Goal: Information Seeking & Learning: Learn about a topic

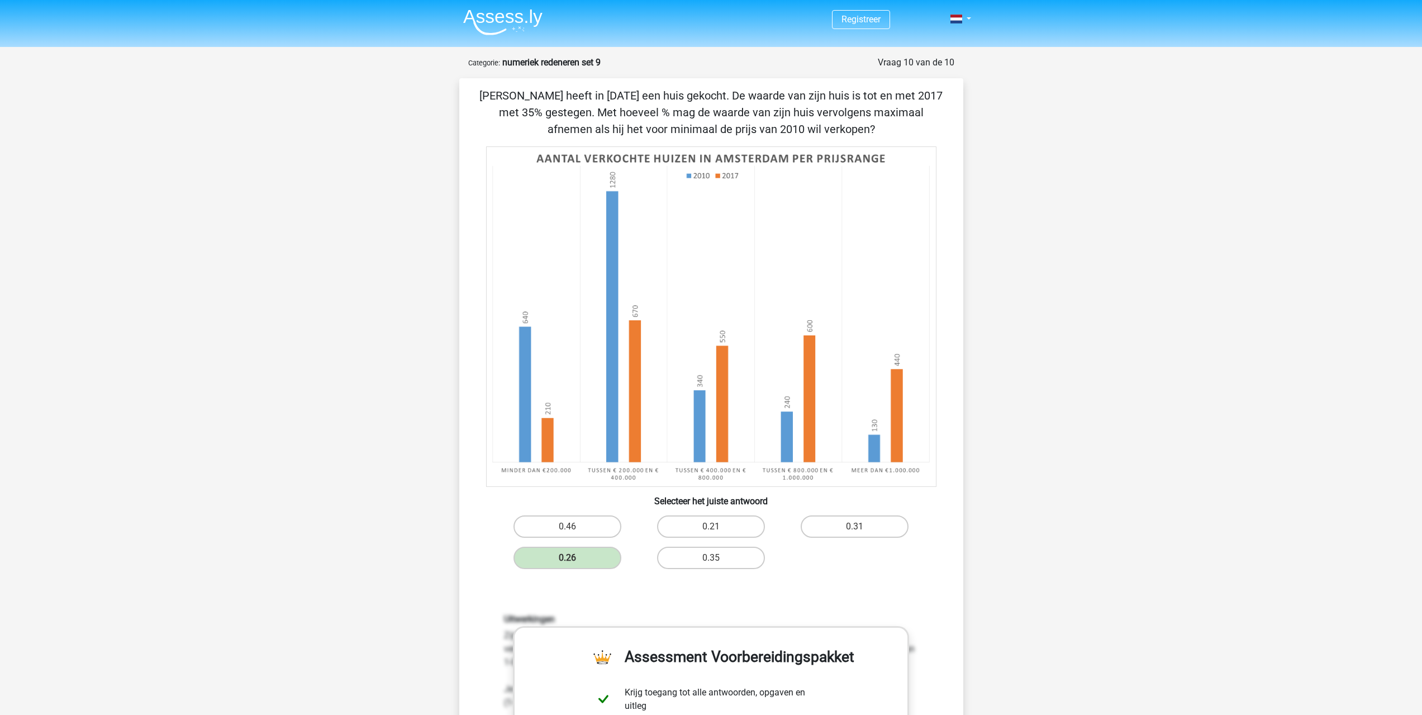
scroll to position [559, 0]
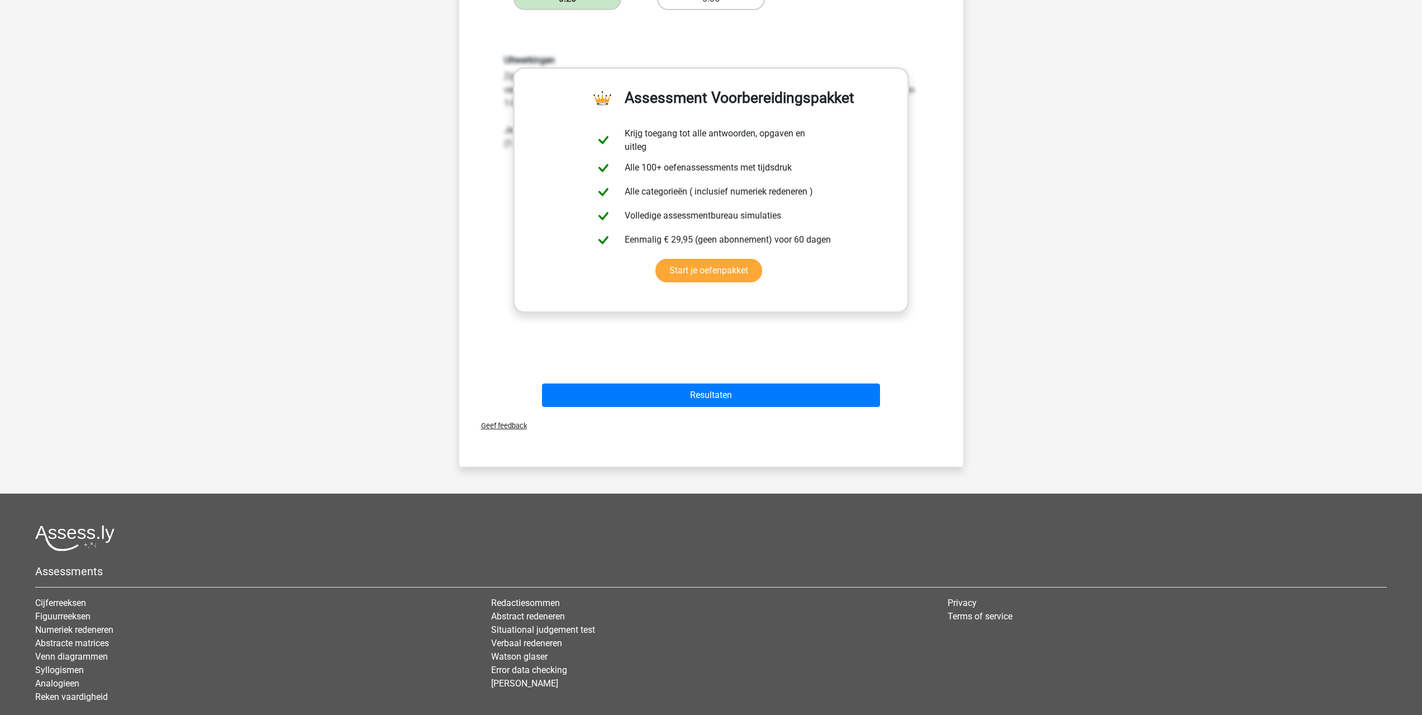
click at [1243, 349] on div "Registreer Nederlands English" at bounding box center [711, 114] width 1422 height 1347
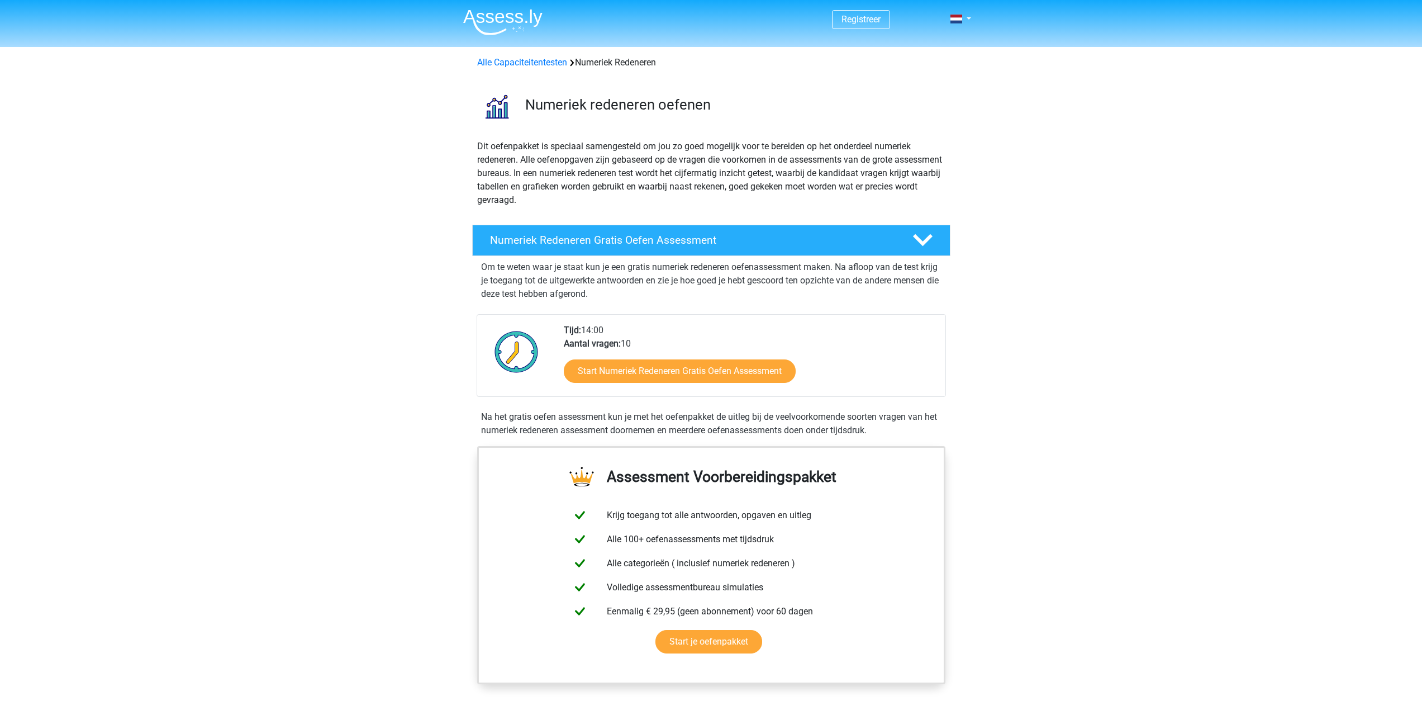
scroll to position [671, 0]
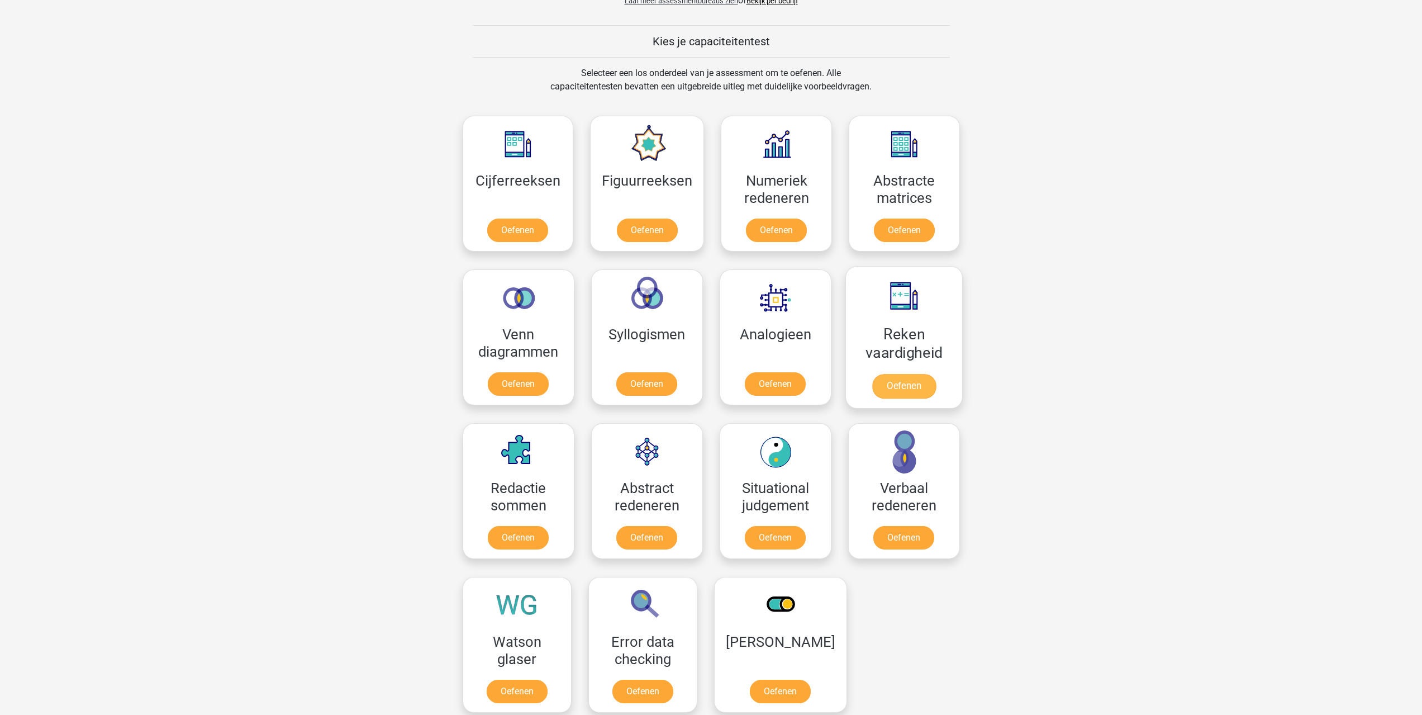
scroll to position [391, 0]
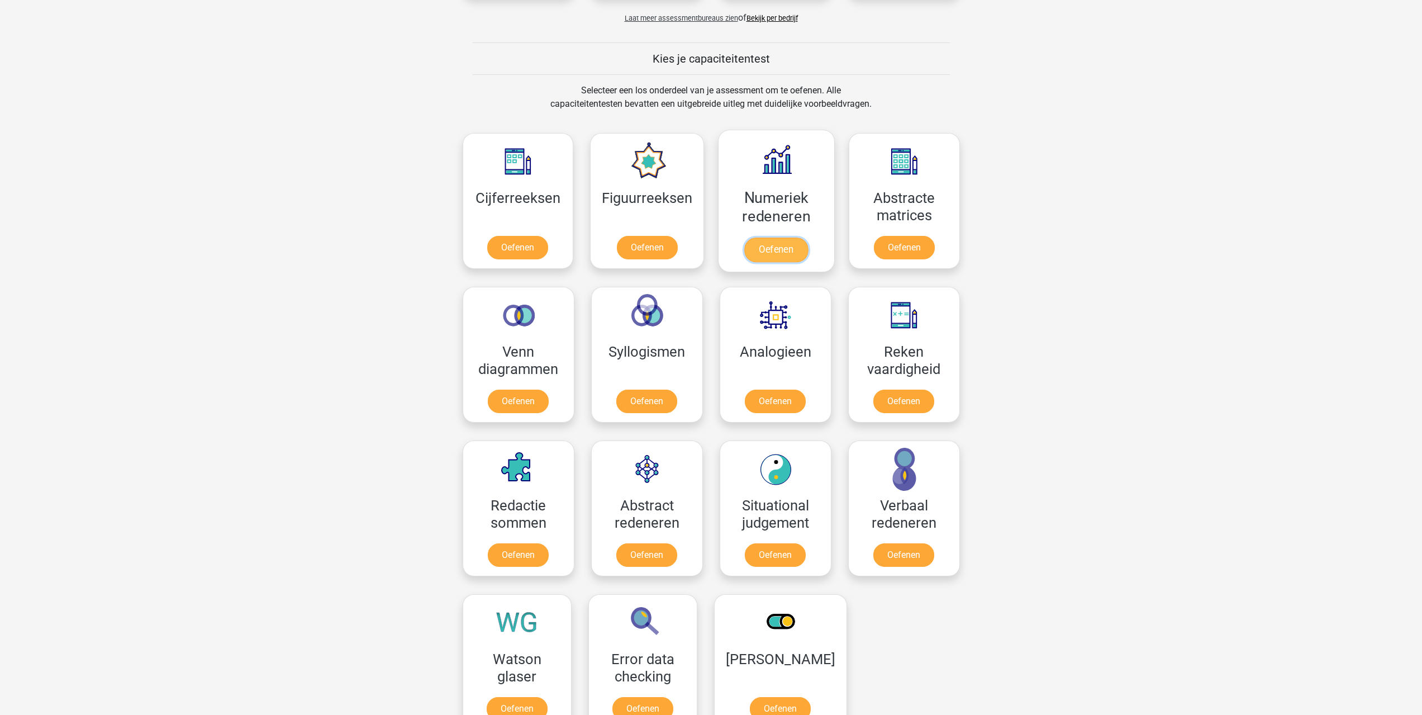
click at [765, 246] on link "Oefenen" at bounding box center [776, 250] width 64 height 25
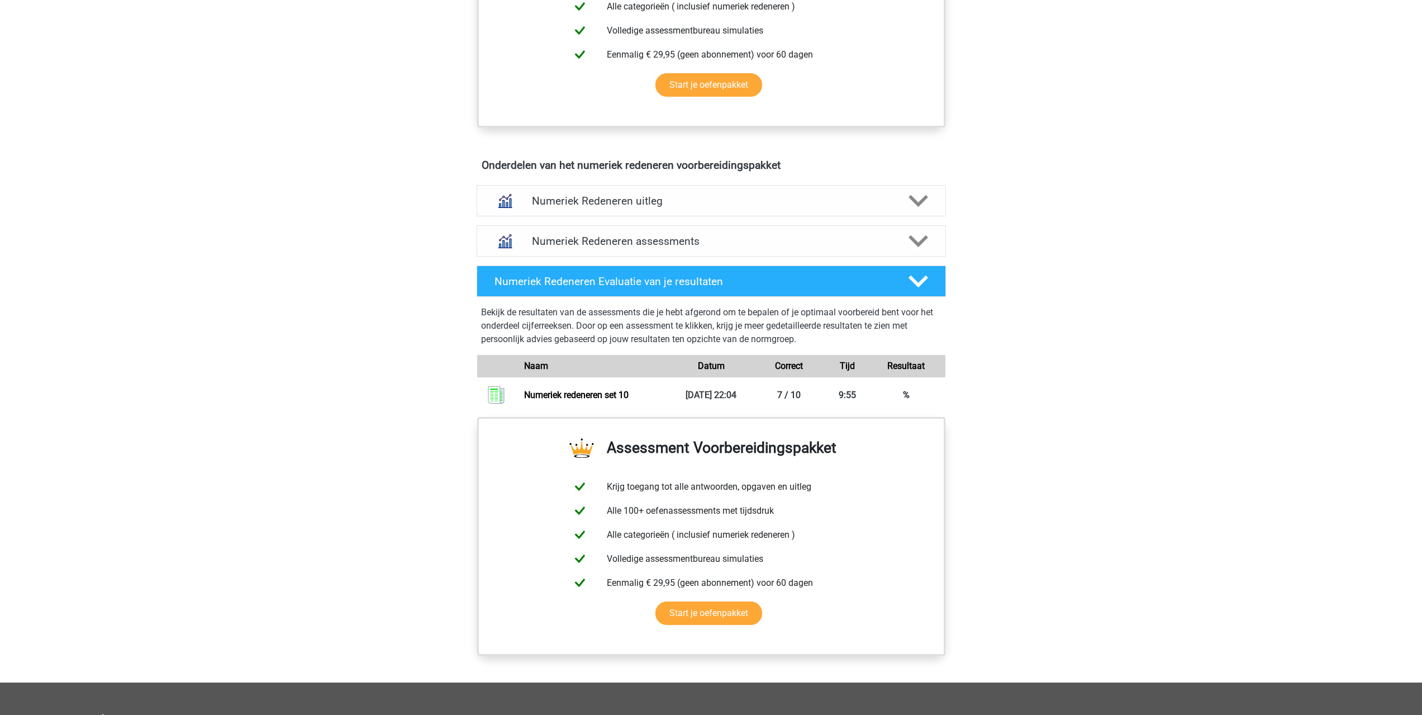
scroll to position [559, 0]
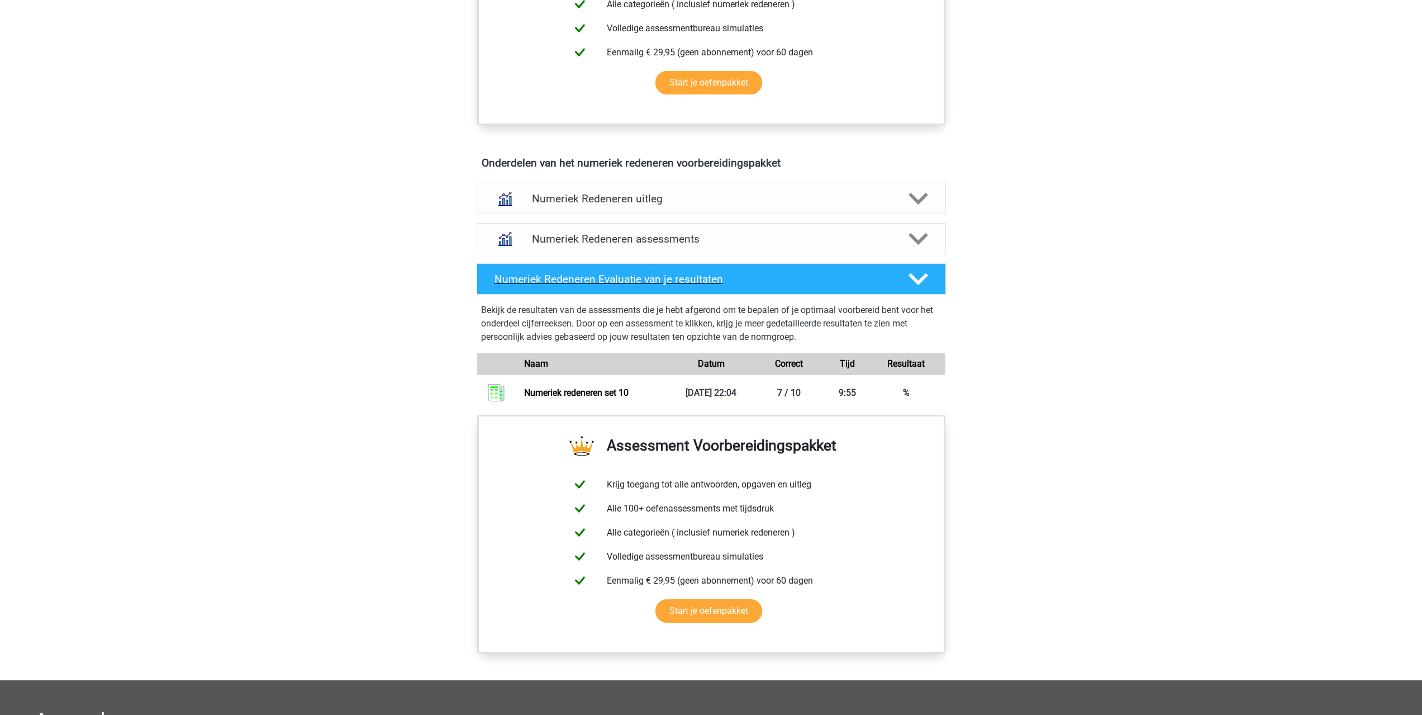
click at [680, 287] on div "Numeriek Redeneren Evaluatie van je resultaten" at bounding box center [711, 278] width 469 height 31
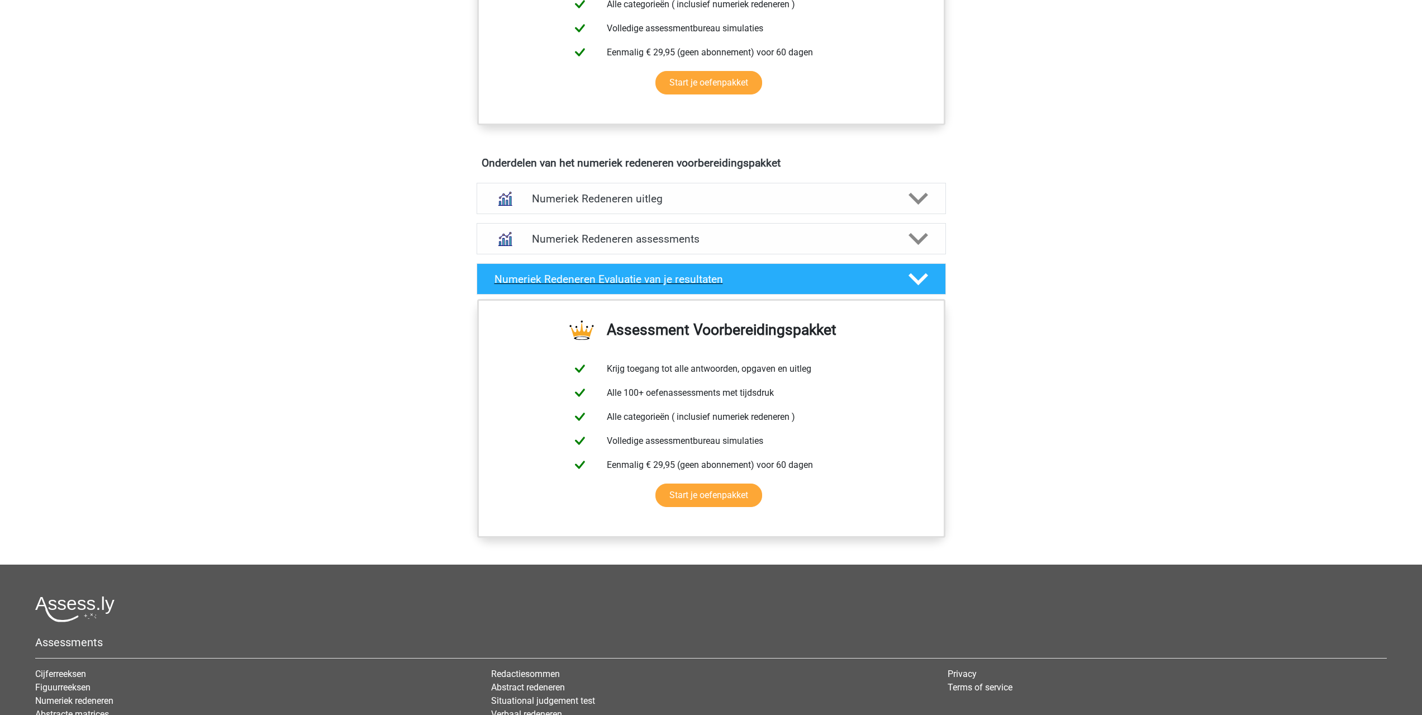
click at [680, 287] on div "Numeriek Redeneren Evaluatie van je resultaten" at bounding box center [711, 278] width 469 height 31
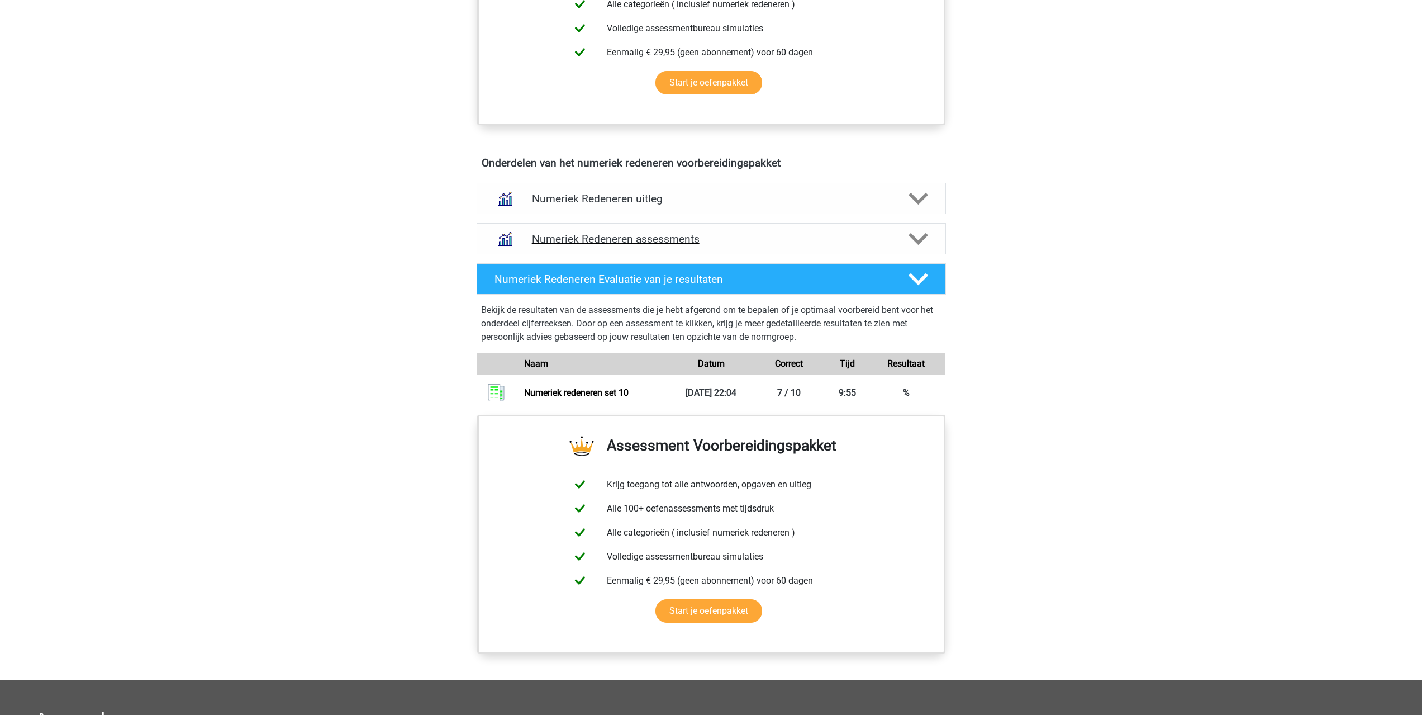
click at [630, 241] on h4 "Numeriek Redeneren assessments" at bounding box center [711, 238] width 359 height 13
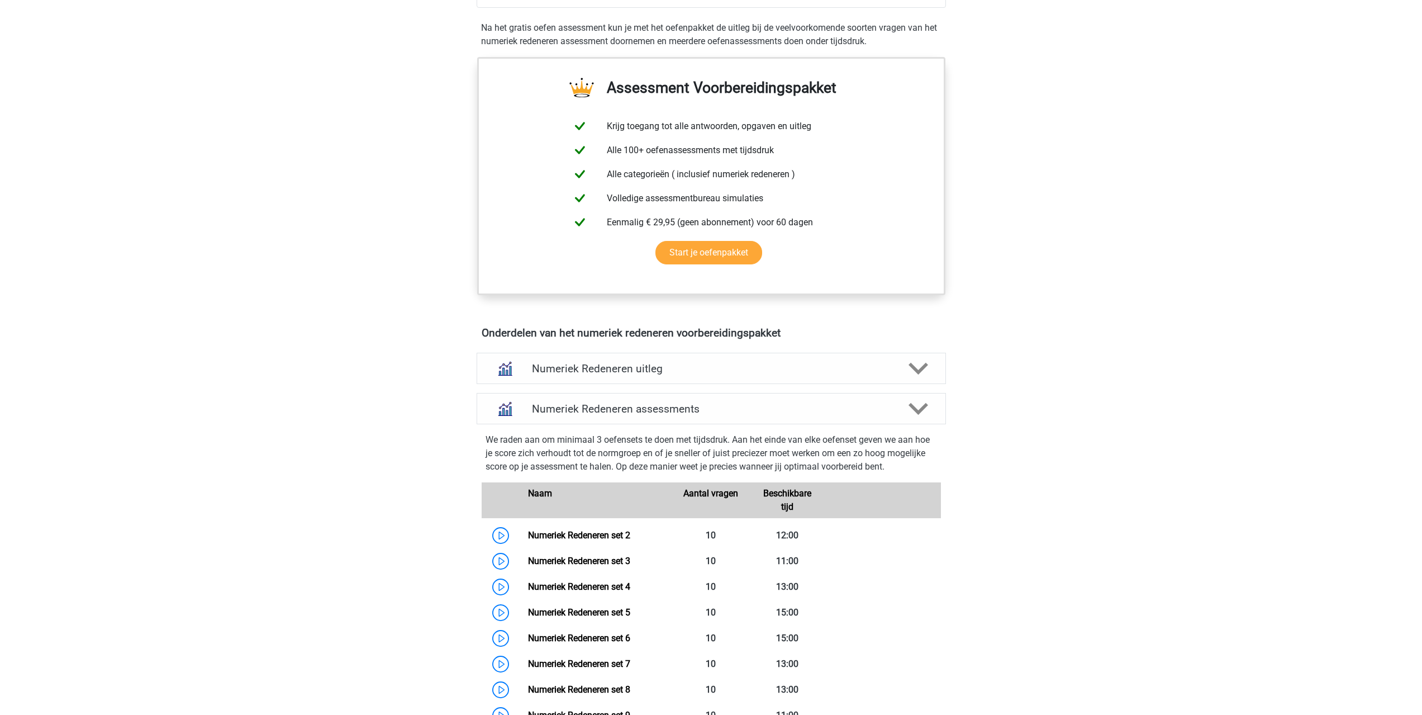
scroll to position [391, 0]
click at [632, 352] on div "Numeriek Redeneren uitleg" at bounding box center [711, 365] width 469 height 31
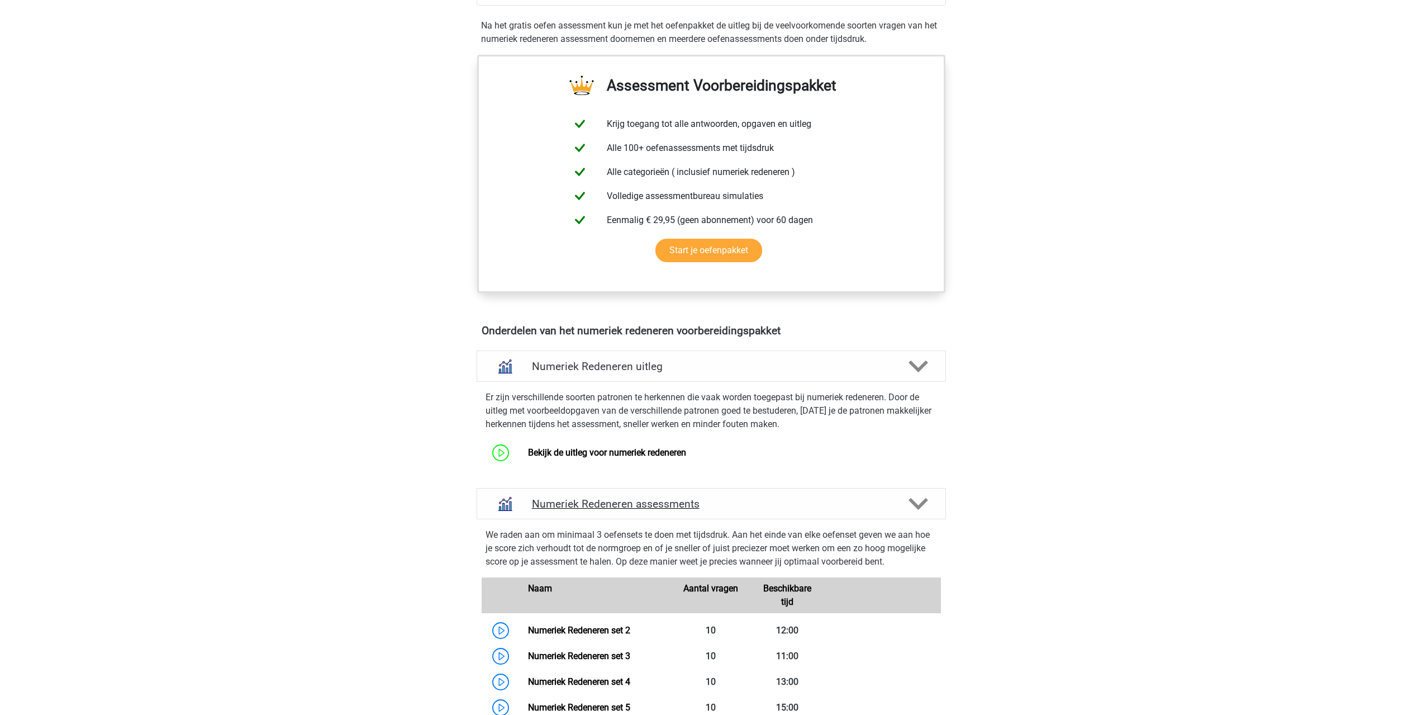
click at [676, 510] on h4 "Numeriek Redeneren assessments" at bounding box center [711, 503] width 359 height 13
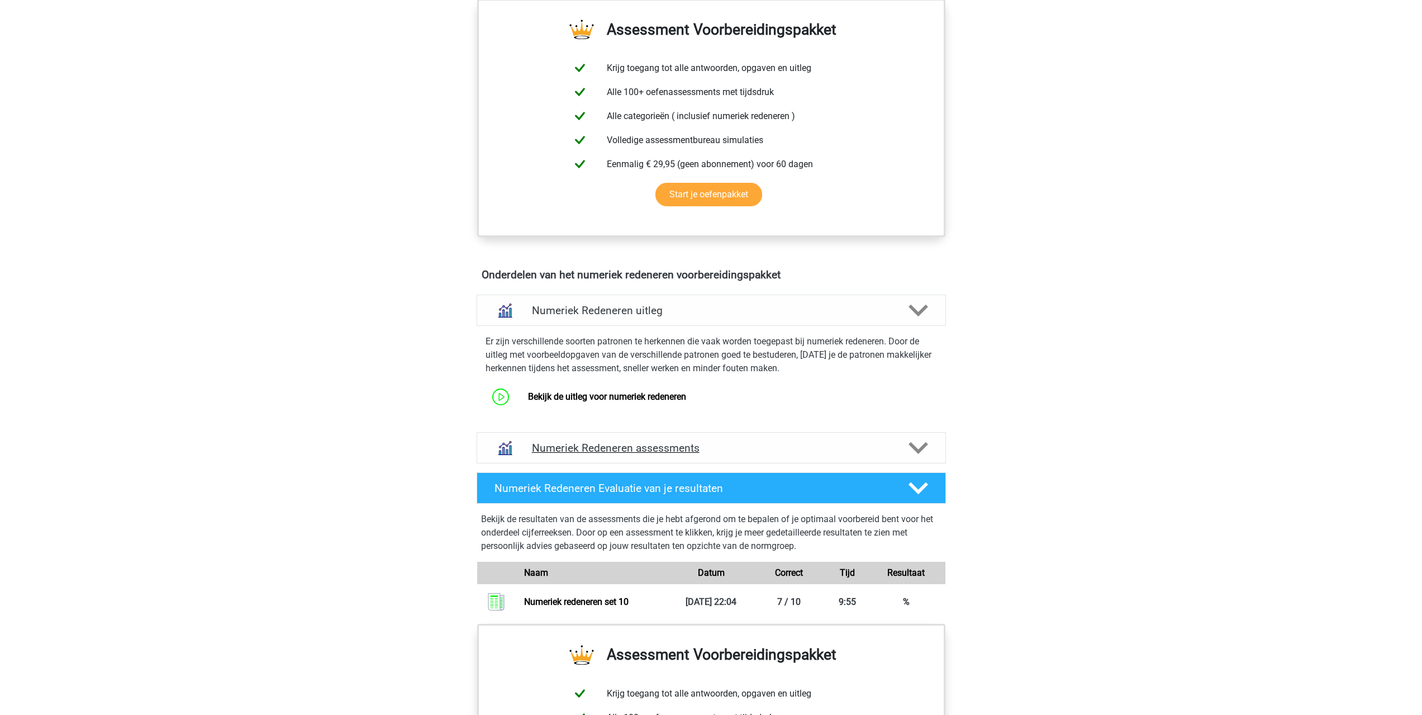
click at [666, 448] on h4 "Numeriek Redeneren assessments" at bounding box center [711, 448] width 359 height 13
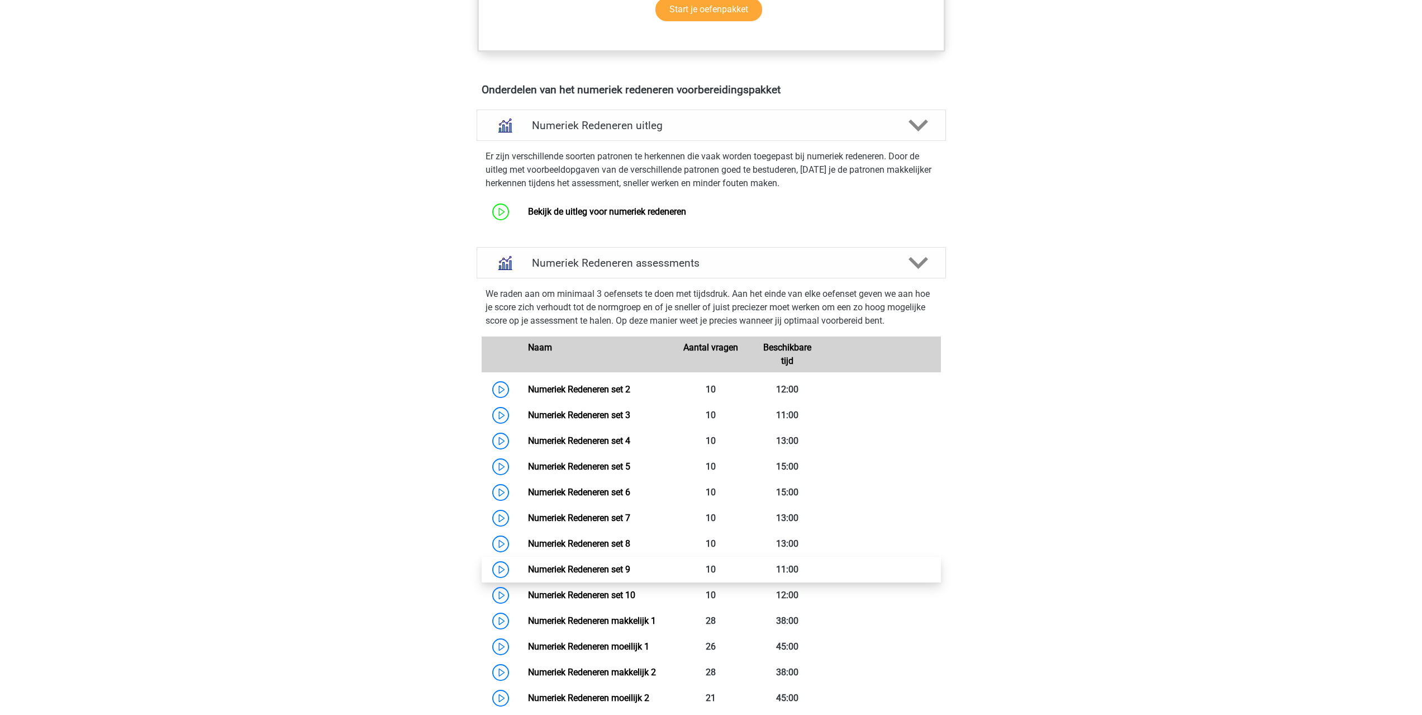
scroll to position [782, 0]
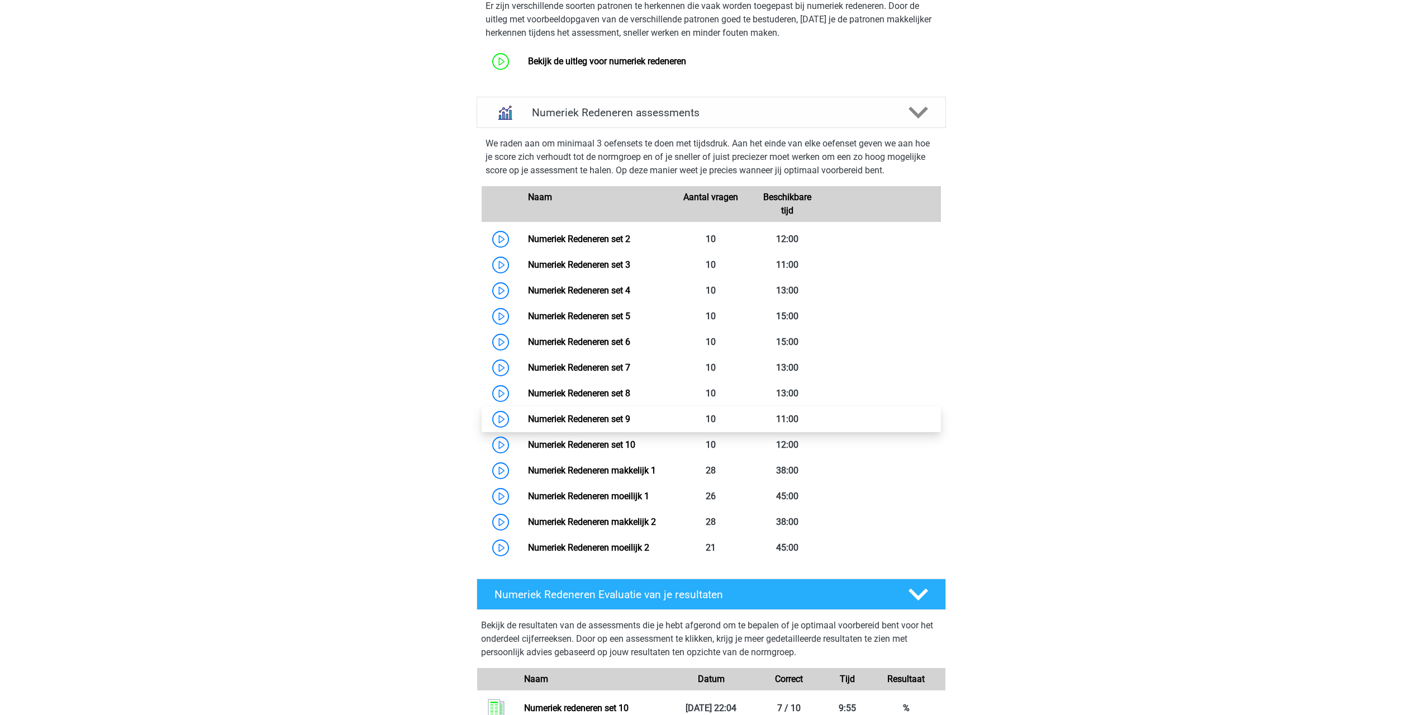
click at [573, 419] on link "Numeriek Redeneren set 9" at bounding box center [579, 419] width 102 height 11
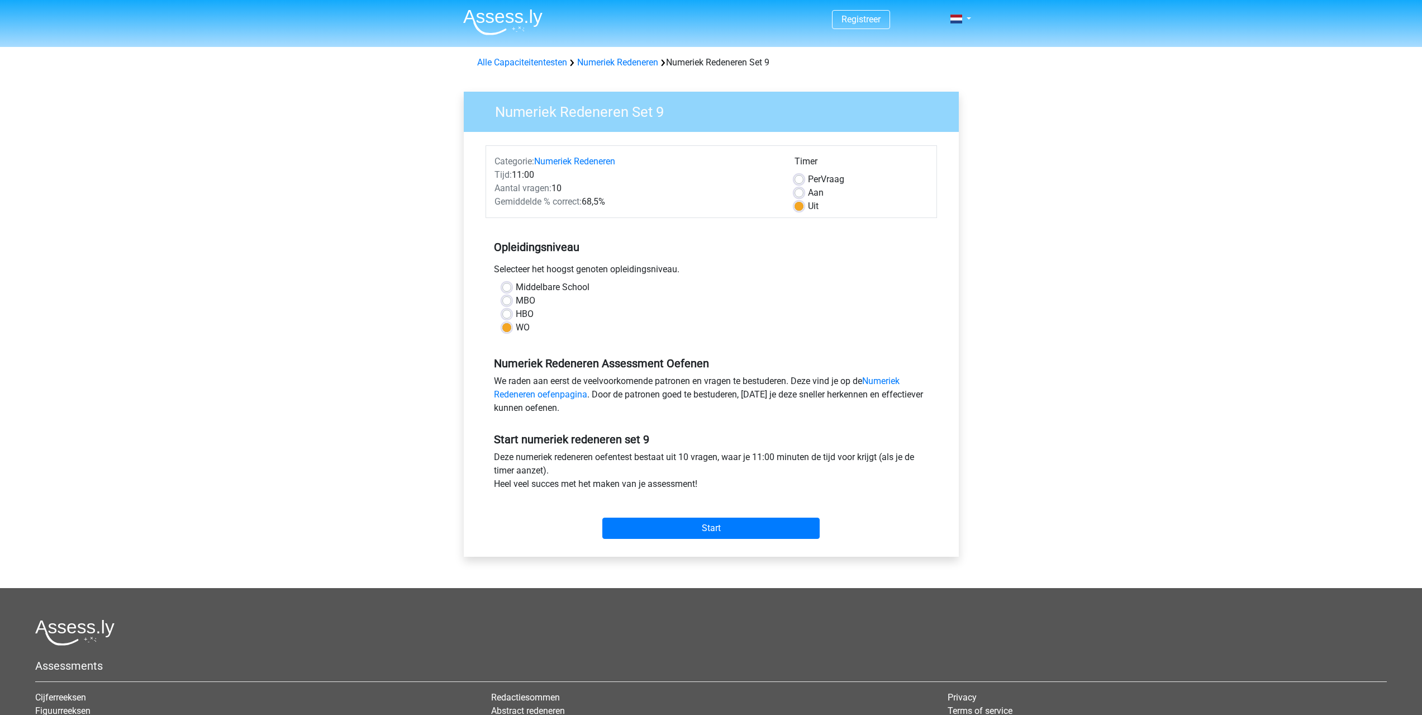
click at [808, 192] on label "Aan" at bounding box center [816, 192] width 16 height 13
click at [797, 192] on input "Aan" at bounding box center [799, 191] width 9 height 11
radio input "true"
click at [746, 537] on input "Start" at bounding box center [710, 528] width 217 height 21
click at [706, 523] on input "Start" at bounding box center [710, 528] width 217 height 21
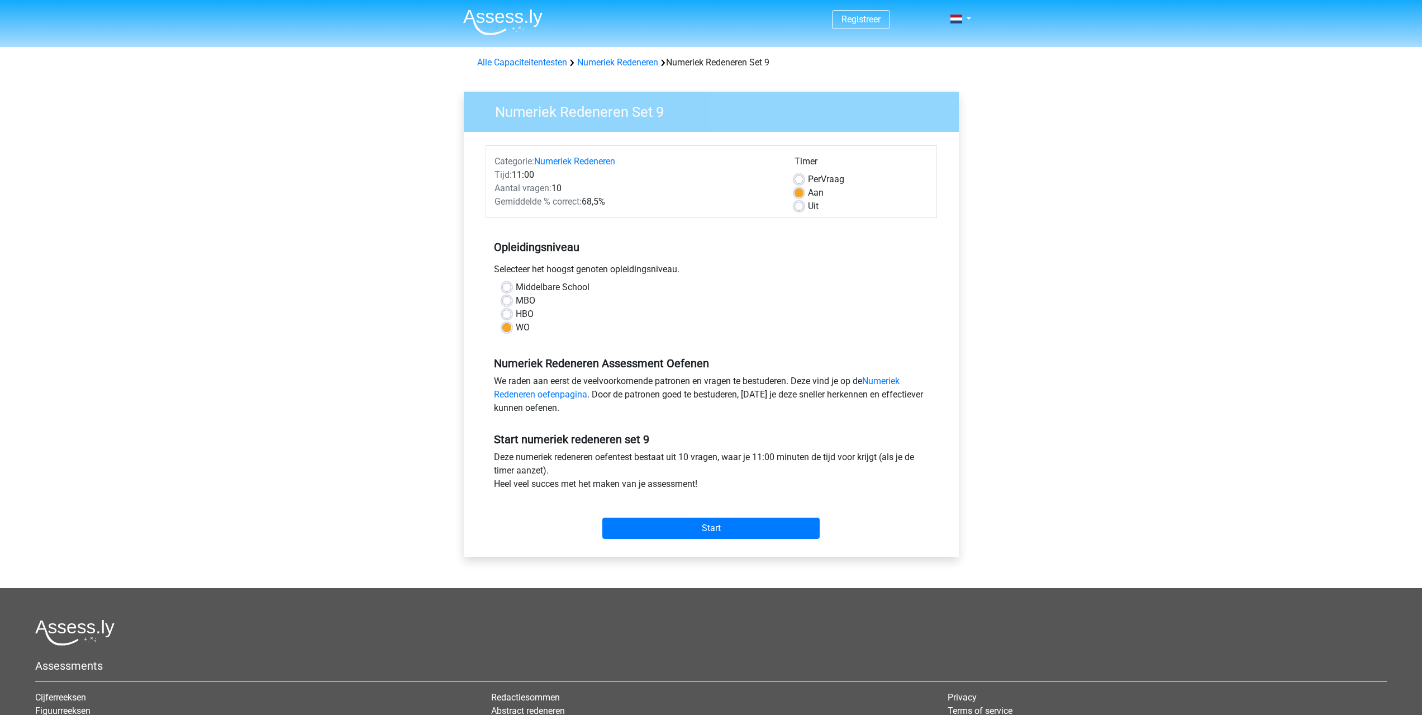
click at [808, 207] on label "Uit" at bounding box center [813, 206] width 11 height 13
click at [801, 207] on input "Uit" at bounding box center [799, 205] width 9 height 11
radio input "true"
click at [694, 523] on input "Start" at bounding box center [710, 528] width 217 height 21
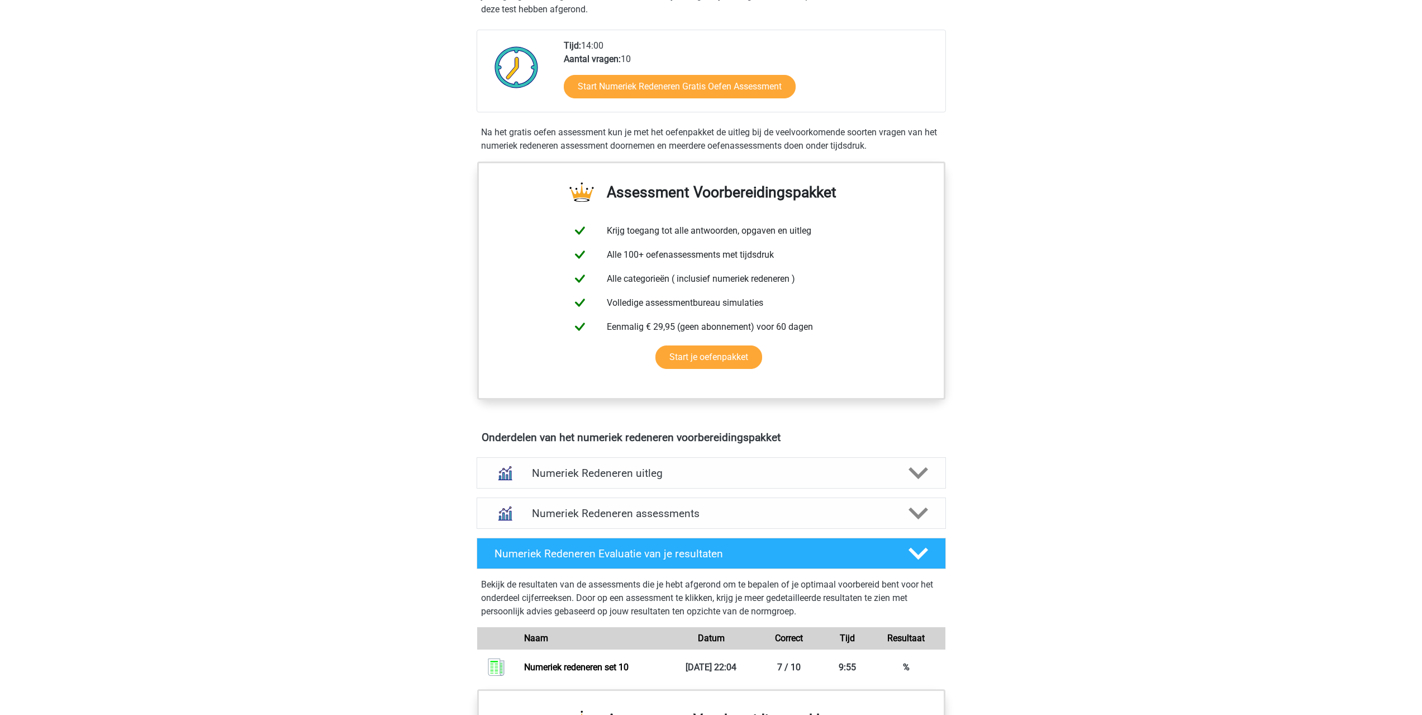
scroll to position [447, 0]
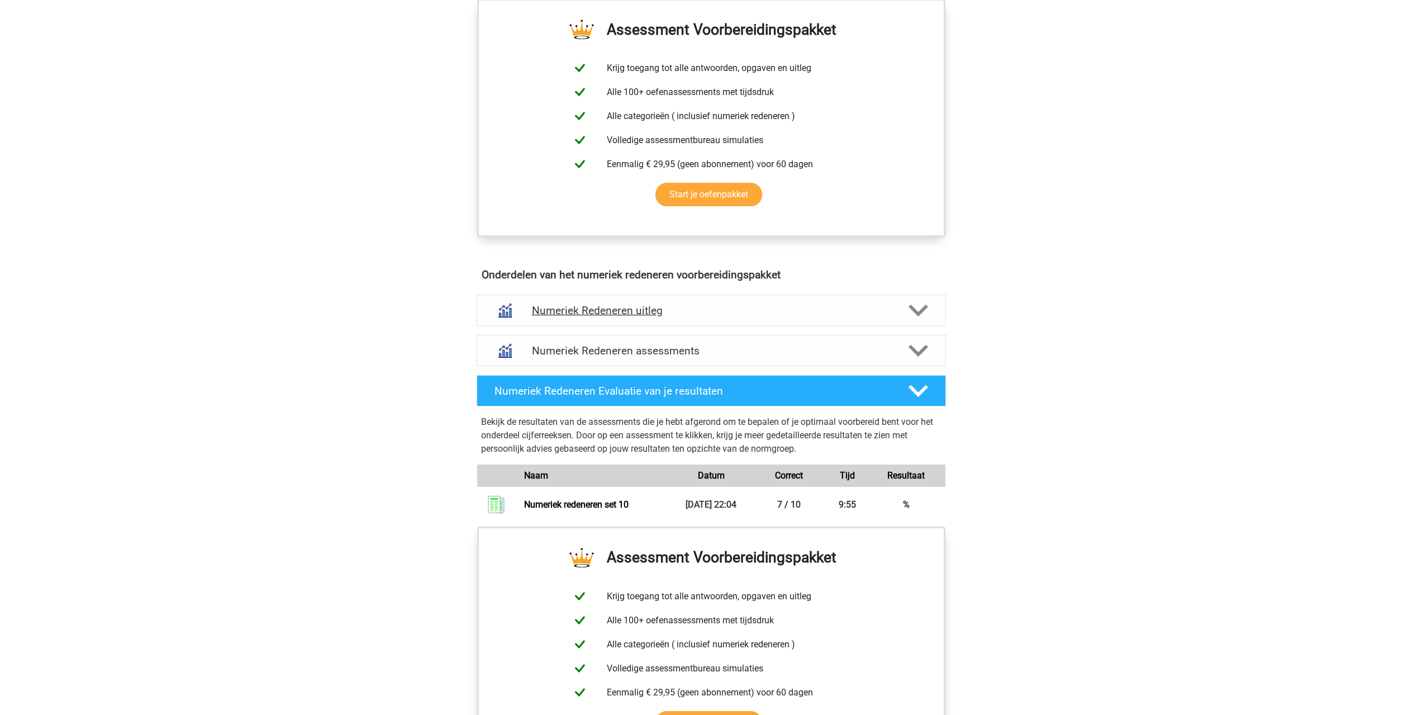
click at [619, 315] on h4 "Numeriek Redeneren uitleg" at bounding box center [711, 310] width 359 height 13
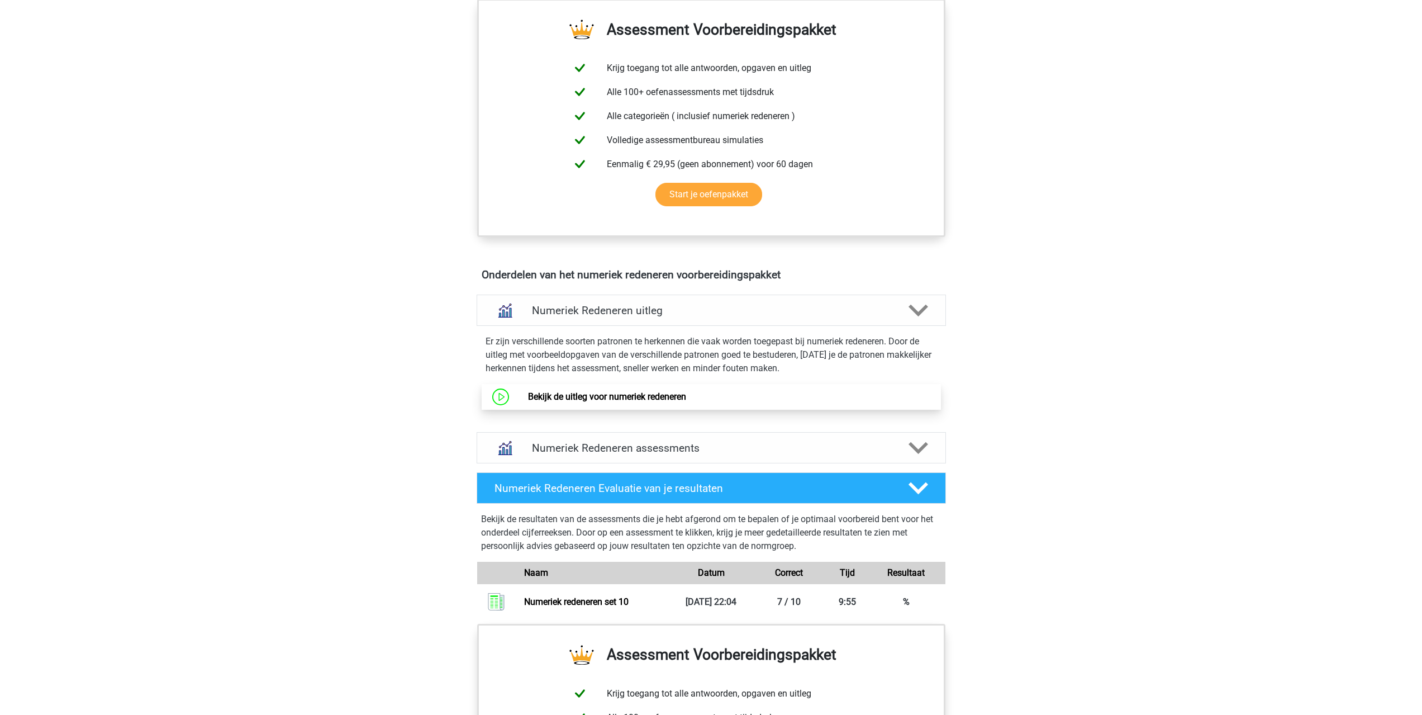
click at [528, 398] on link "Bekijk de uitleg voor numeriek redeneren" at bounding box center [607, 396] width 158 height 11
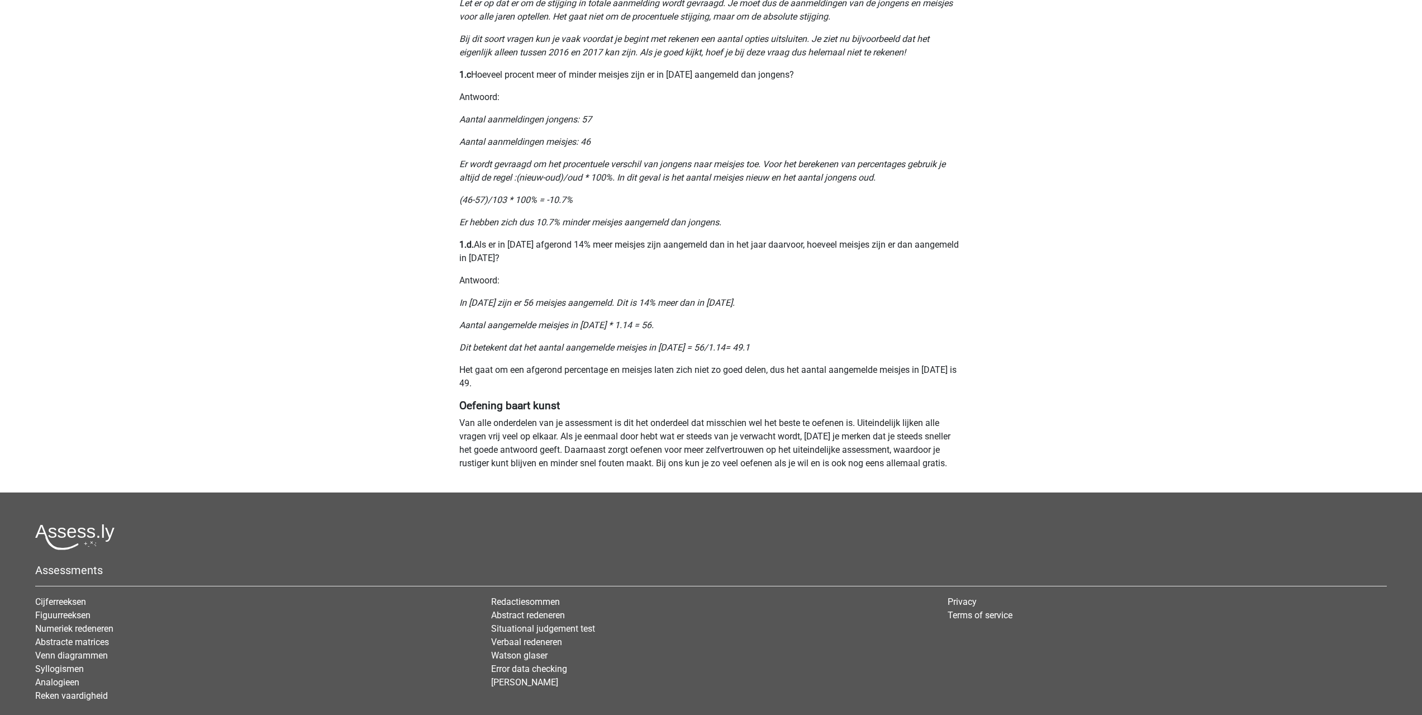
scroll to position [727, 0]
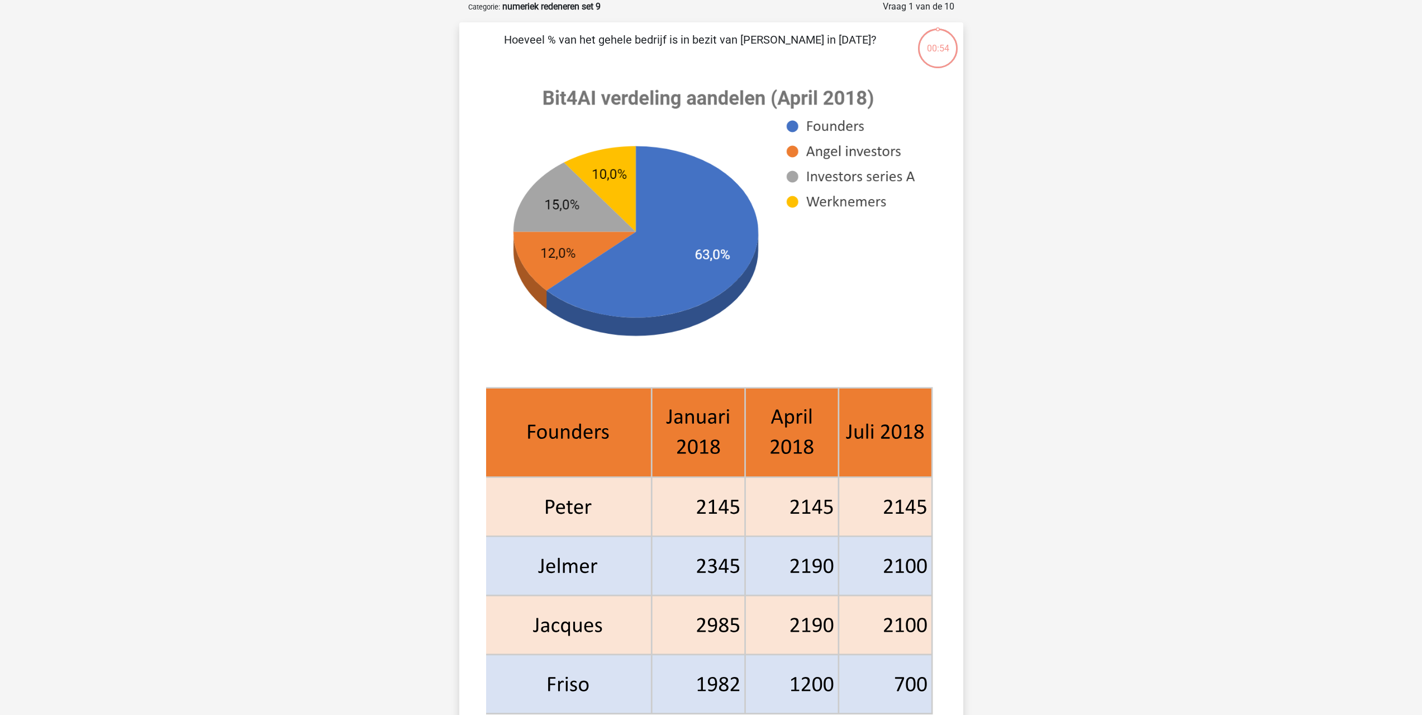
scroll to position [112, 0]
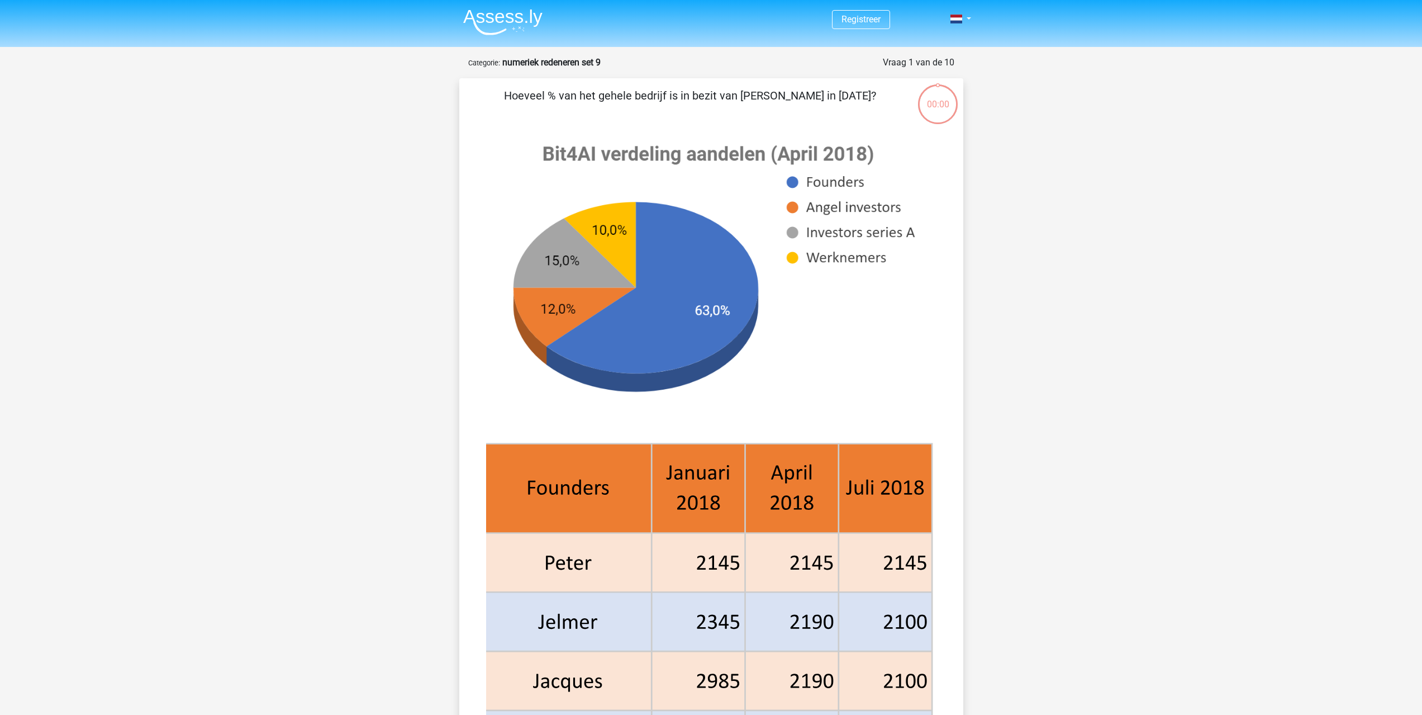
scroll to position [112, 0]
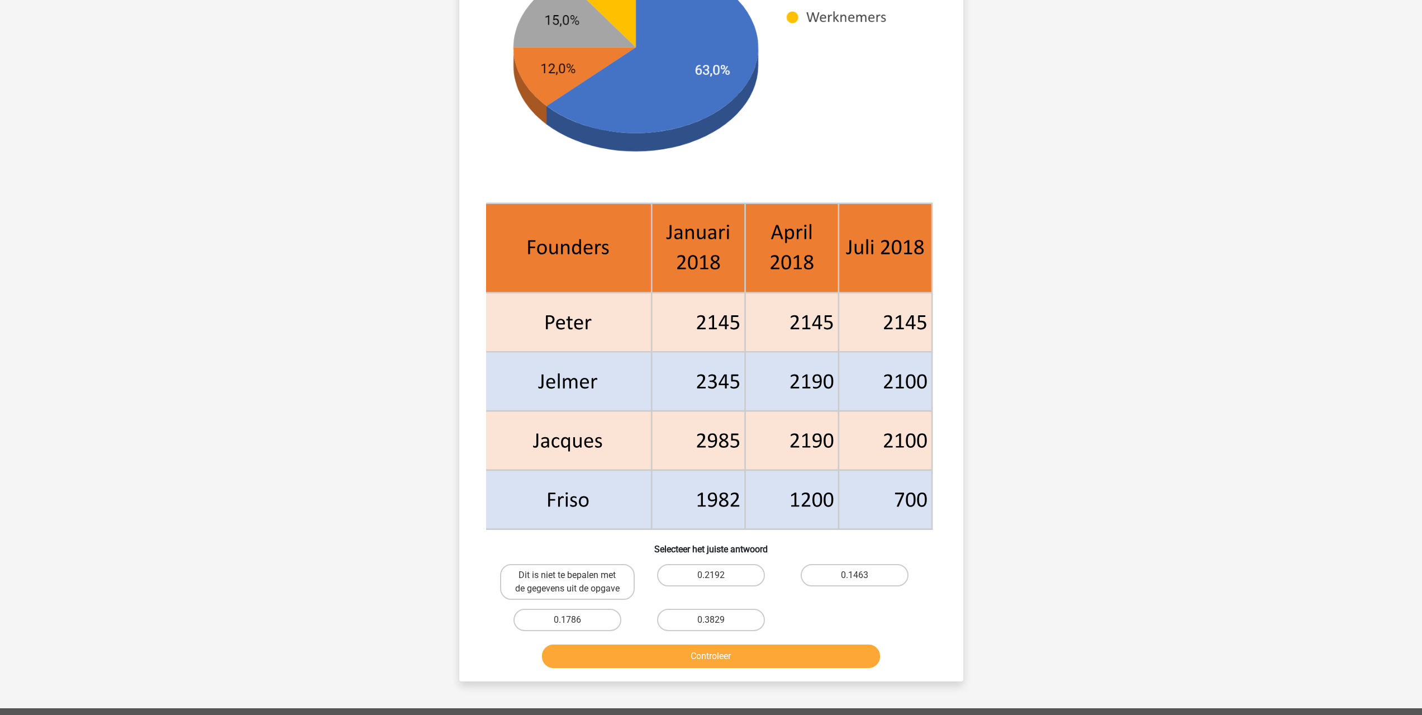
scroll to position [56, 0]
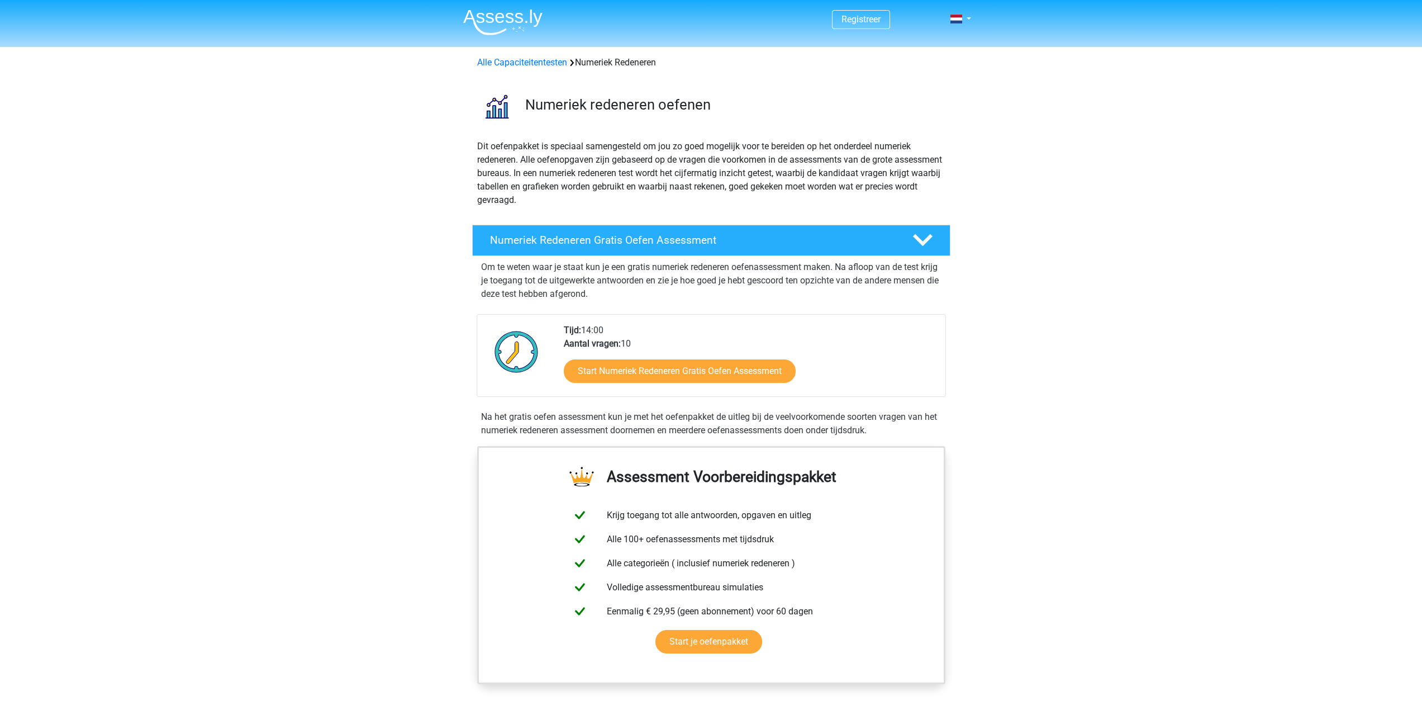
scroll to position [782, 0]
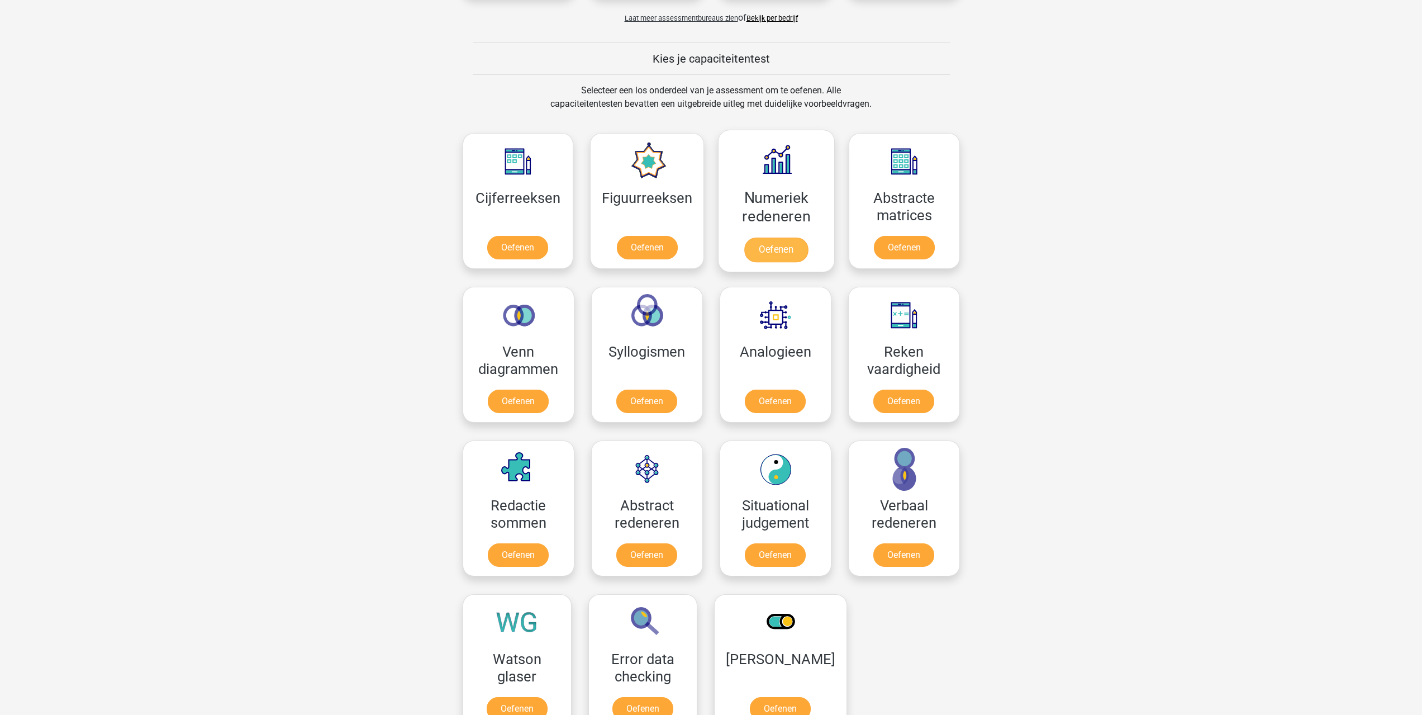
scroll to position [391, 0]
click at [774, 253] on link "Oefenen" at bounding box center [776, 250] width 64 height 25
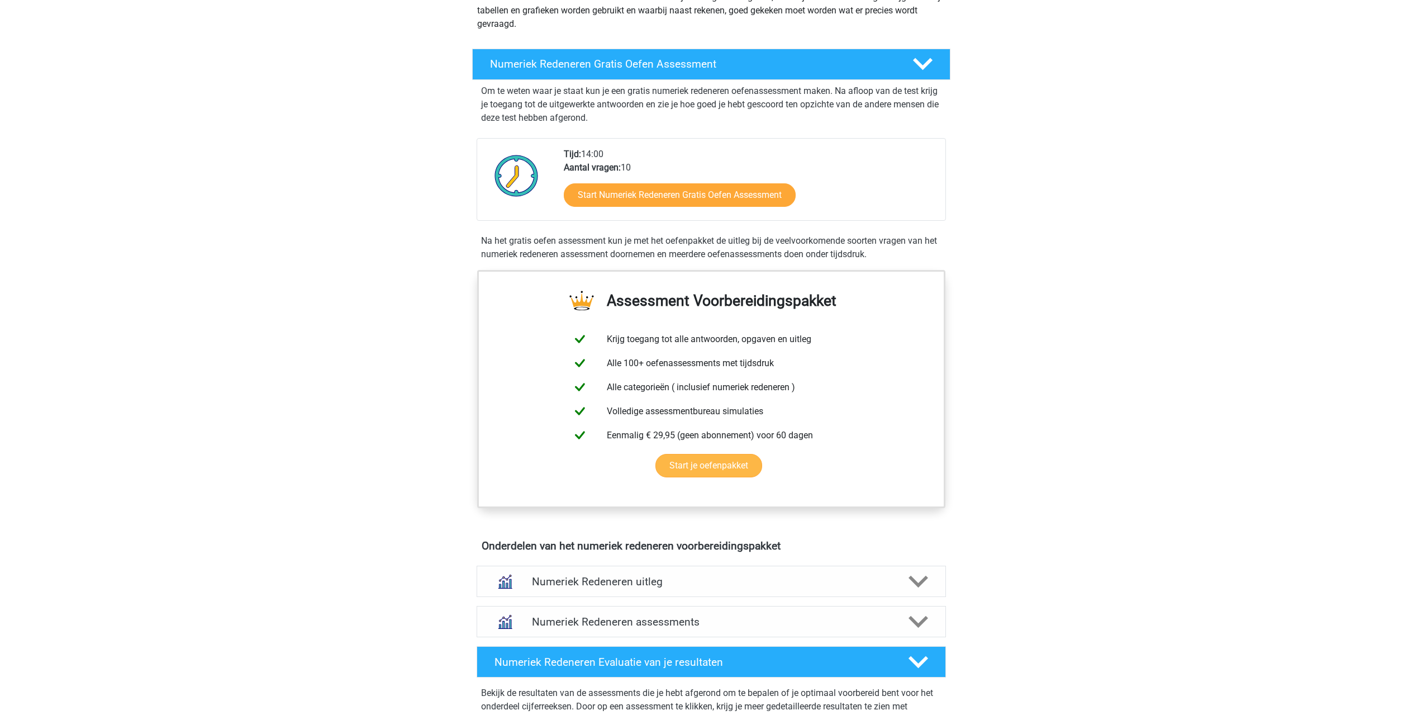
scroll to position [168, 0]
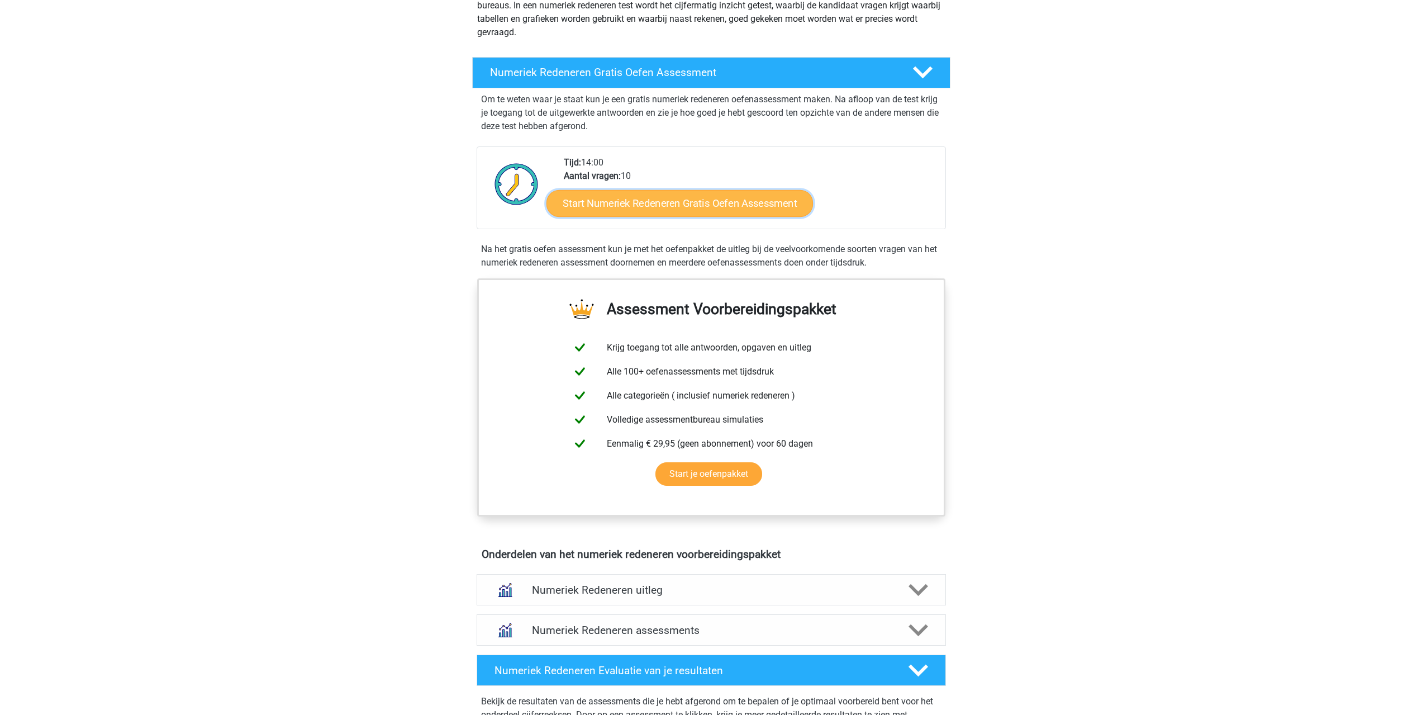
click at [644, 210] on link "Start Numeriek Redeneren Gratis Oefen Assessment" at bounding box center [680, 202] width 267 height 27
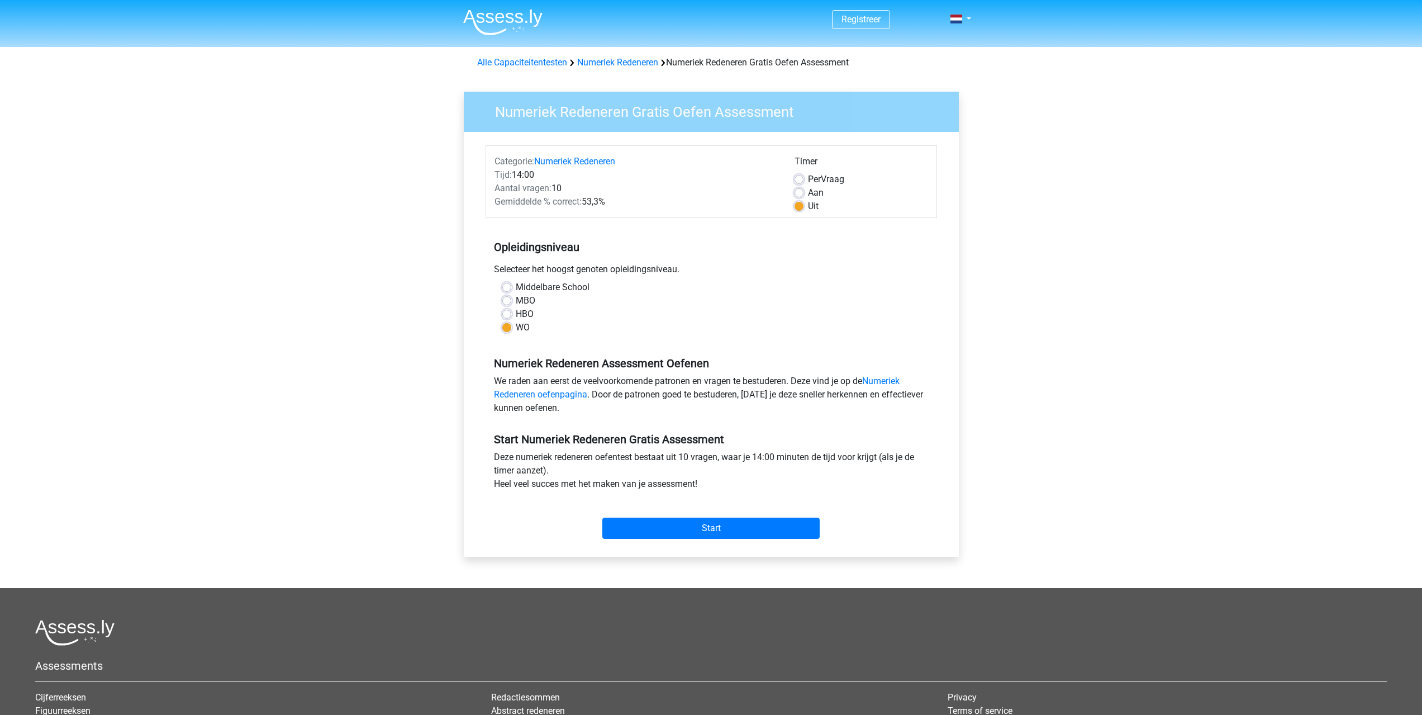
click at [716, 512] on div "Start" at bounding box center [712, 519] width 452 height 39
click at [715, 530] on input "Start" at bounding box center [710, 528] width 217 height 21
click at [808, 196] on label "Aan" at bounding box center [816, 192] width 16 height 13
click at [796, 196] on input "Aan" at bounding box center [799, 191] width 9 height 11
radio input "true"
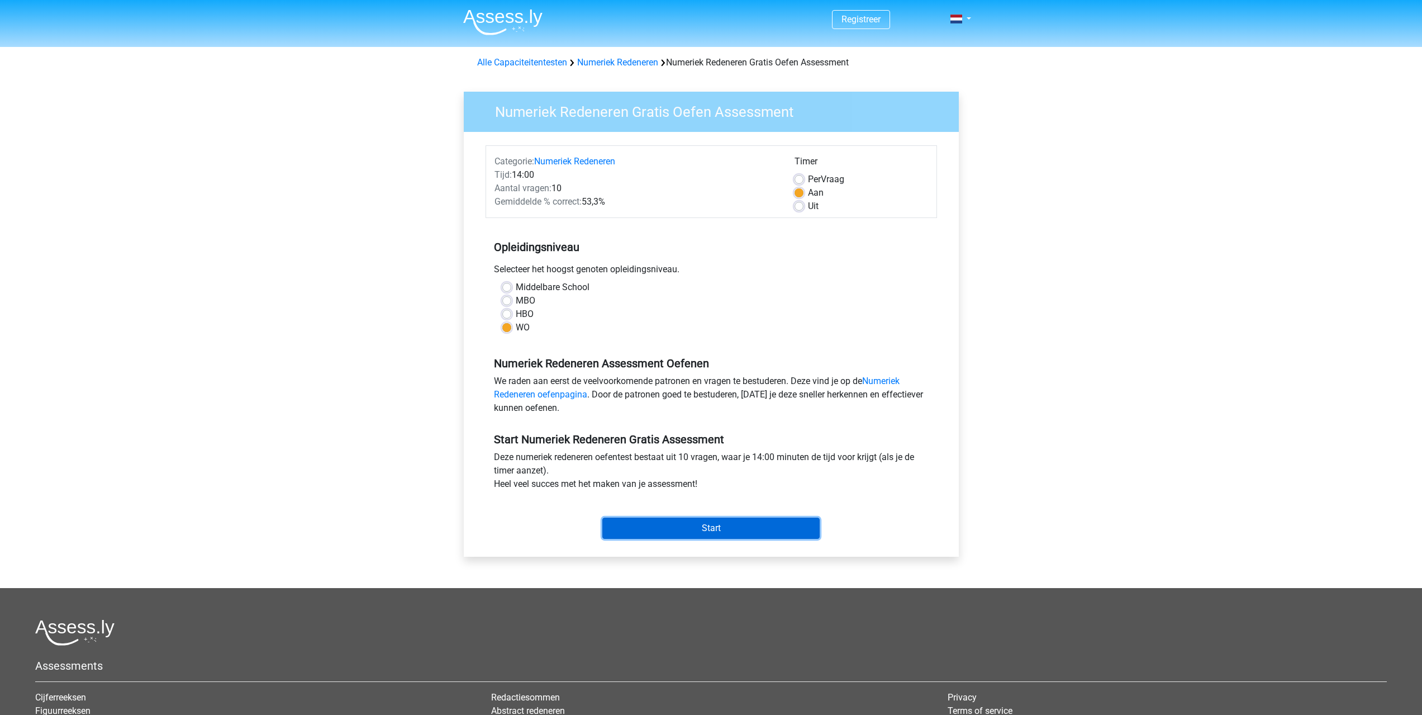
click at [711, 534] on input "Start" at bounding box center [710, 528] width 217 height 21
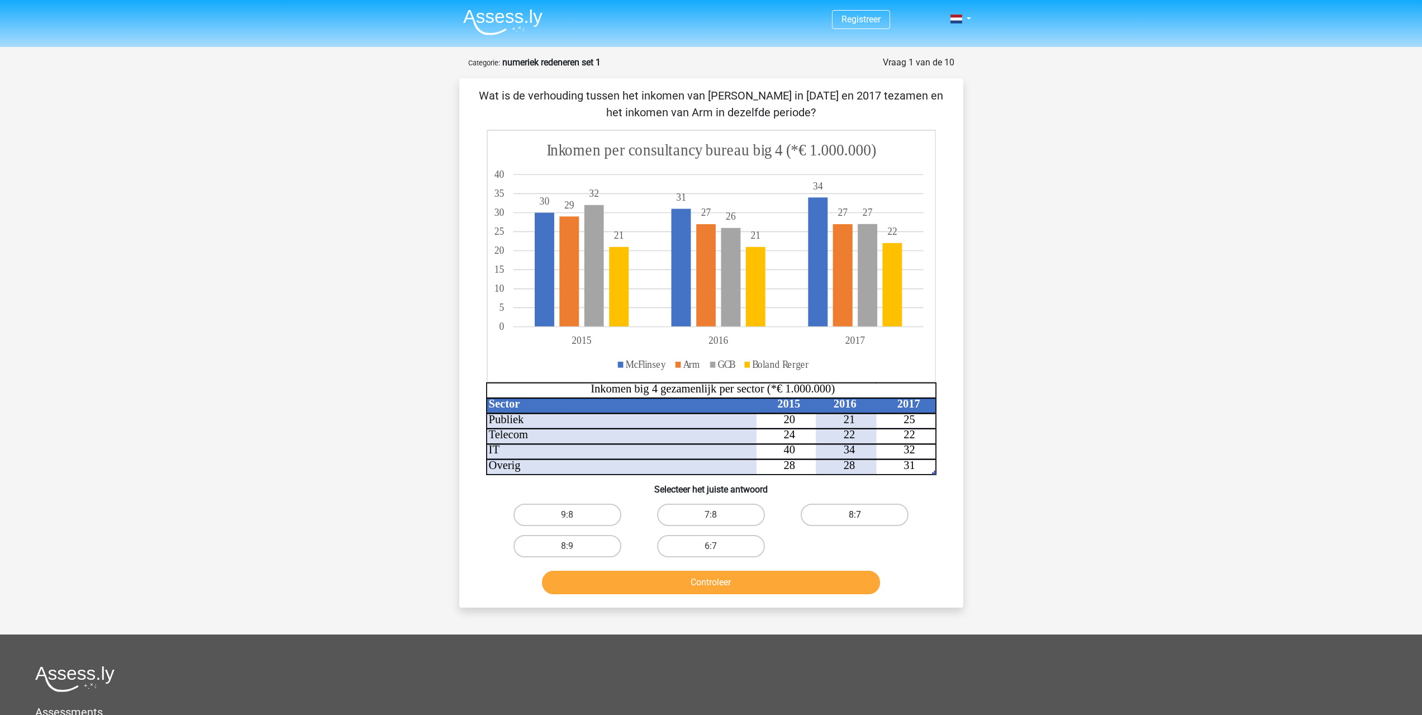
click at [849, 516] on label "8:7" at bounding box center [855, 515] width 108 height 22
click at [855, 516] on input "8:7" at bounding box center [858, 518] width 7 height 7
radio input "true"
click at [715, 587] on button "Controleer" at bounding box center [711, 582] width 338 height 23
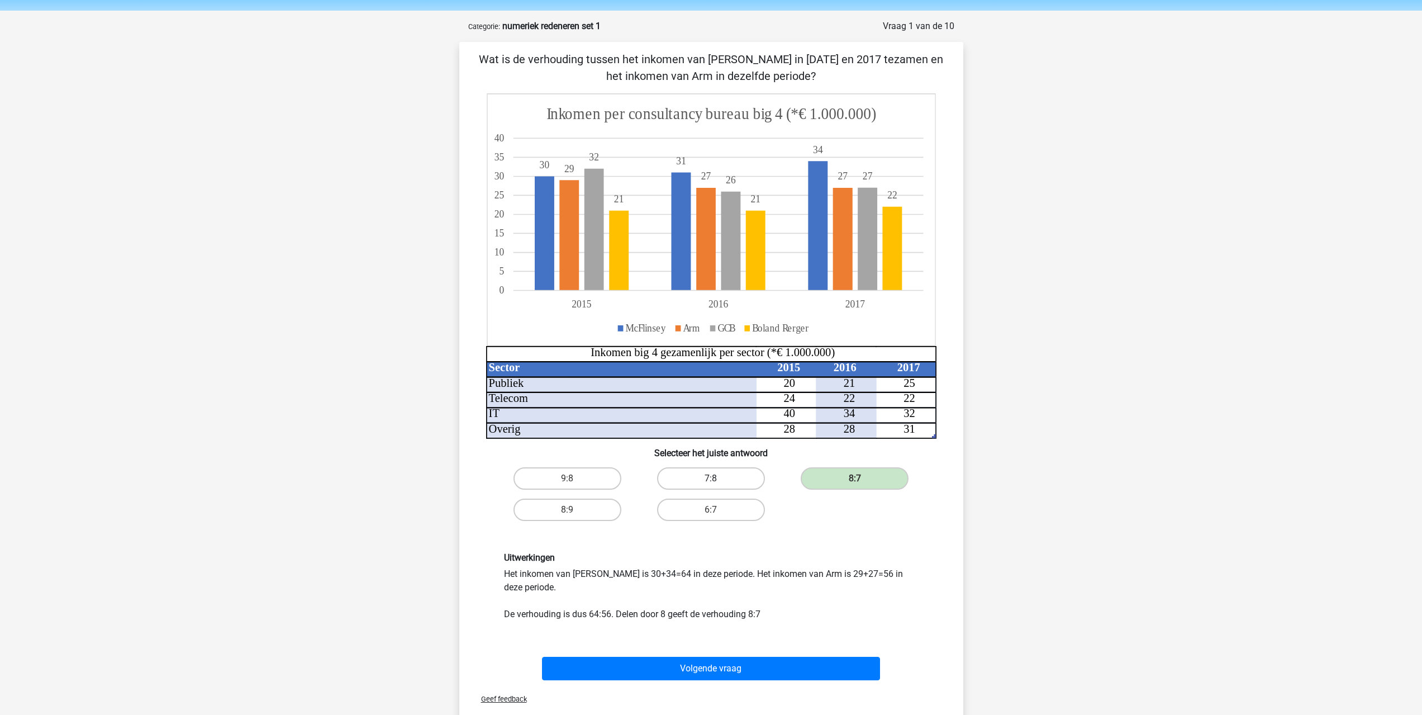
scroll to position [56, 0]
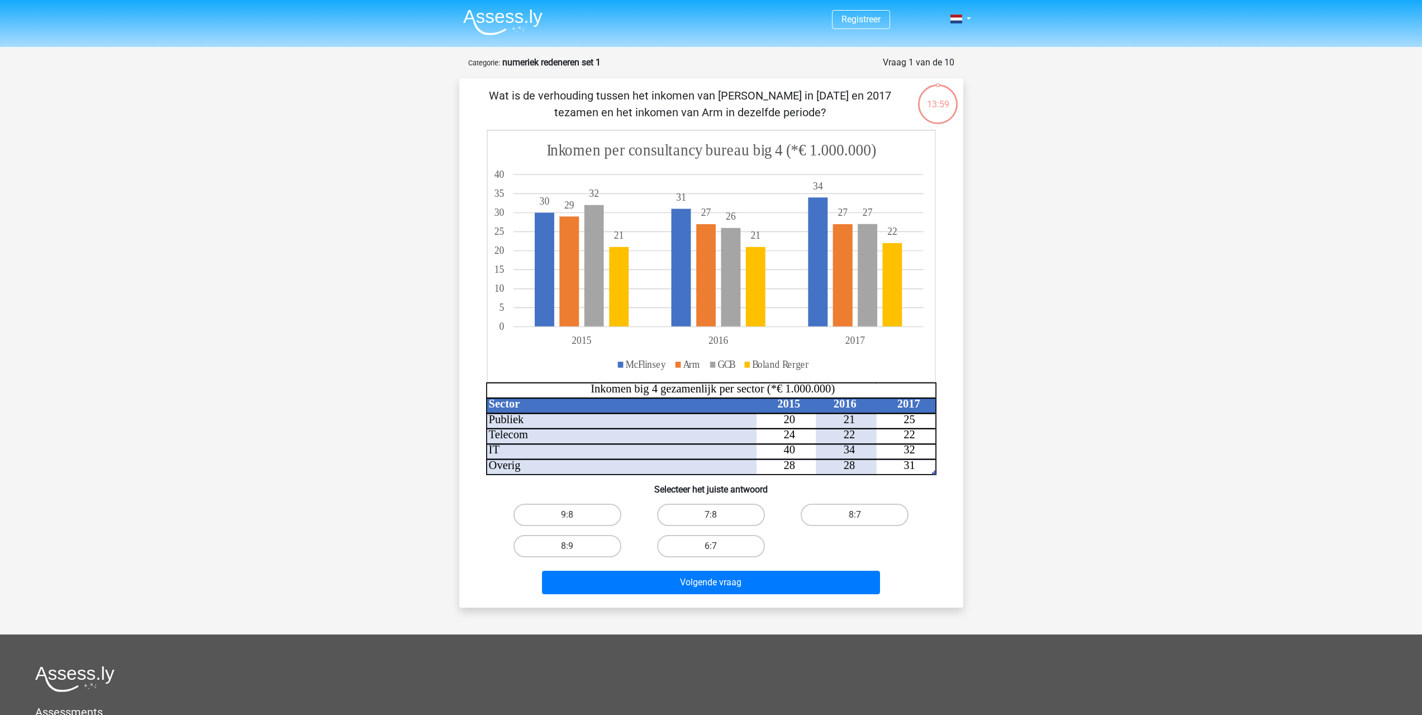
click at [846, 495] on div "Wat is de verhouding tussen het inkomen van [PERSON_NAME] in [DATE] en 2017 tez…" at bounding box center [711, 342] width 495 height 511
click at [851, 526] on label "8:7" at bounding box center [855, 515] width 108 height 22
click at [855, 522] on input "8:7" at bounding box center [858, 518] width 7 height 7
radio input "true"
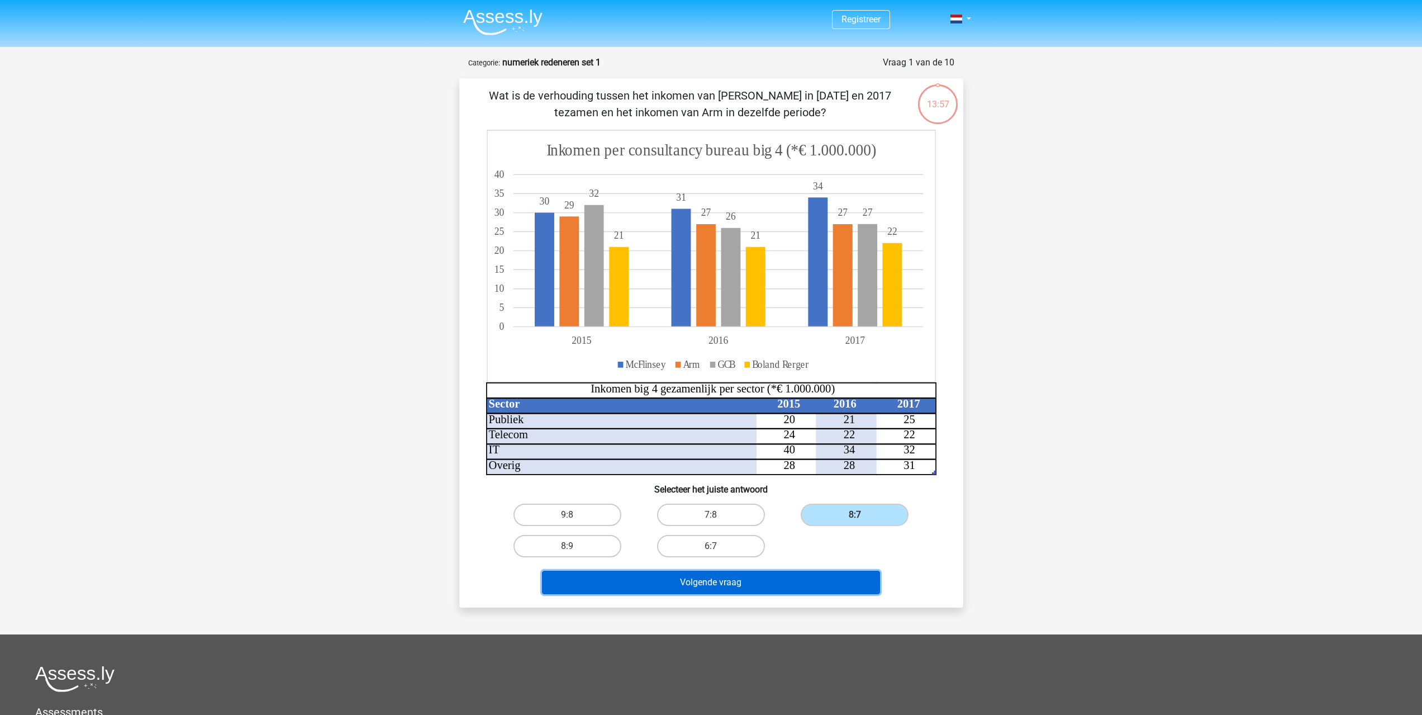
click at [785, 588] on button "Volgende vraag" at bounding box center [711, 582] width 338 height 23
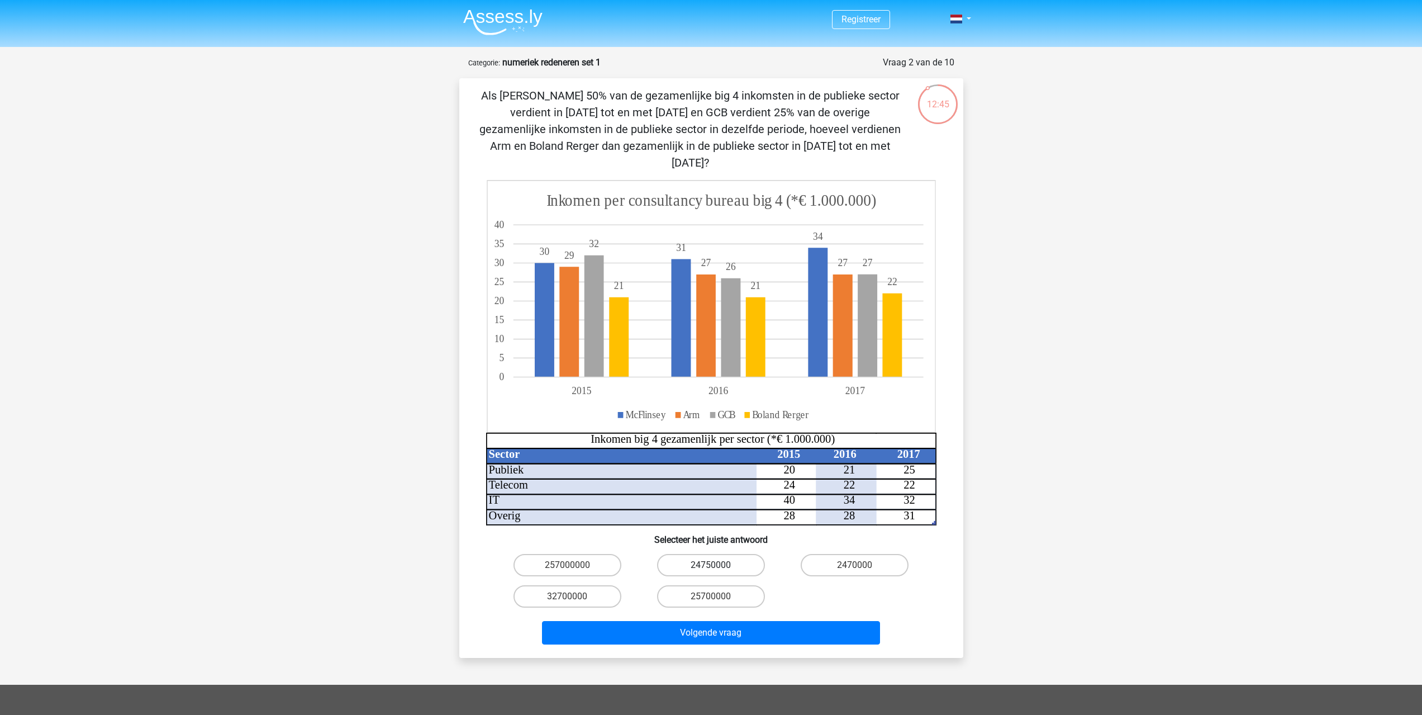
click at [728, 554] on label "24750000" at bounding box center [711, 565] width 108 height 22
click at [718, 565] on input "24750000" at bounding box center [714, 568] width 7 height 7
radio input "true"
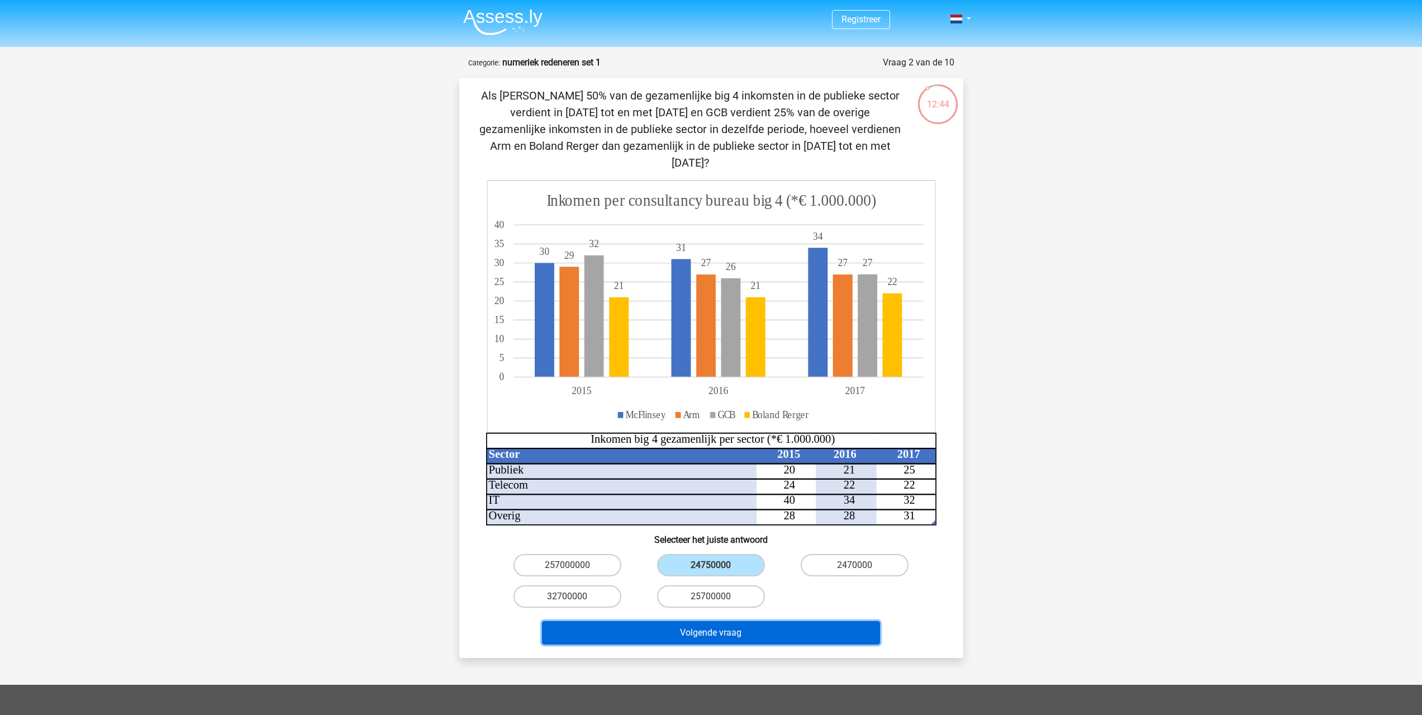
click at [753, 621] on button "Volgende vraag" at bounding box center [711, 632] width 338 height 23
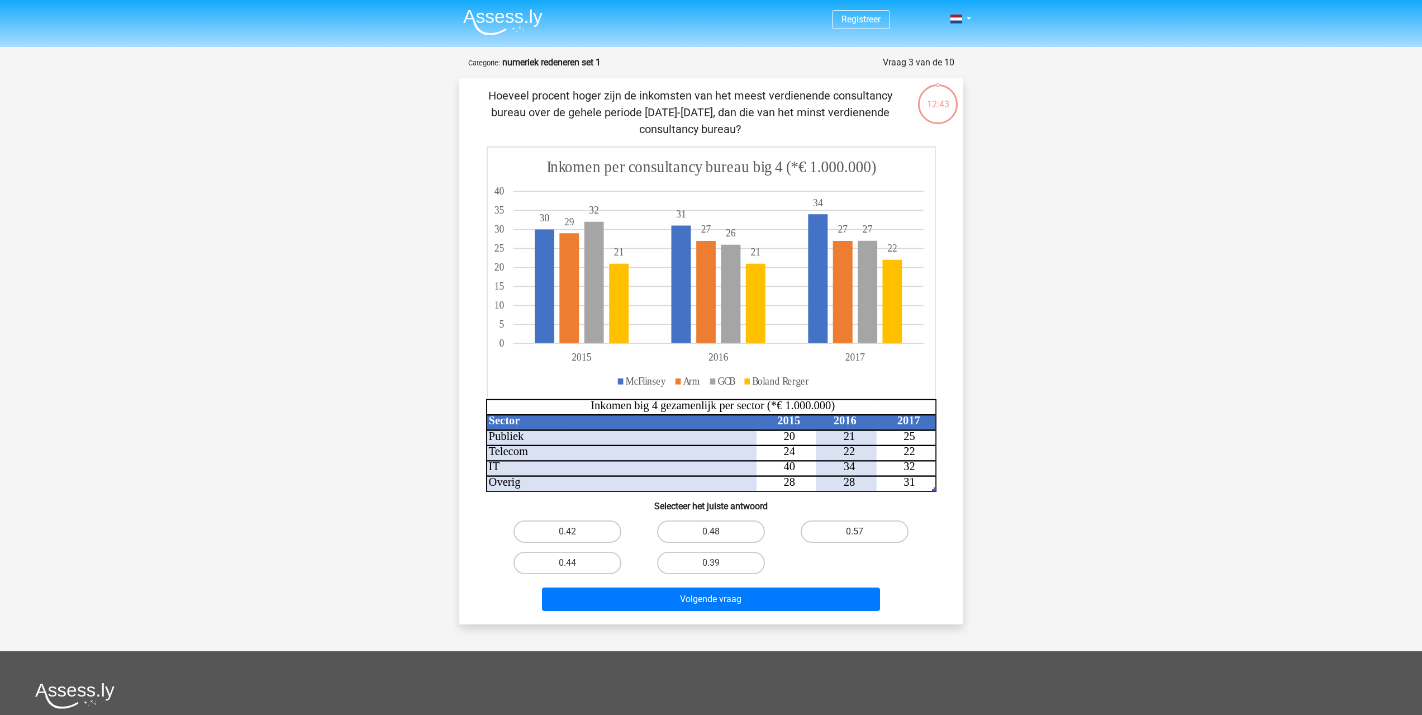
scroll to position [56, 0]
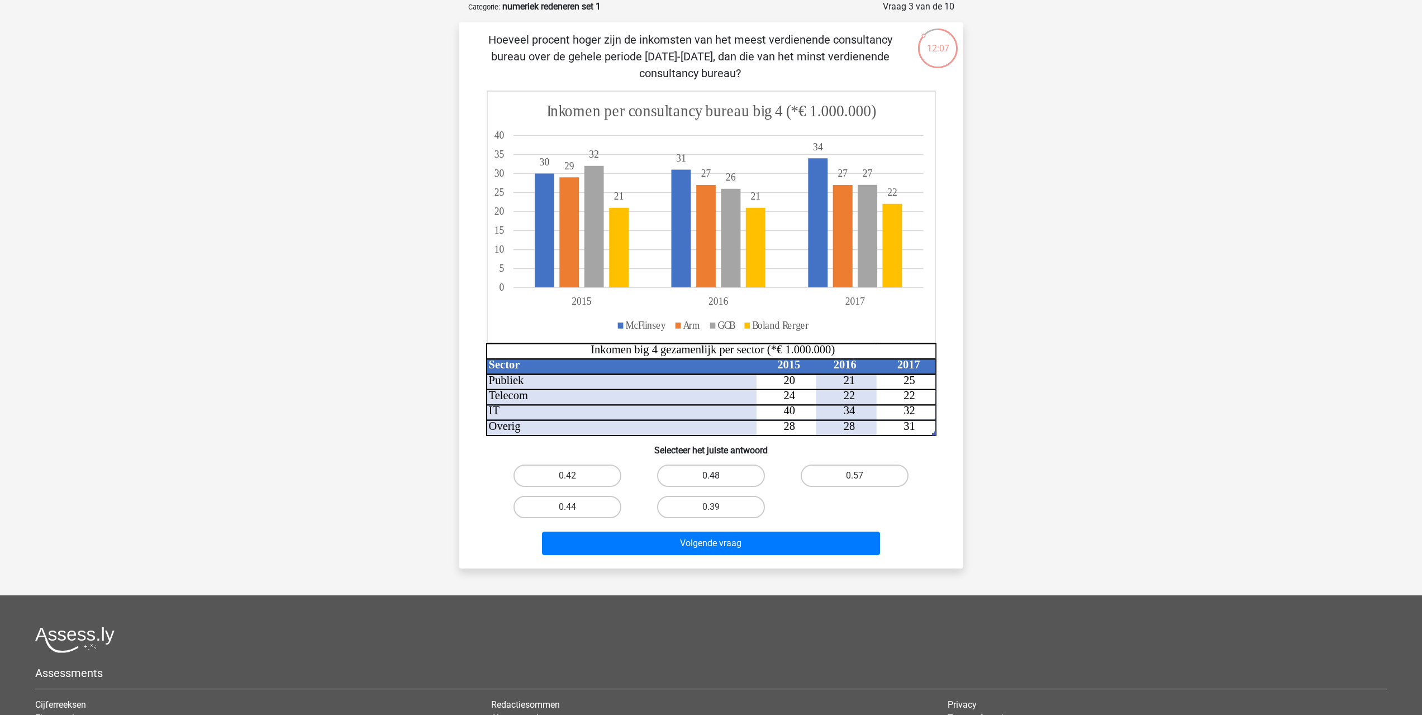
click at [706, 472] on label "0.48" at bounding box center [711, 475] width 108 height 22
click at [711, 476] on input "0.48" at bounding box center [714, 479] width 7 height 7
radio input "true"
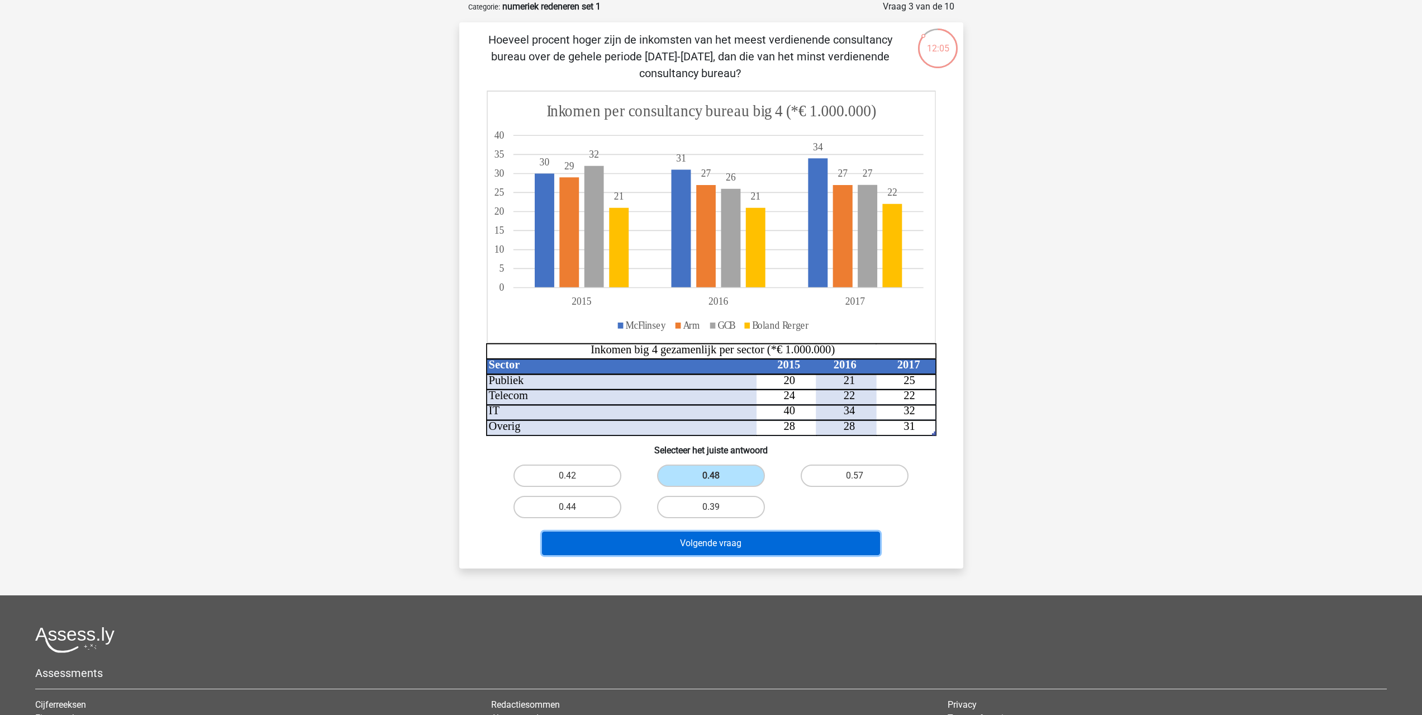
click at [715, 544] on button "Volgende vraag" at bounding box center [711, 542] width 338 height 23
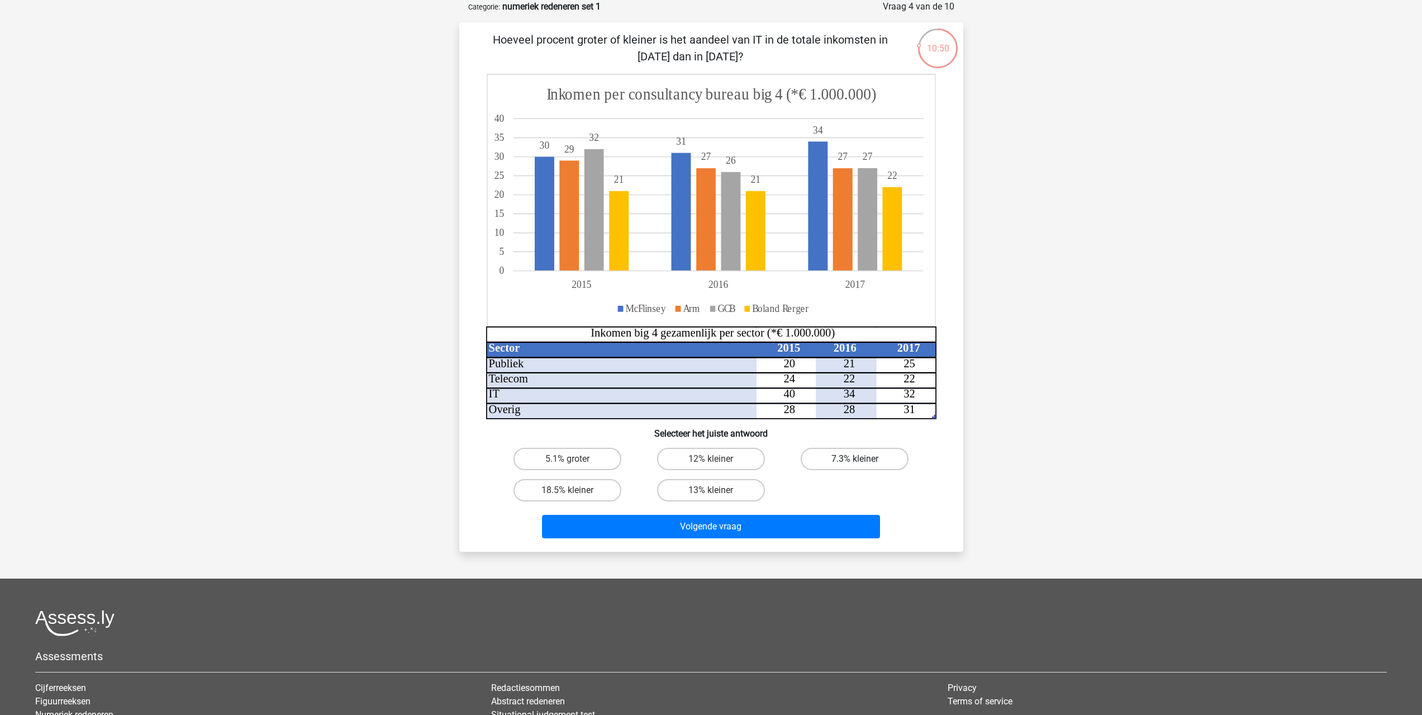
click at [843, 463] on label "7.3% kleiner" at bounding box center [855, 459] width 108 height 22
click at [855, 463] on input "7.3% kleiner" at bounding box center [858, 462] width 7 height 7
radio input "true"
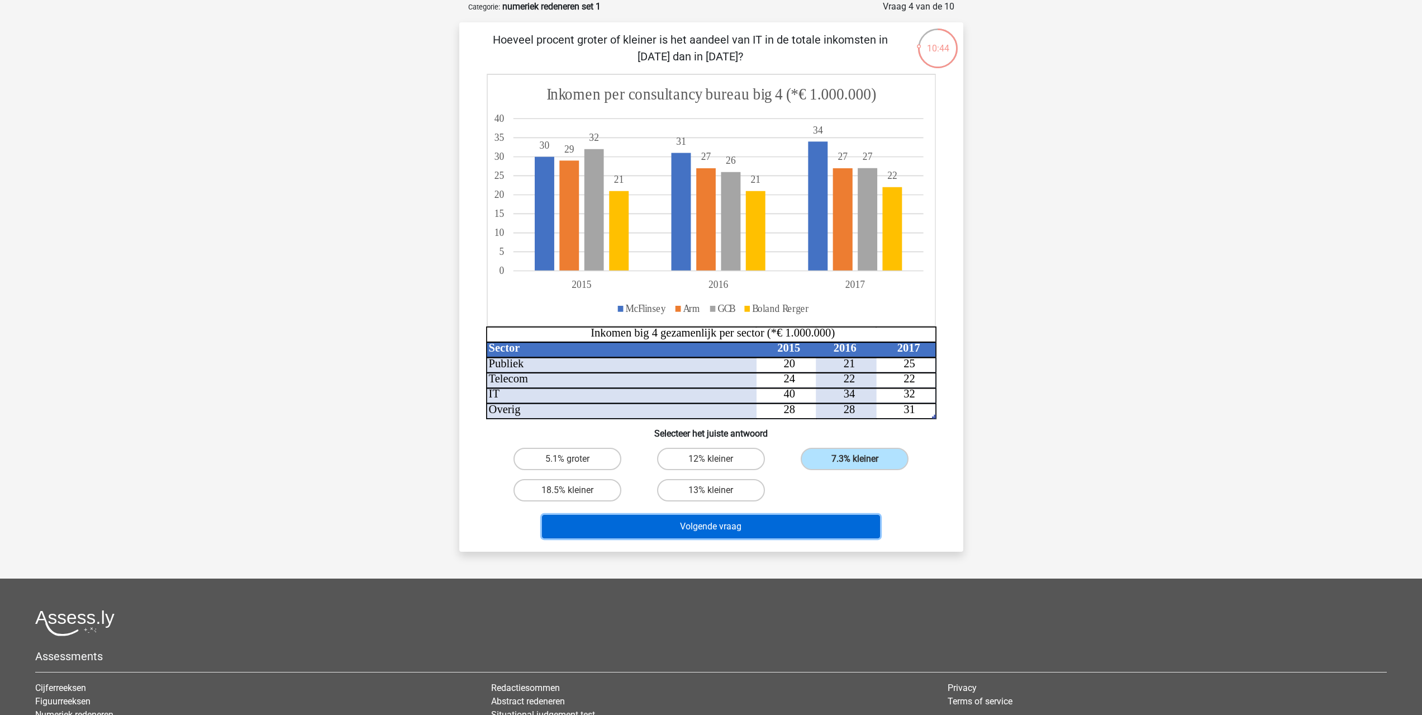
click at [781, 523] on button "Volgende vraag" at bounding box center [711, 526] width 338 height 23
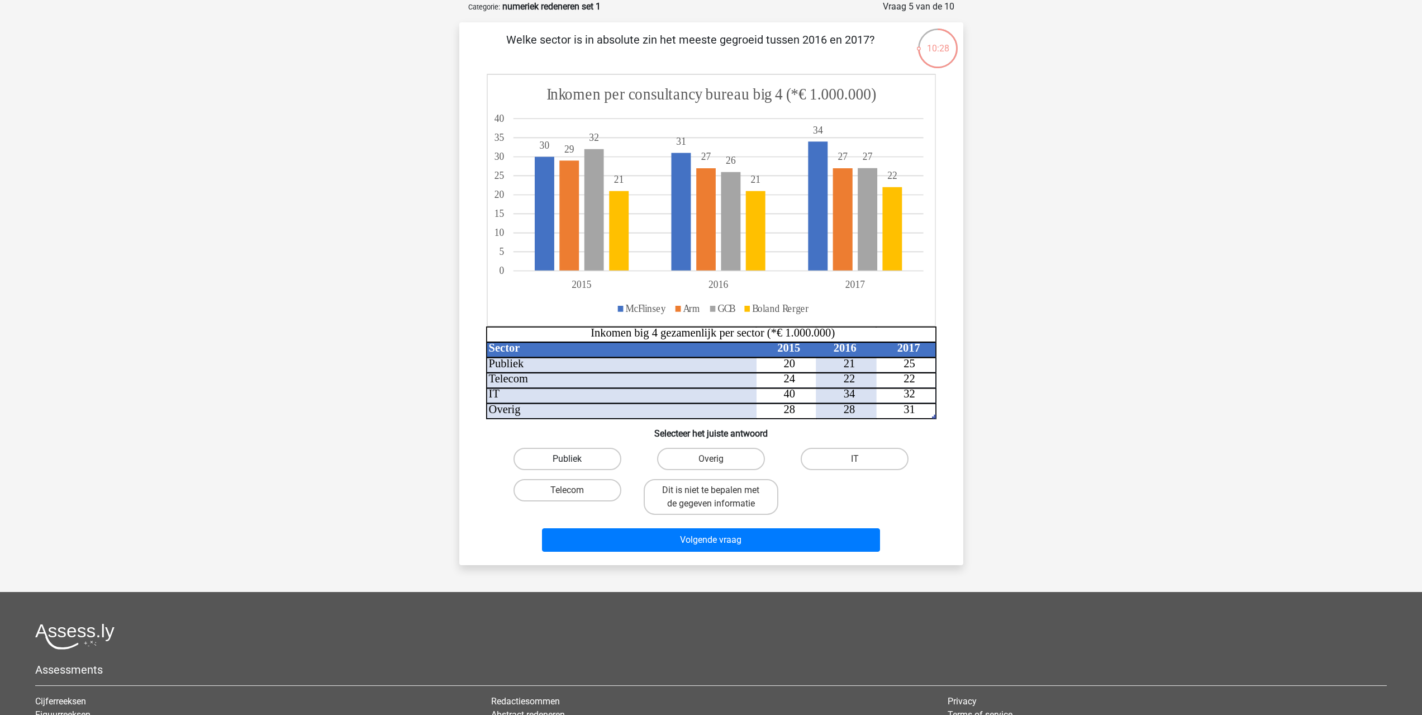
click at [605, 458] on label "Publiek" at bounding box center [568, 459] width 108 height 22
click at [575, 459] on input "Publiek" at bounding box center [570, 462] width 7 height 7
radio input "true"
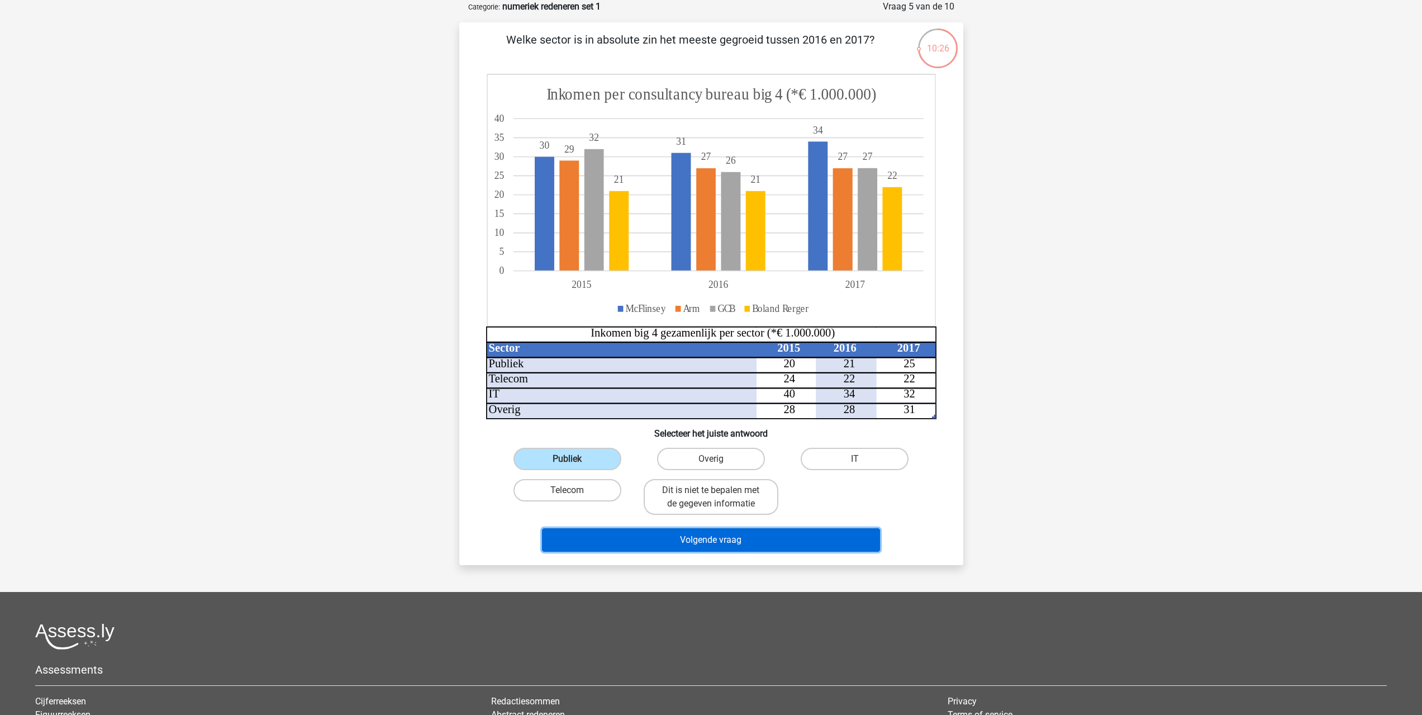
click at [705, 539] on button "Volgende vraag" at bounding box center [711, 539] width 338 height 23
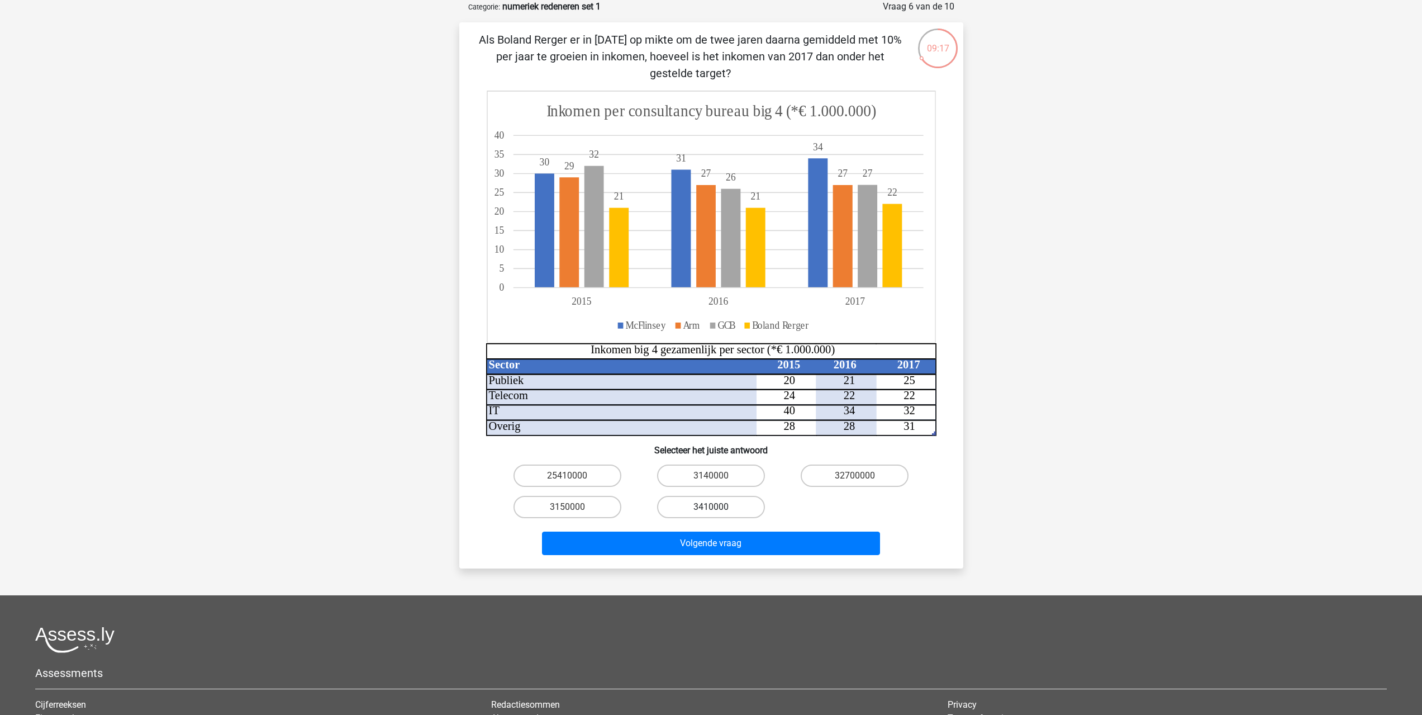
click at [719, 505] on label "3410000" at bounding box center [711, 507] width 108 height 22
click at [718, 507] on input "3410000" at bounding box center [714, 510] width 7 height 7
radio input "true"
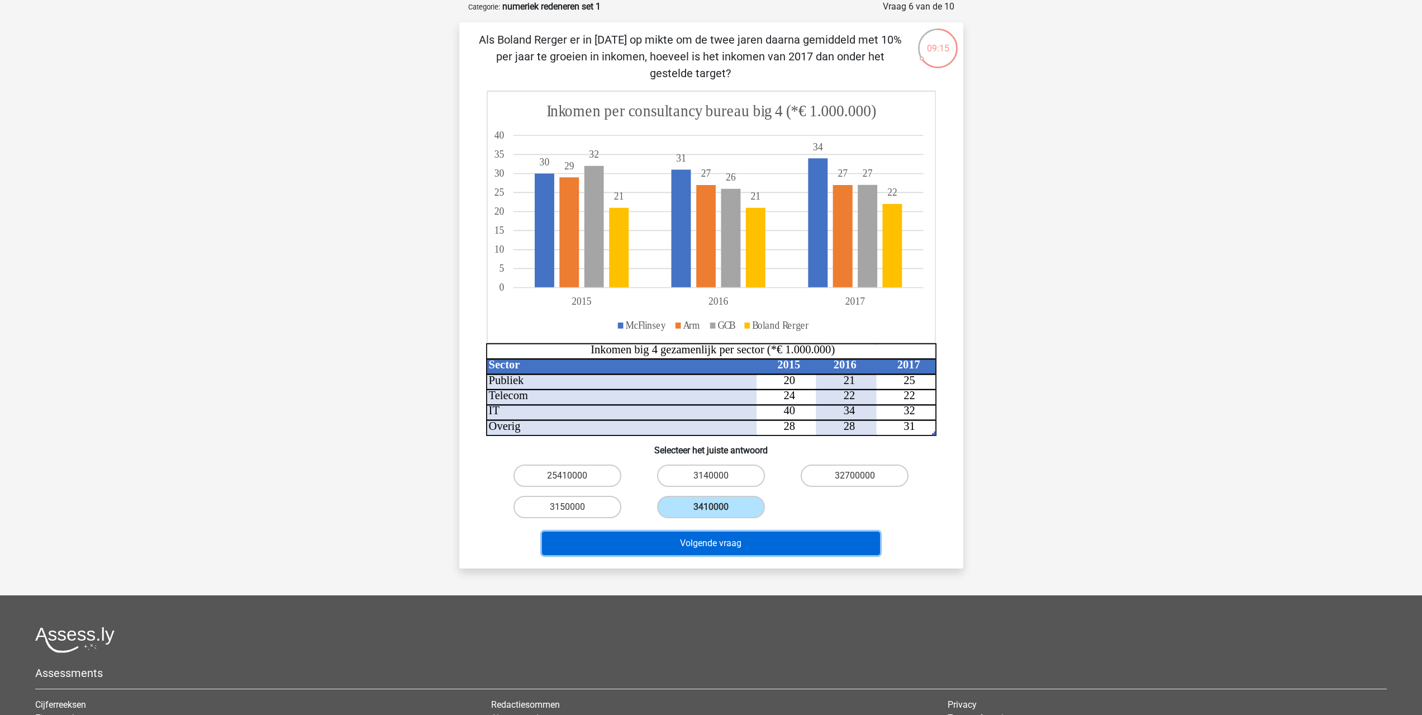
click at [770, 543] on button "Volgende vraag" at bounding box center [711, 542] width 338 height 23
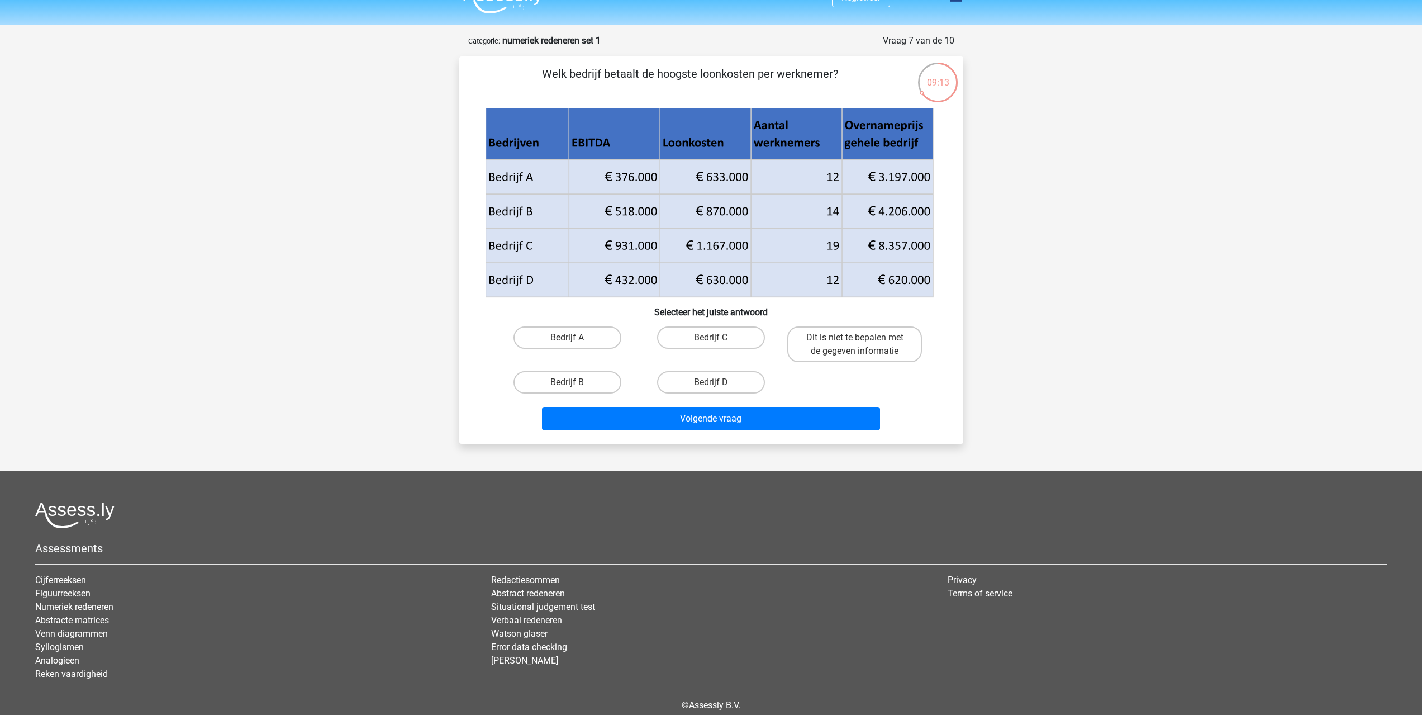
scroll to position [0, 0]
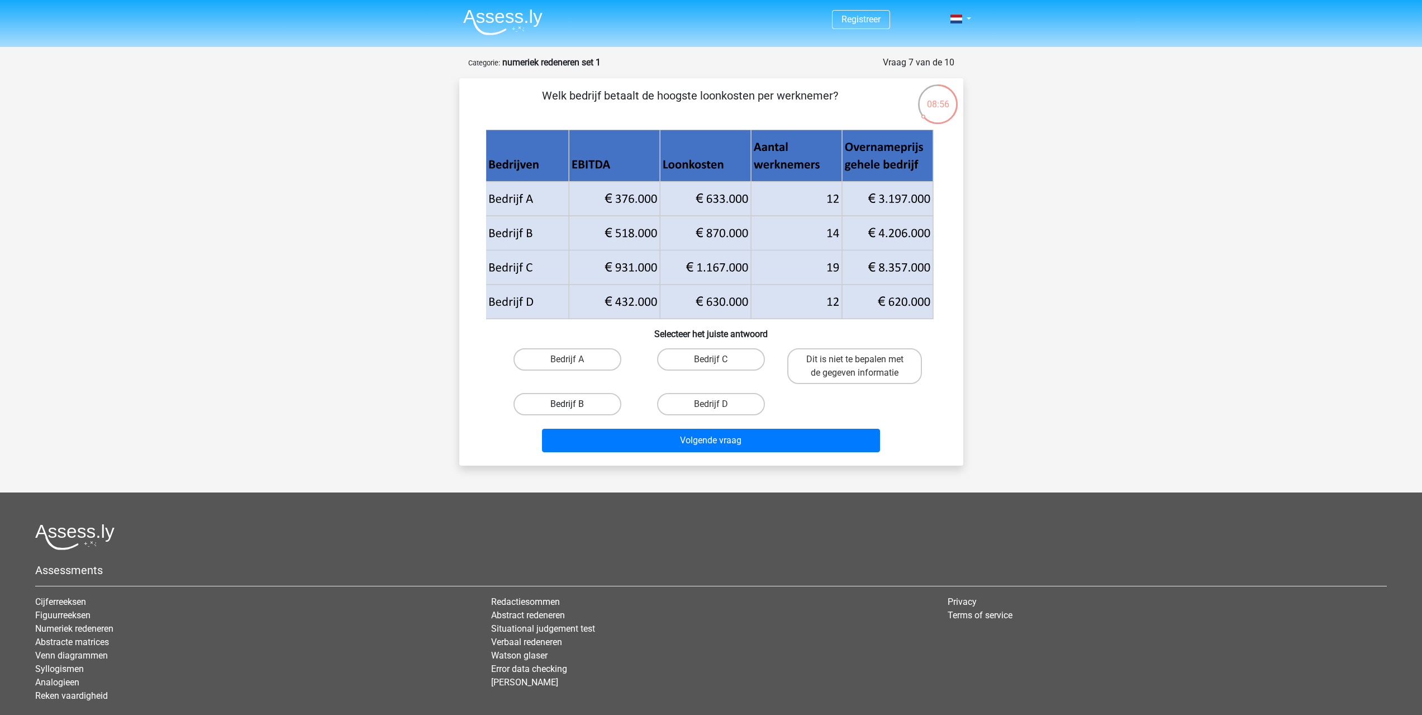
click at [563, 400] on label "Bedrijf B" at bounding box center [568, 404] width 108 height 22
click at [567, 404] on input "Bedrijf B" at bounding box center [570, 407] width 7 height 7
radio input "true"
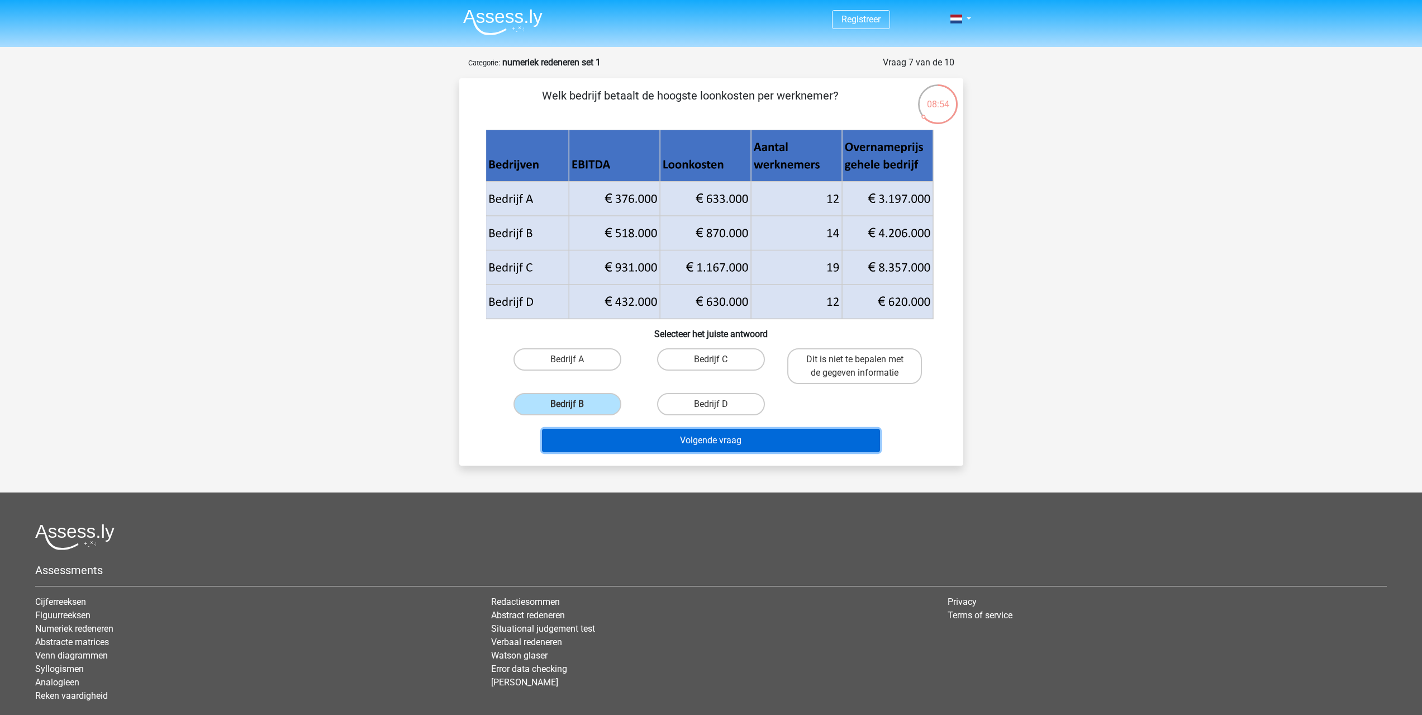
click at [714, 440] on button "Volgende vraag" at bounding box center [711, 440] width 338 height 23
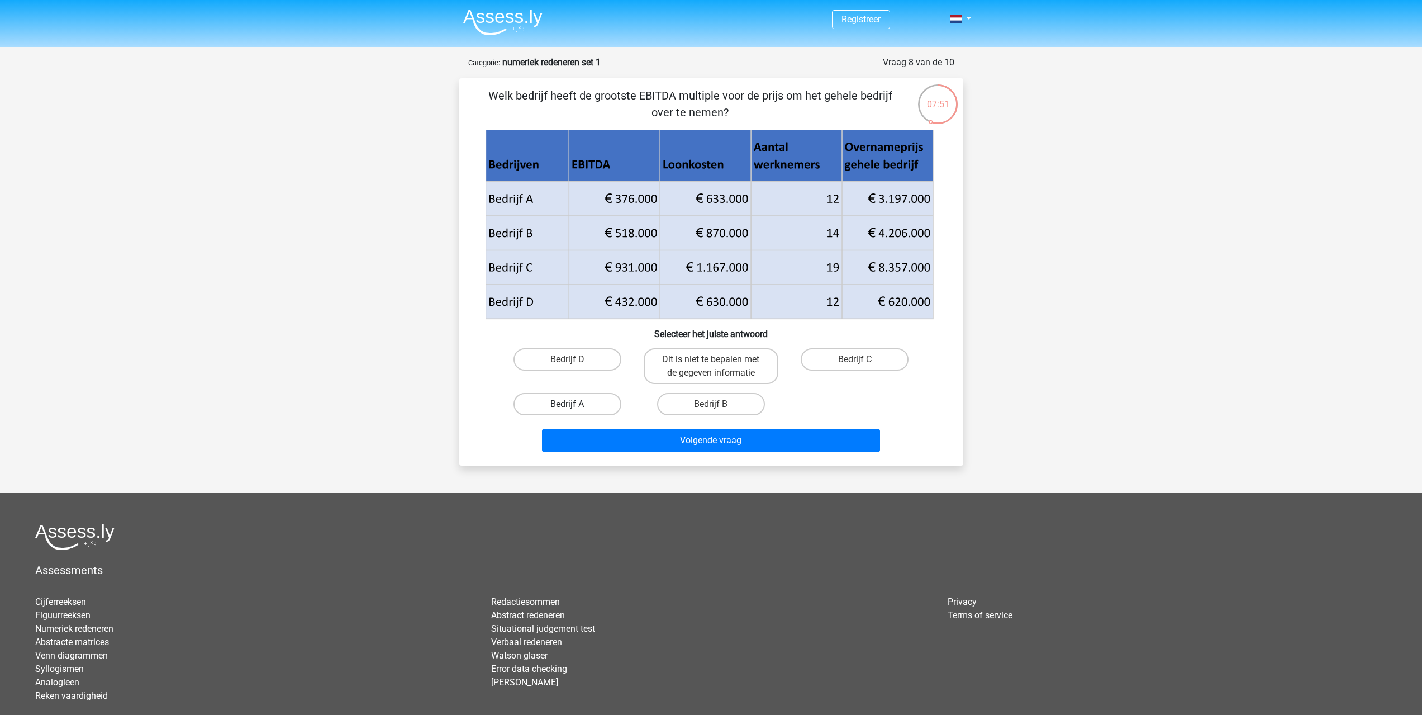
click at [587, 400] on label "Bedrijf A" at bounding box center [568, 404] width 108 height 22
click at [575, 404] on input "Bedrijf A" at bounding box center [570, 407] width 7 height 7
radio input "true"
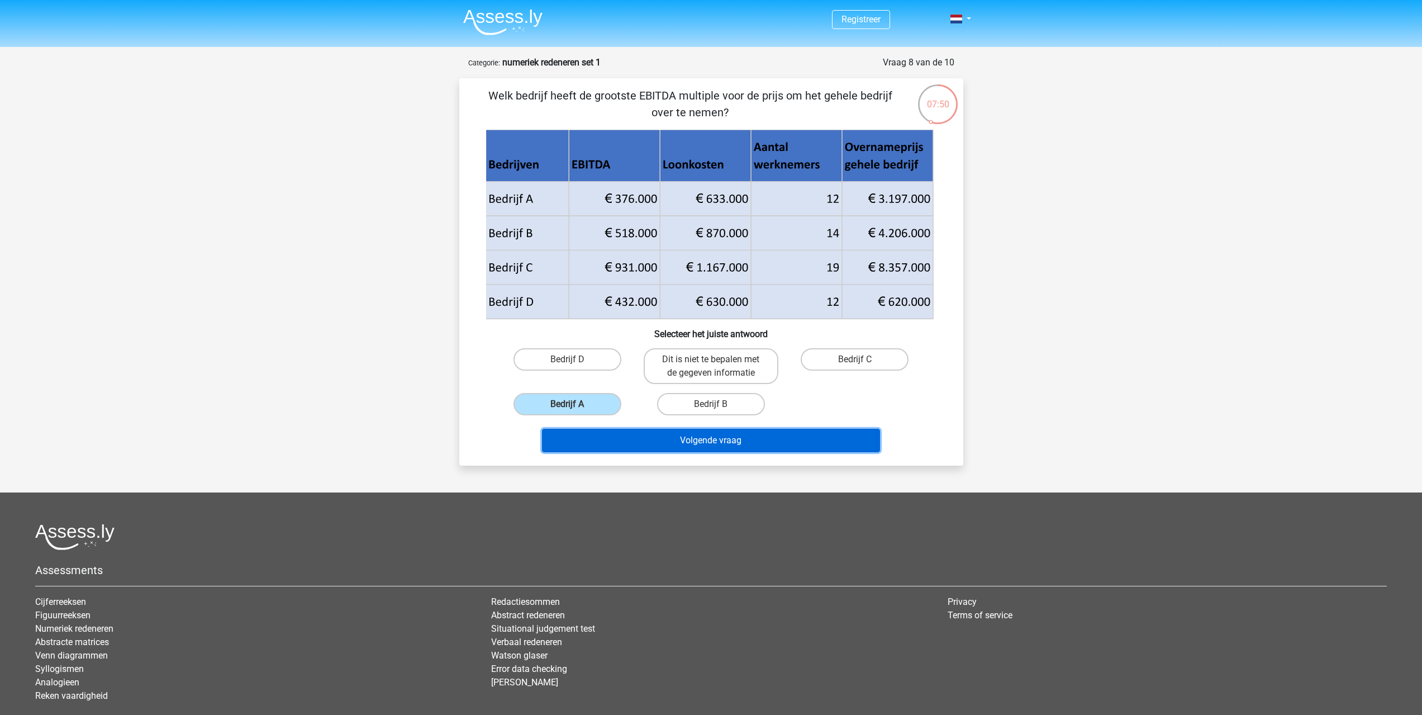
click at [685, 441] on button "Volgende vraag" at bounding box center [711, 440] width 338 height 23
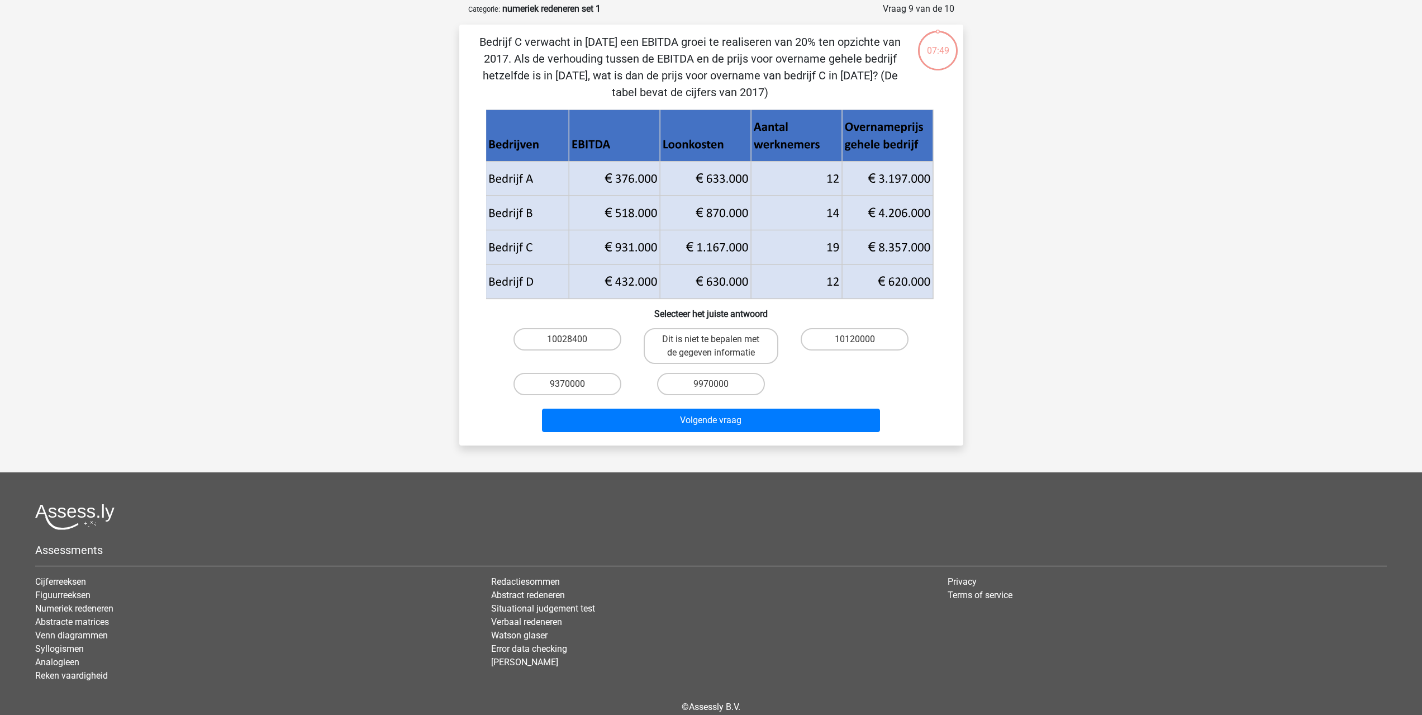
scroll to position [56, 0]
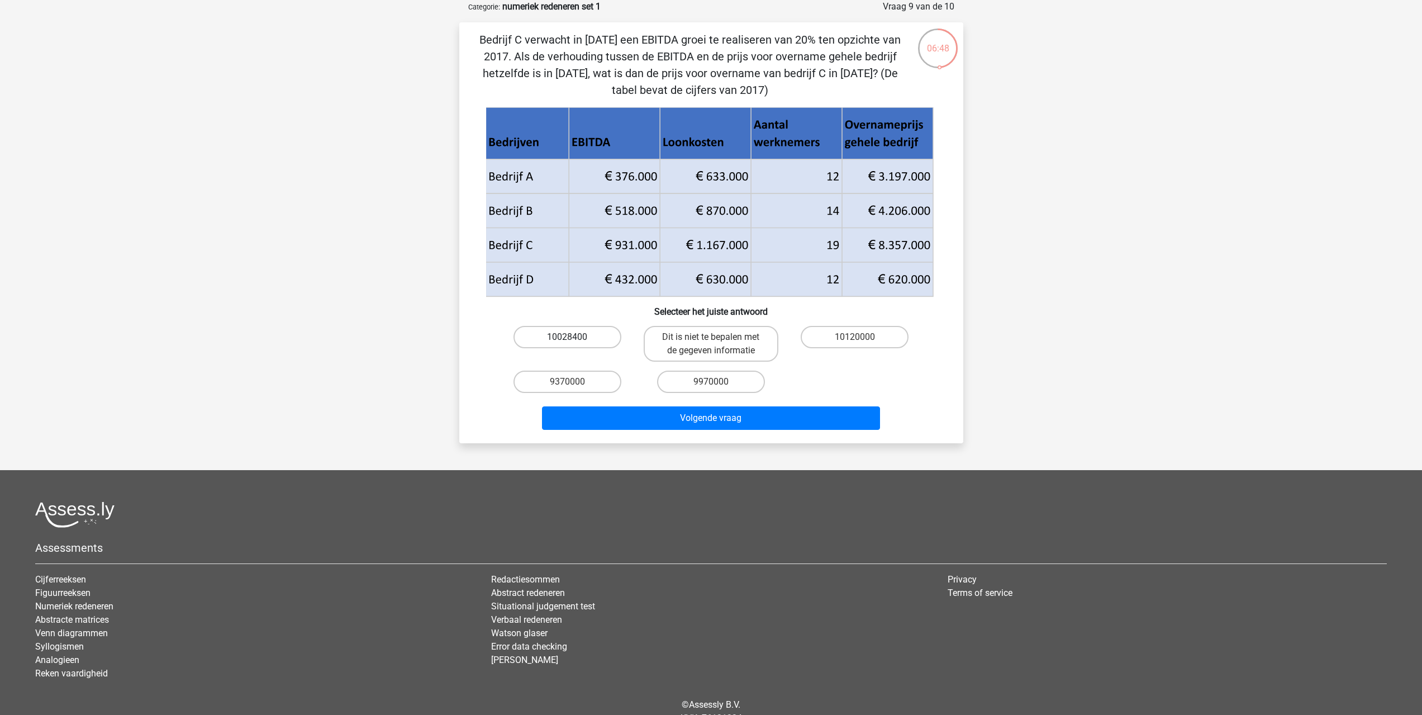
click at [581, 343] on label "10028400" at bounding box center [568, 337] width 108 height 22
click at [575, 343] on input "10028400" at bounding box center [570, 340] width 7 height 7
radio input "true"
click at [678, 425] on button "Volgende vraag" at bounding box center [711, 417] width 338 height 23
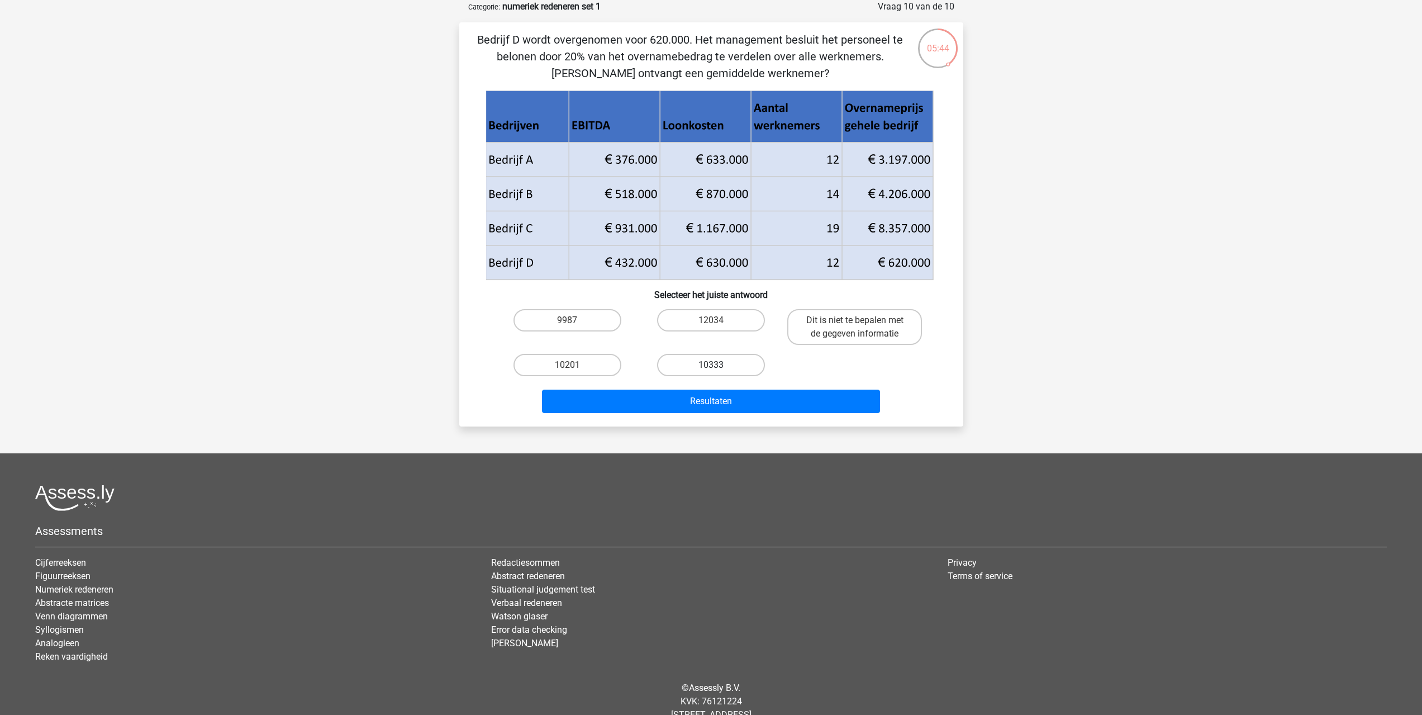
drag, startPoint x: 722, startPoint y: 366, endPoint x: 737, endPoint y: 395, distance: 32.3
click at [721, 366] on label "10333" at bounding box center [711, 365] width 108 height 22
click at [718, 366] on input "10333" at bounding box center [714, 368] width 7 height 7
radio input "true"
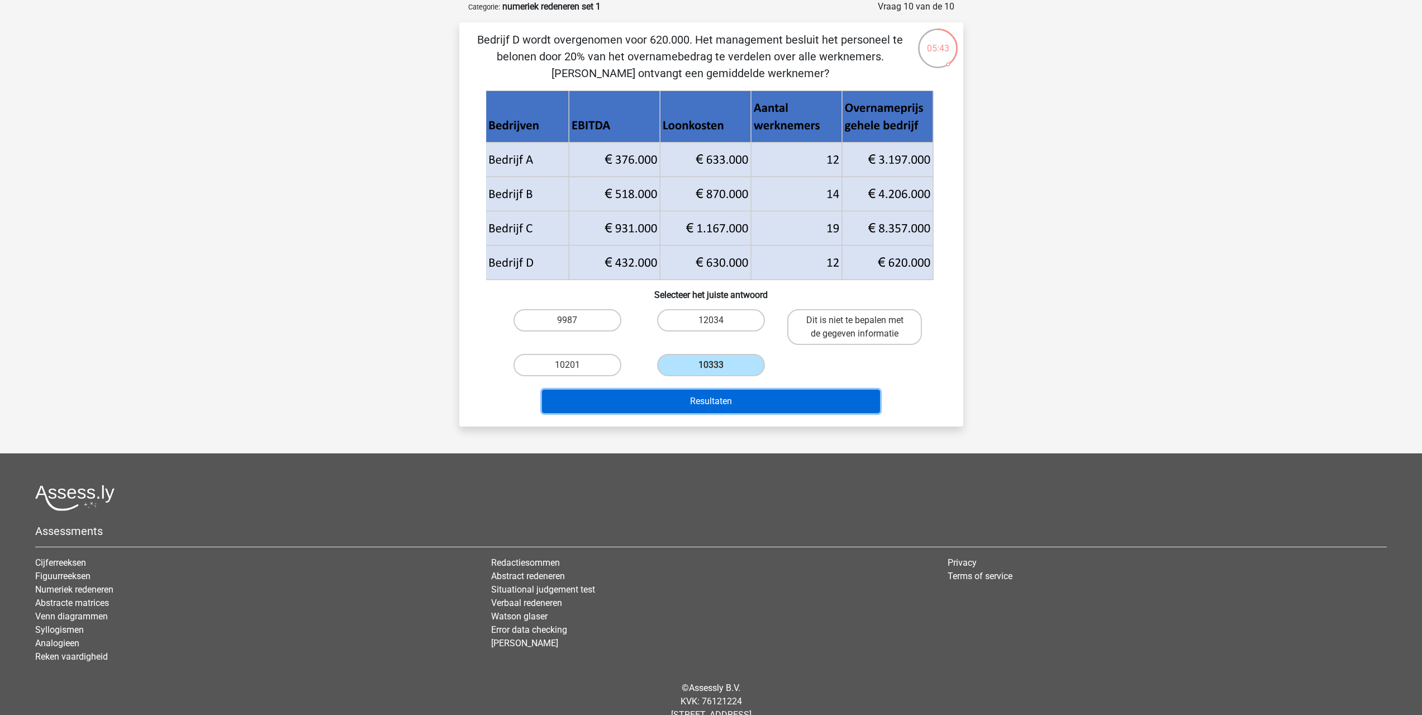
click at [739, 411] on button "Resultaten" at bounding box center [711, 401] width 338 height 23
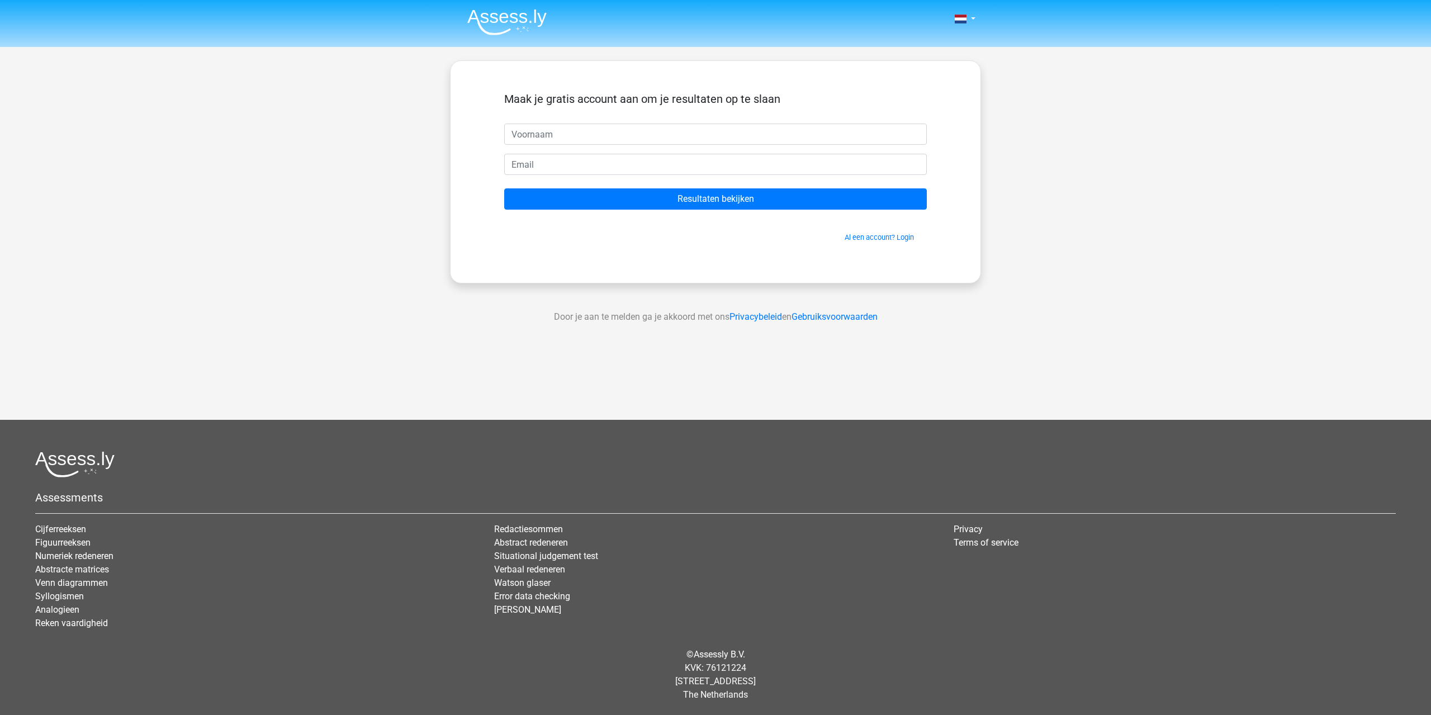
click at [648, 141] on input "text" at bounding box center [715, 134] width 423 height 21
type input "[PERSON_NAME] te Raa"
click at [573, 164] on input "email" at bounding box center [715, 164] width 423 height 21
type input "[PERSON_NAME][EMAIL_ADDRESS][DOMAIN_NAME]"
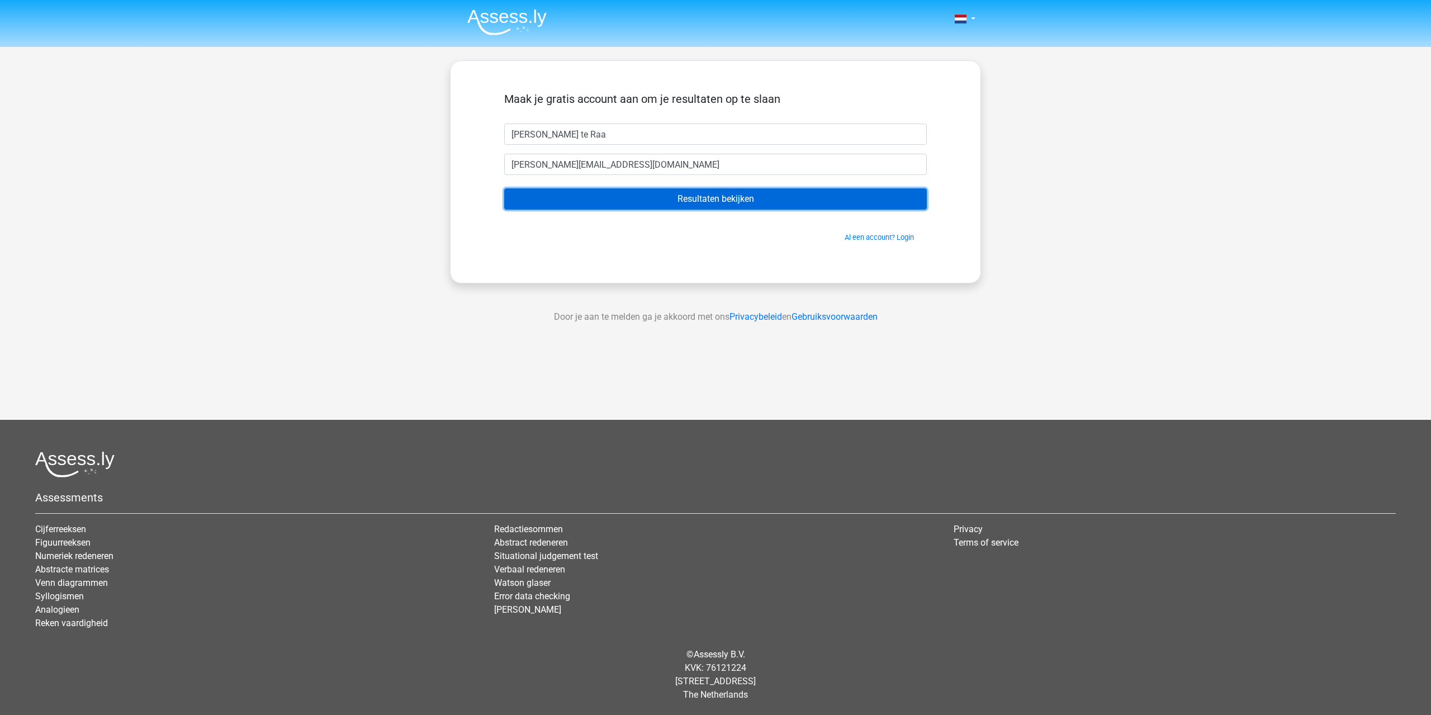
click at [630, 207] on input "Resultaten bekijken" at bounding box center [715, 198] width 423 height 21
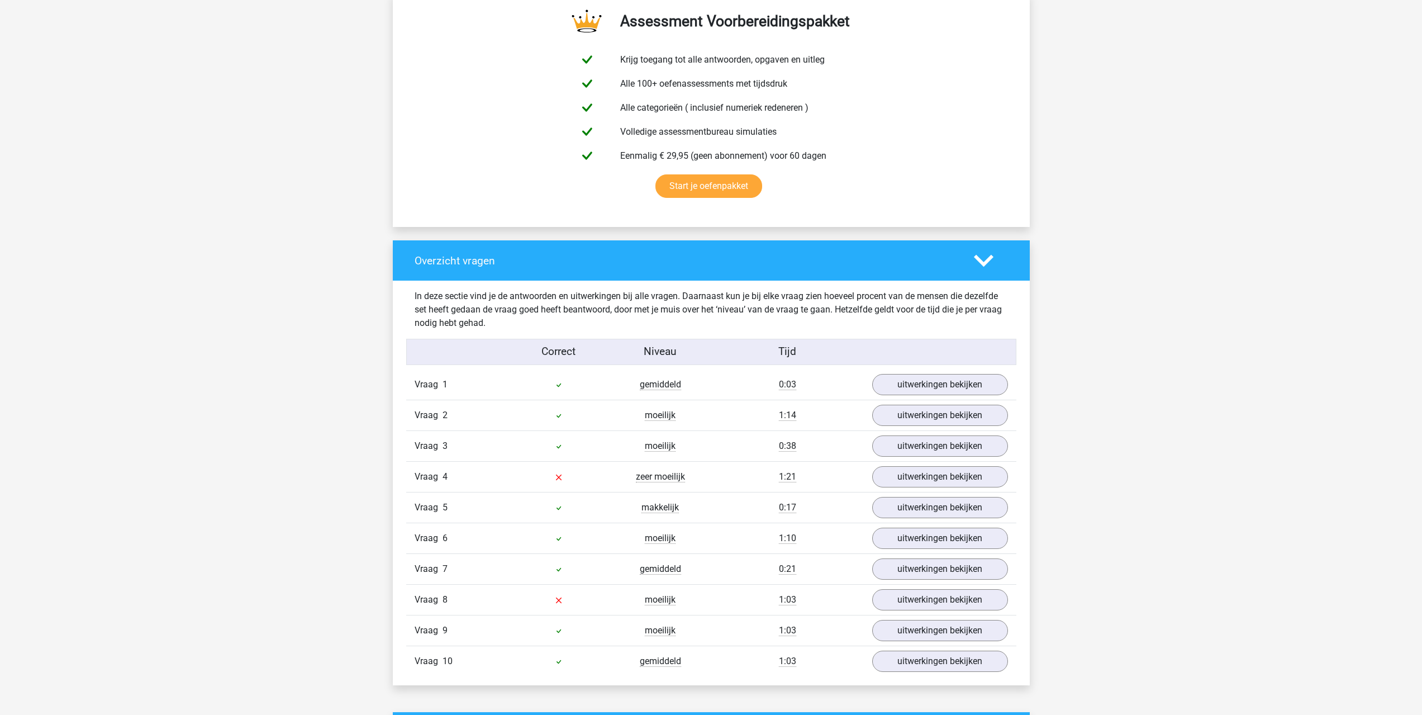
scroll to position [615, 0]
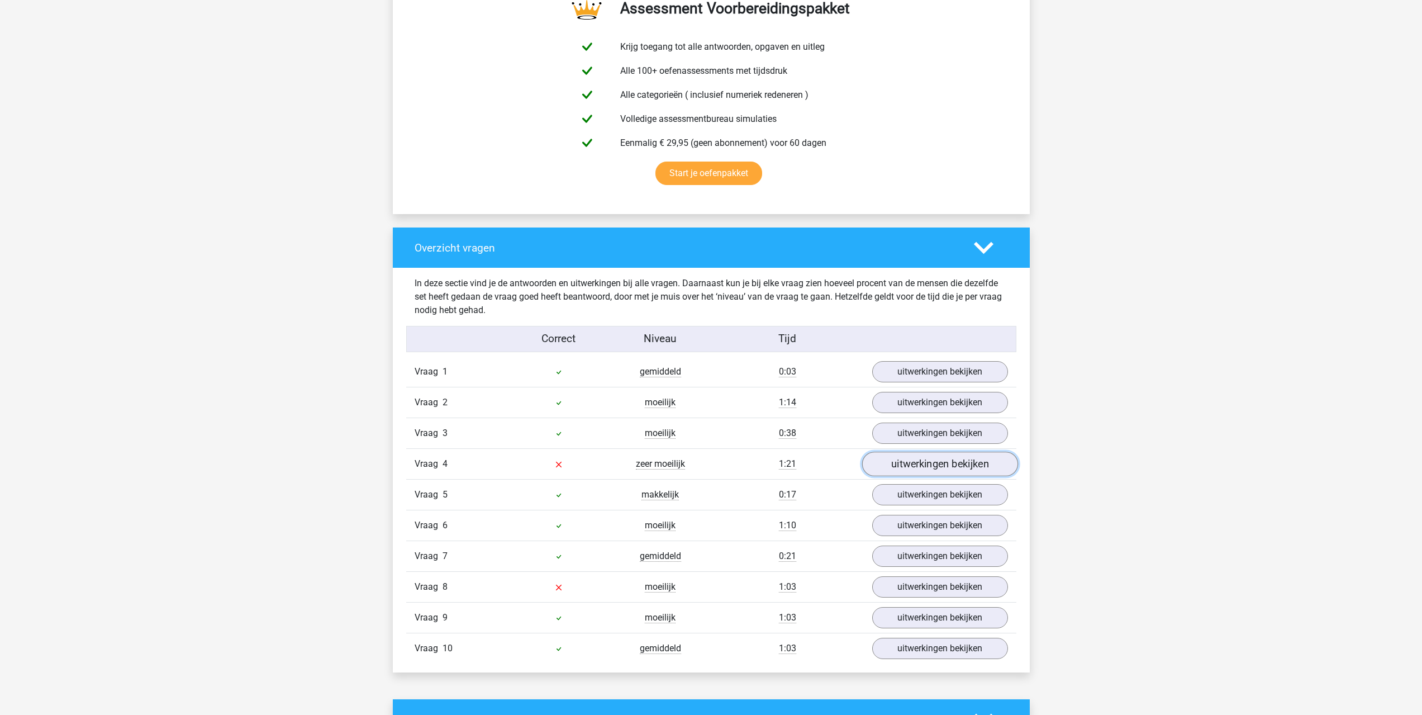
click at [922, 468] on link "uitwerkingen bekijken" at bounding box center [940, 464] width 156 height 25
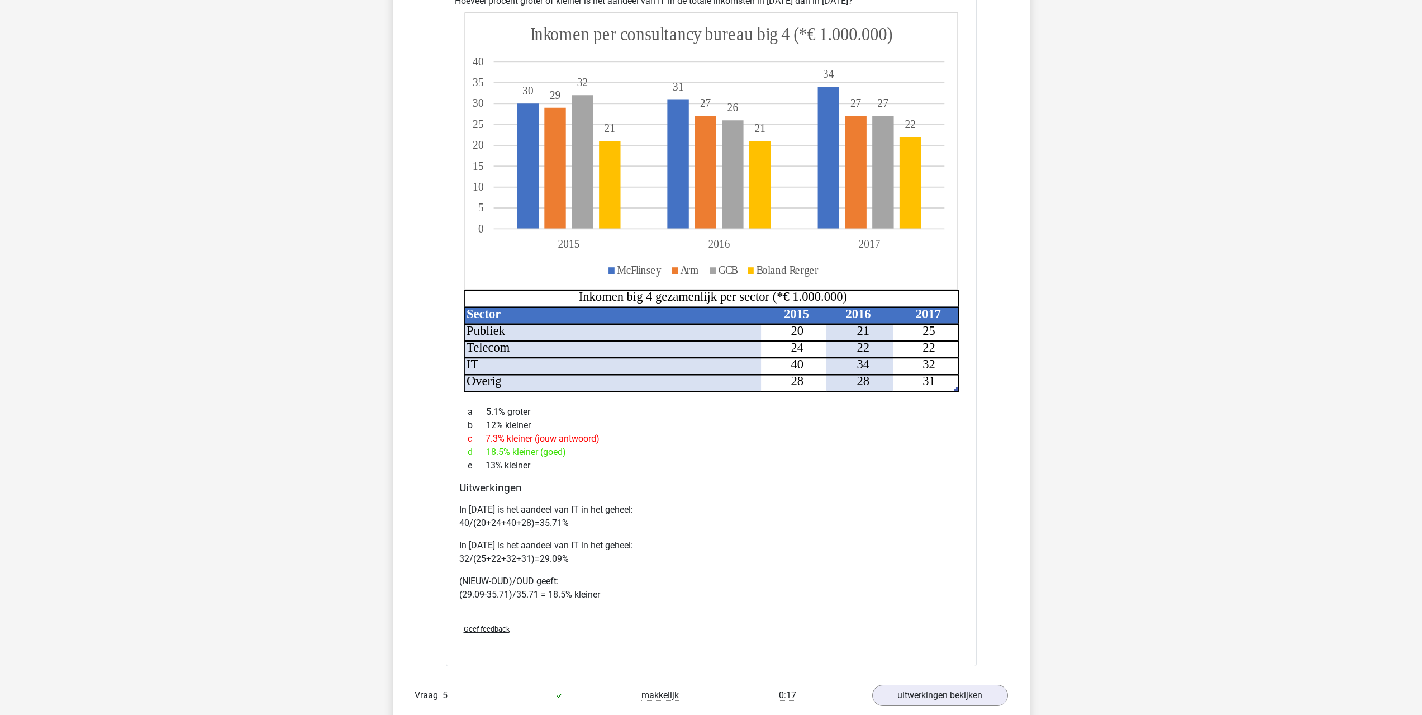
scroll to position [1509, 0]
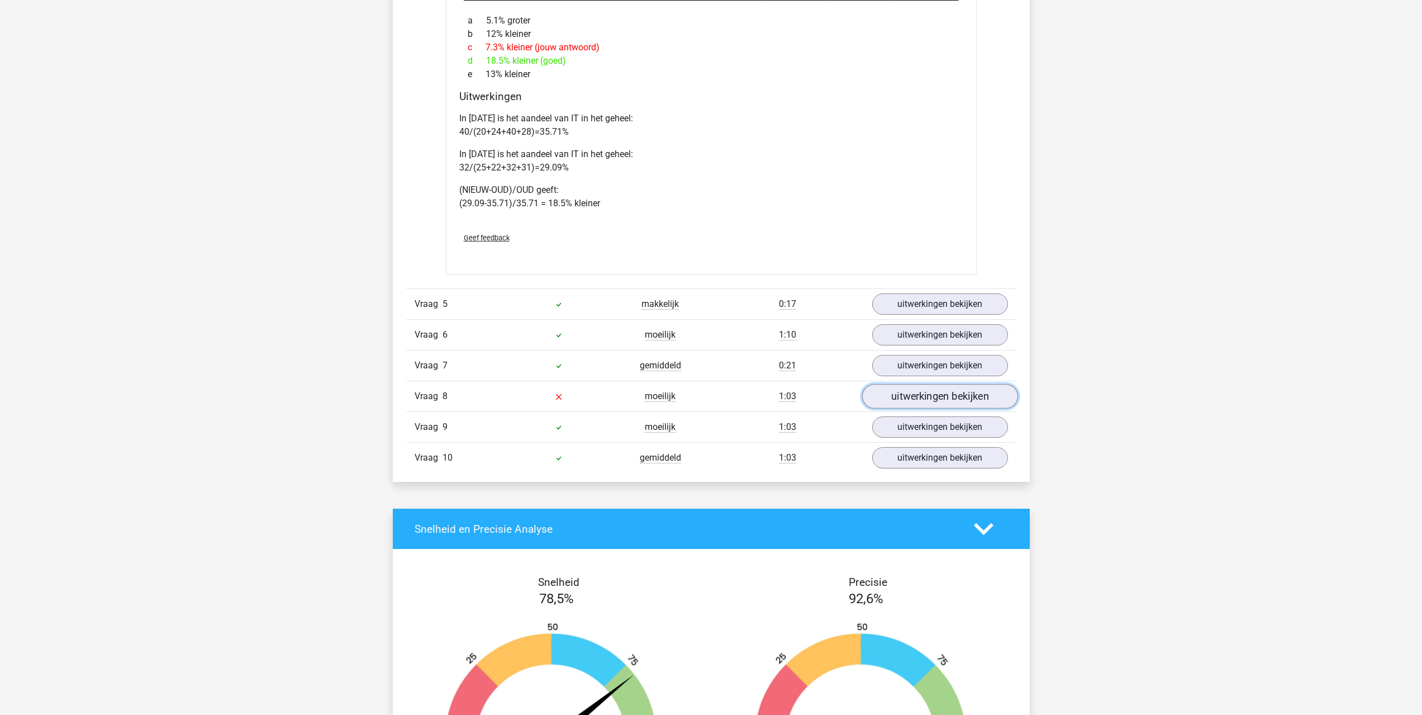
click at [954, 398] on link "uitwerkingen bekijken" at bounding box center [940, 397] width 156 height 25
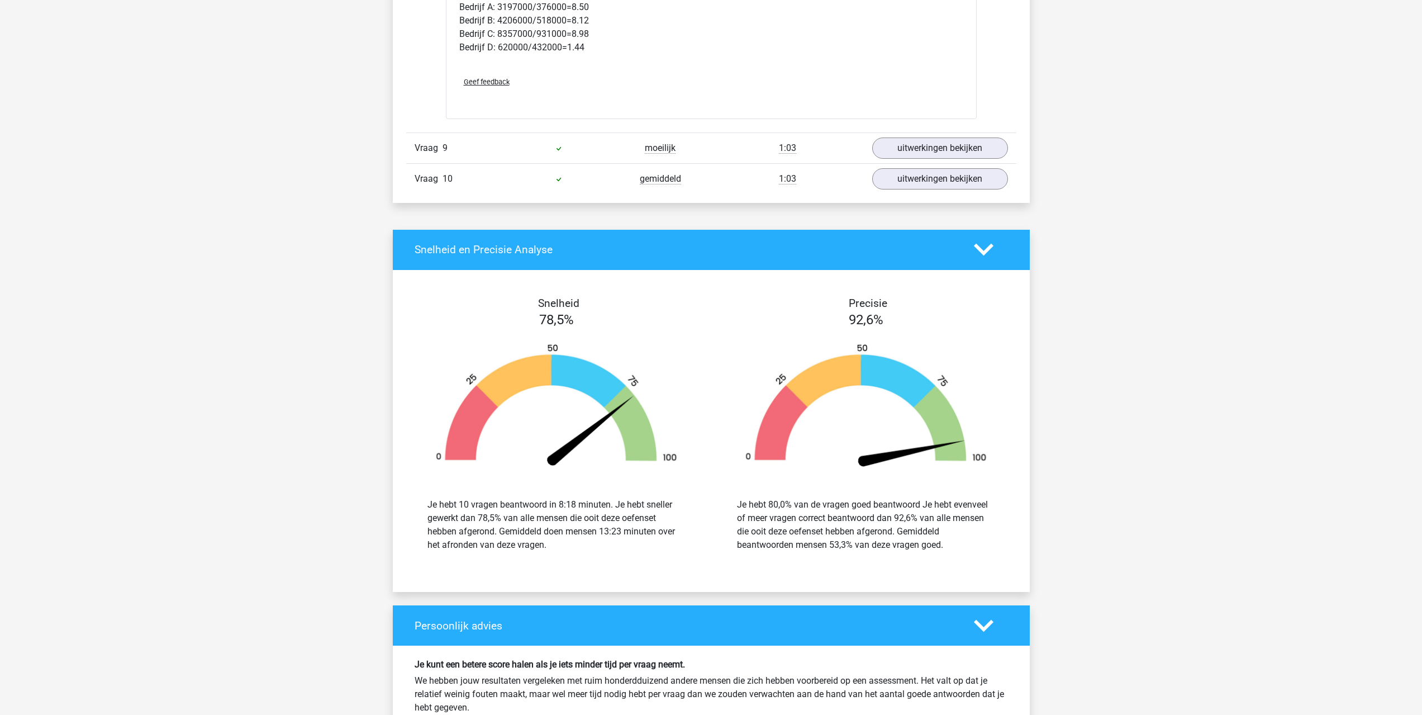
scroll to position [2180, 0]
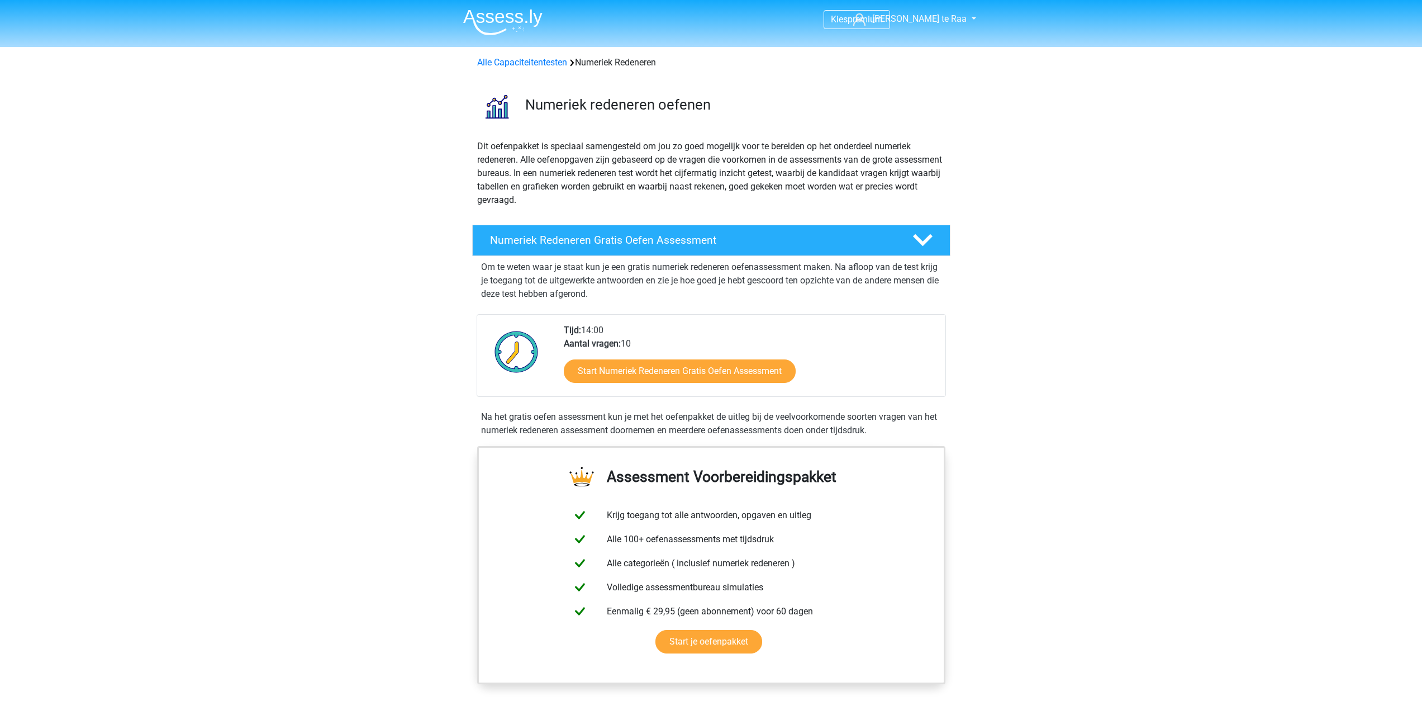
scroll to position [168, 0]
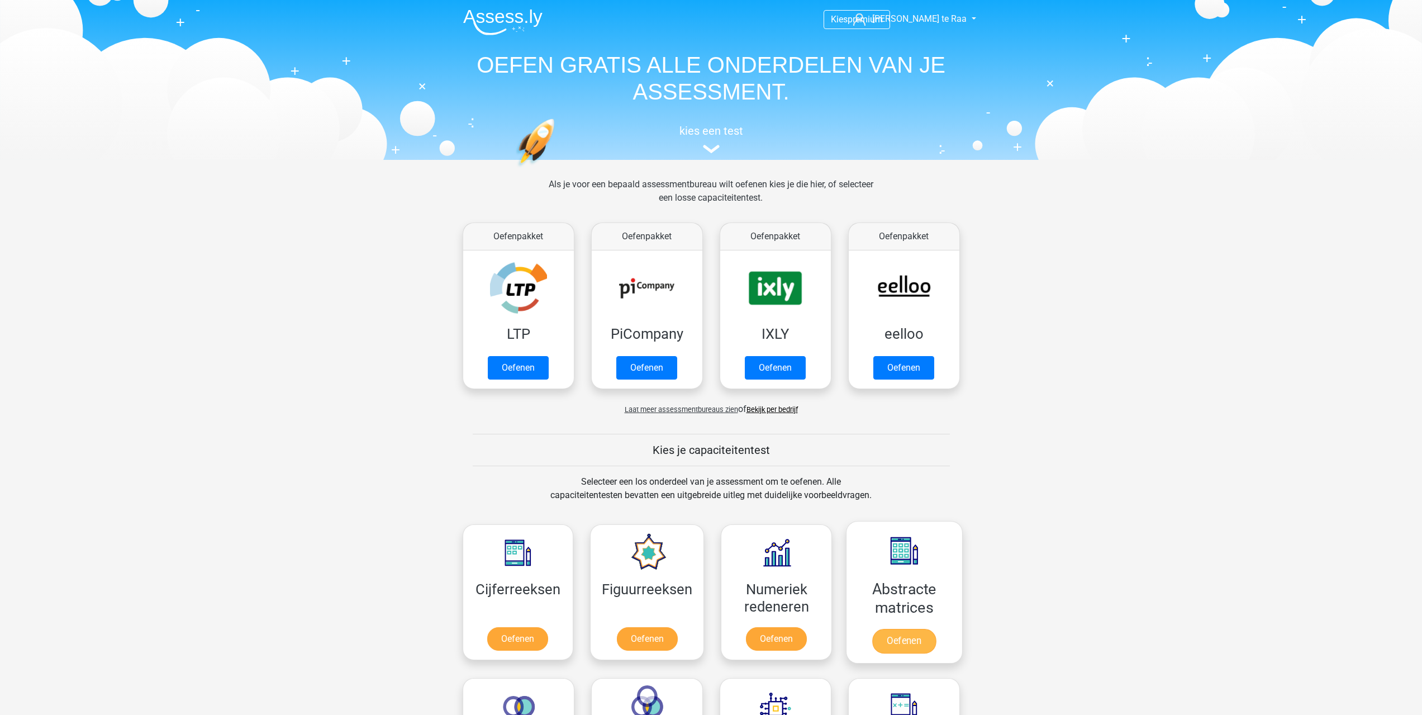
scroll to position [391, 0]
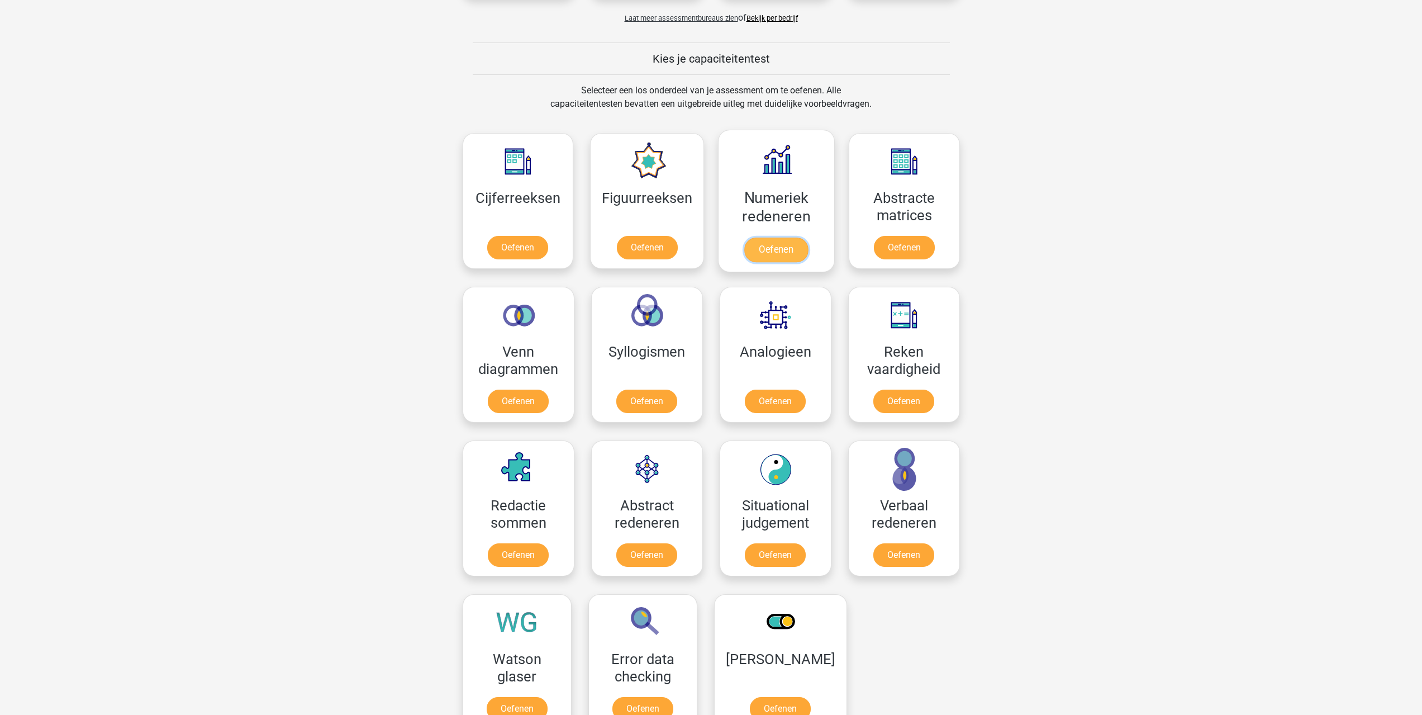
click at [786, 244] on link "Oefenen" at bounding box center [776, 250] width 64 height 25
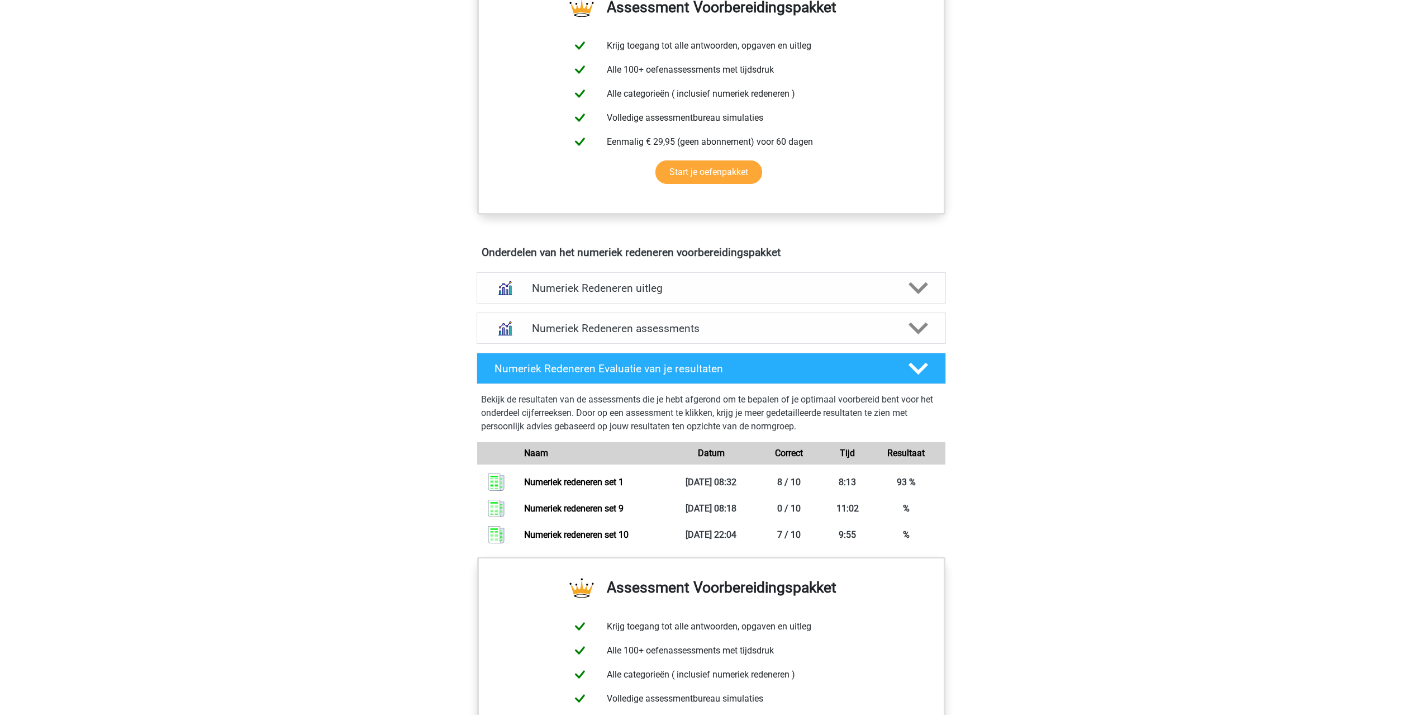
scroll to position [503, 0]
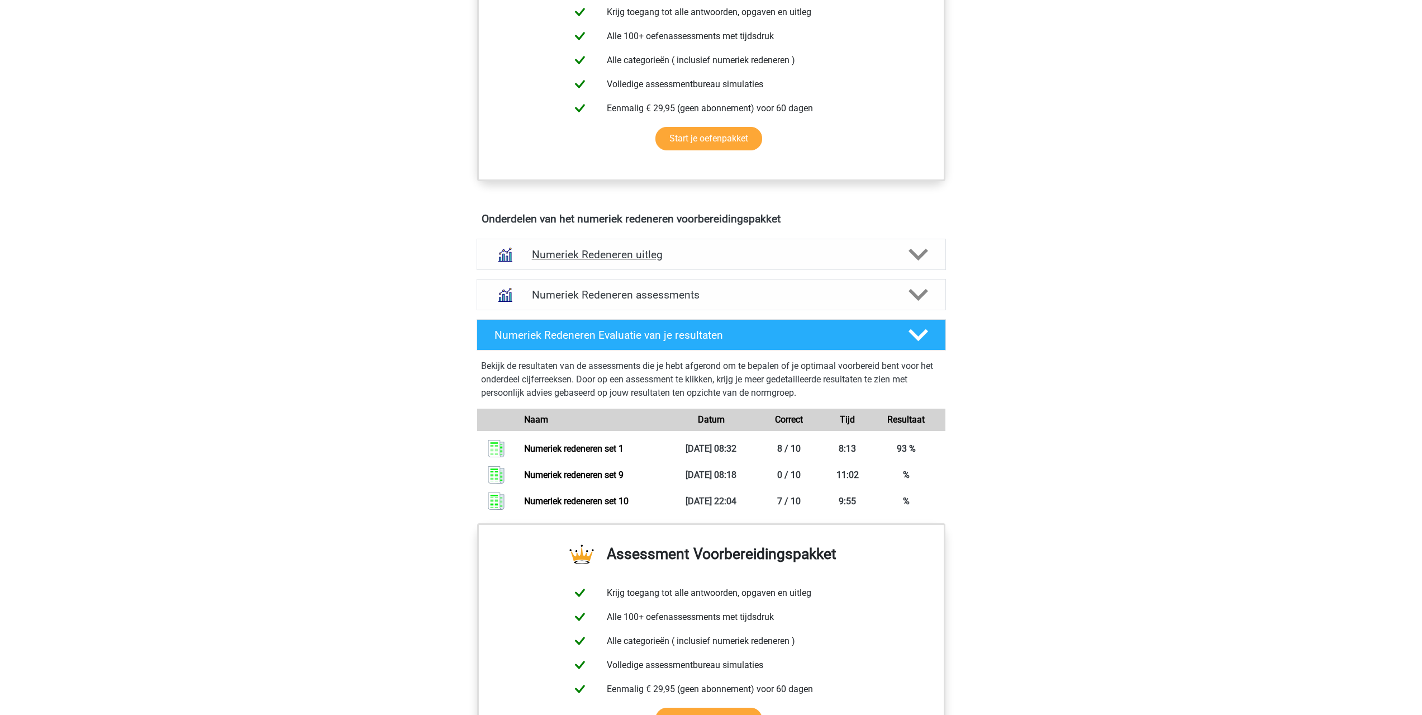
click at [635, 256] on h4 "Numeriek Redeneren uitleg" at bounding box center [711, 254] width 359 height 13
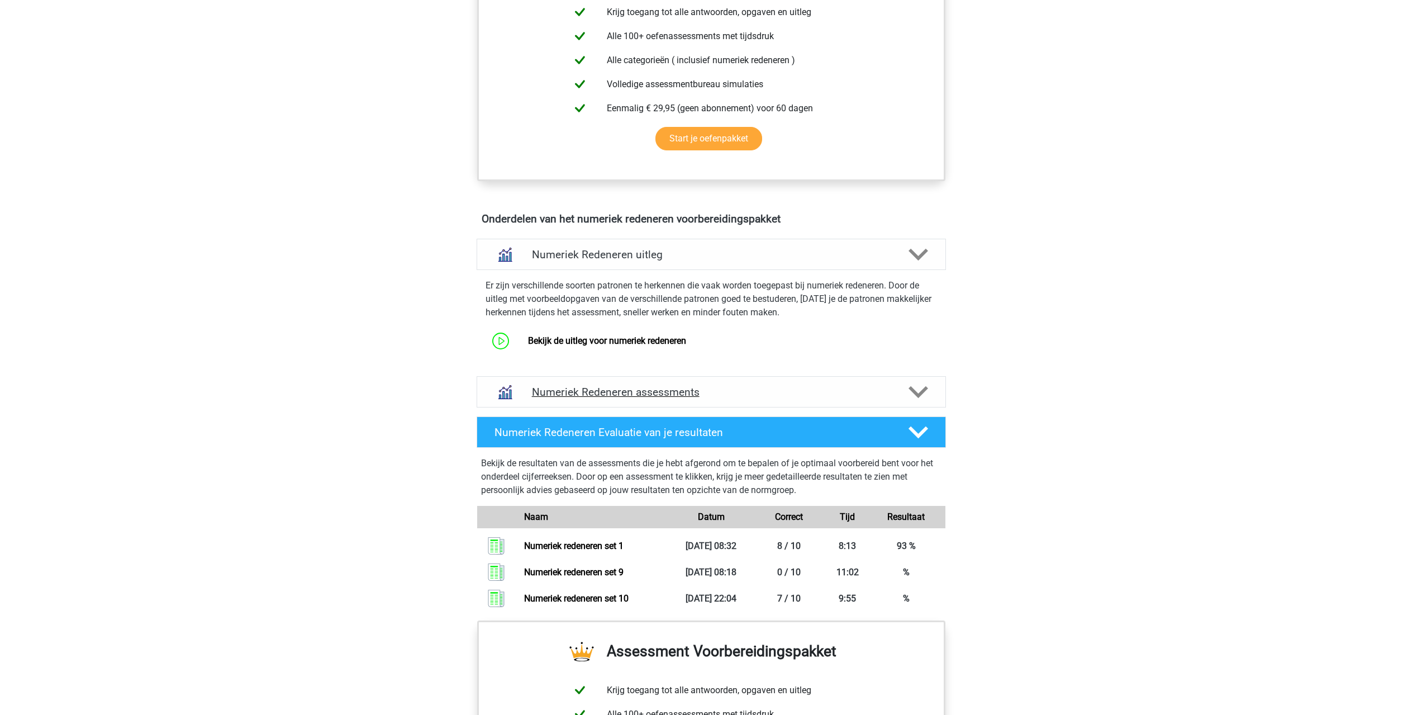
click at [638, 393] on h4 "Numeriek Redeneren assessments" at bounding box center [711, 392] width 359 height 13
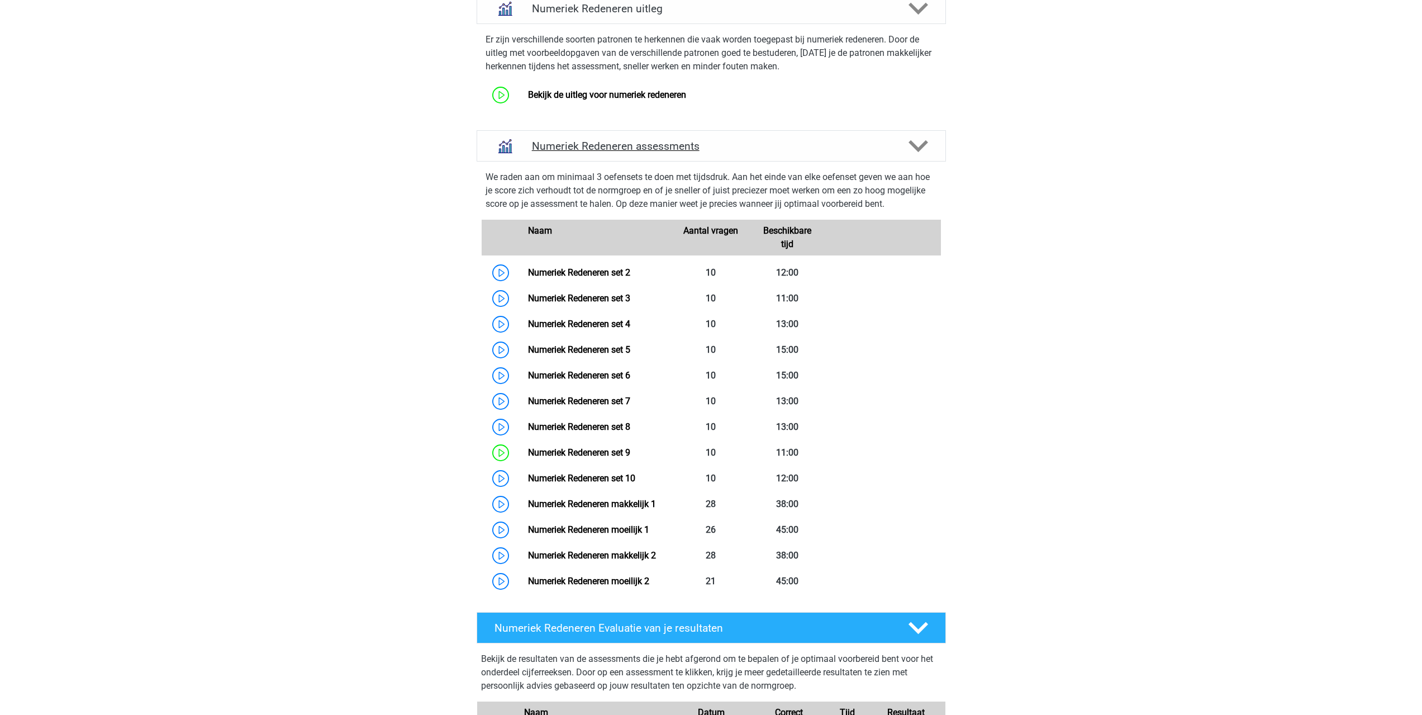
scroll to position [782, 0]
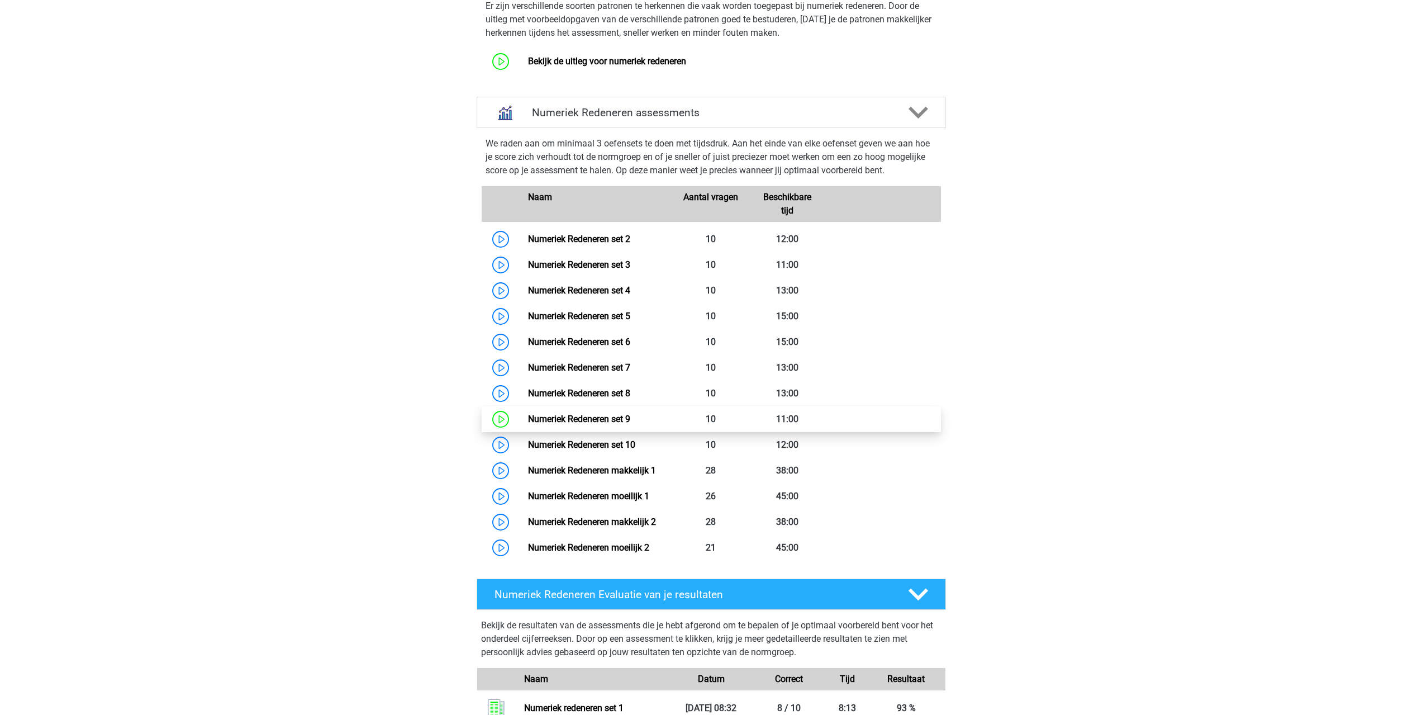
click at [528, 421] on link "Numeriek Redeneren set 9" at bounding box center [579, 419] width 102 height 11
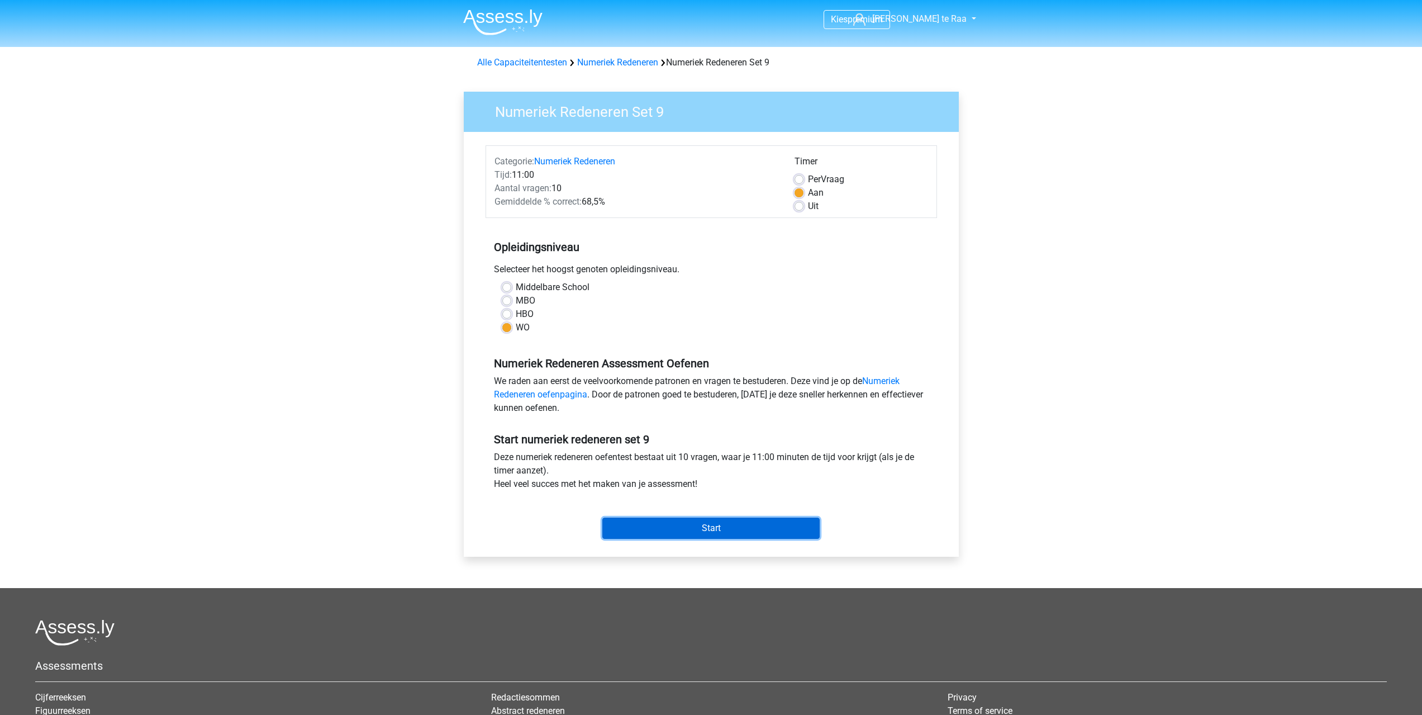
click at [698, 537] on input "Start" at bounding box center [710, 528] width 217 height 21
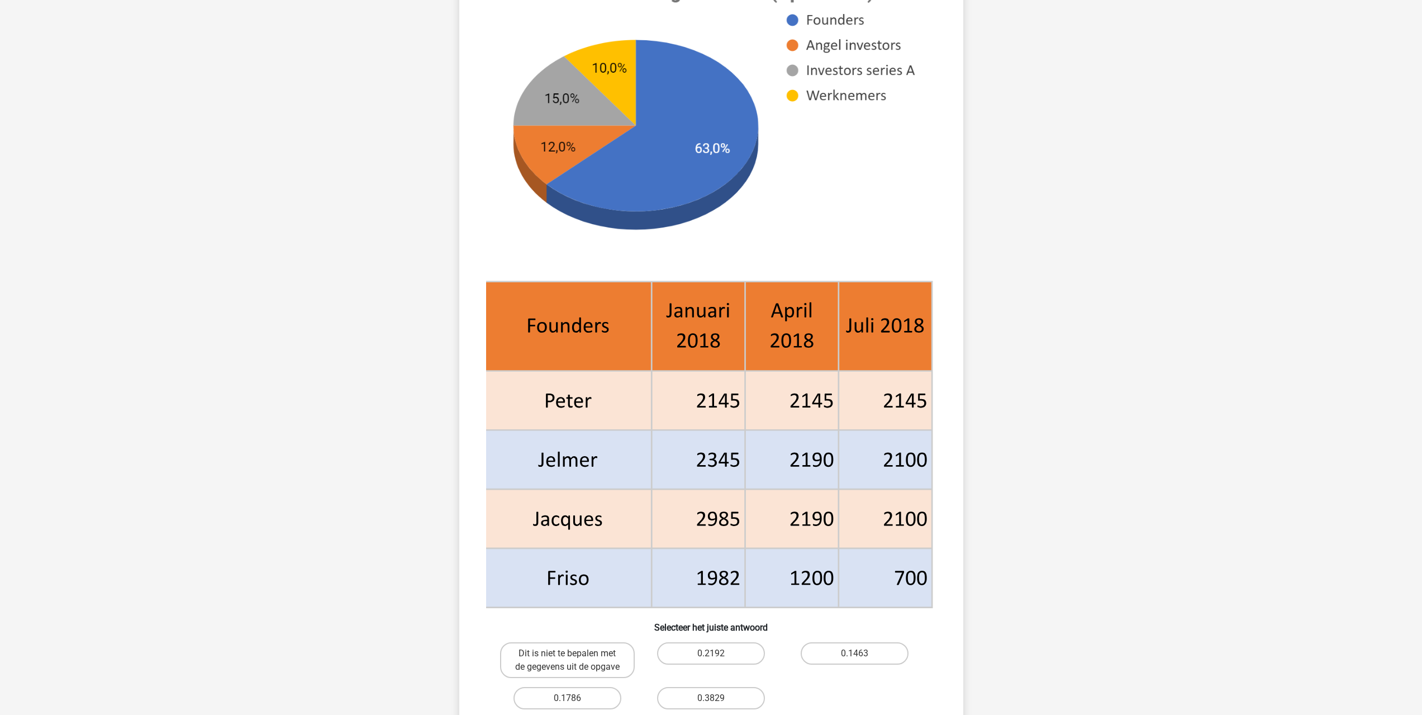
scroll to position [168, 0]
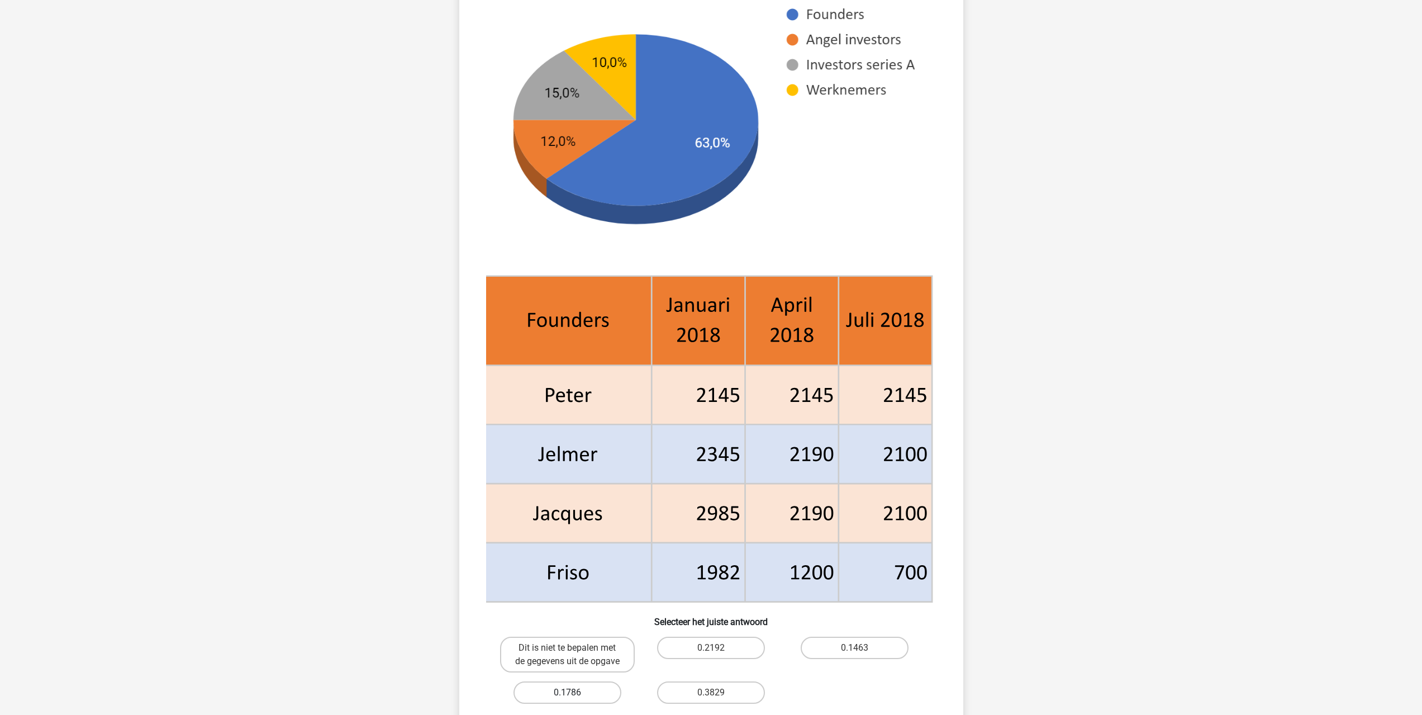
click at [566, 691] on label "0.1786" at bounding box center [568, 692] width 108 height 22
click at [567, 692] on input "0.1786" at bounding box center [570, 695] width 7 height 7
radio input "true"
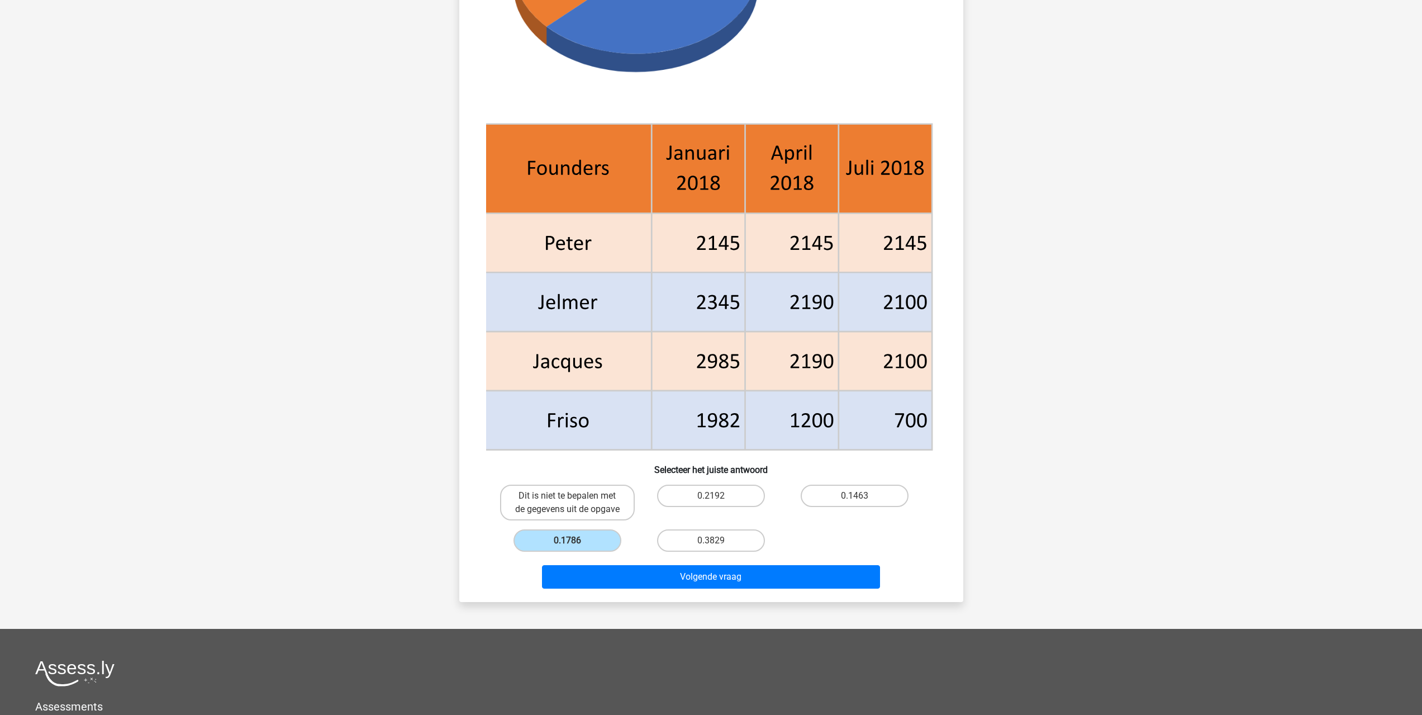
scroll to position [335, 0]
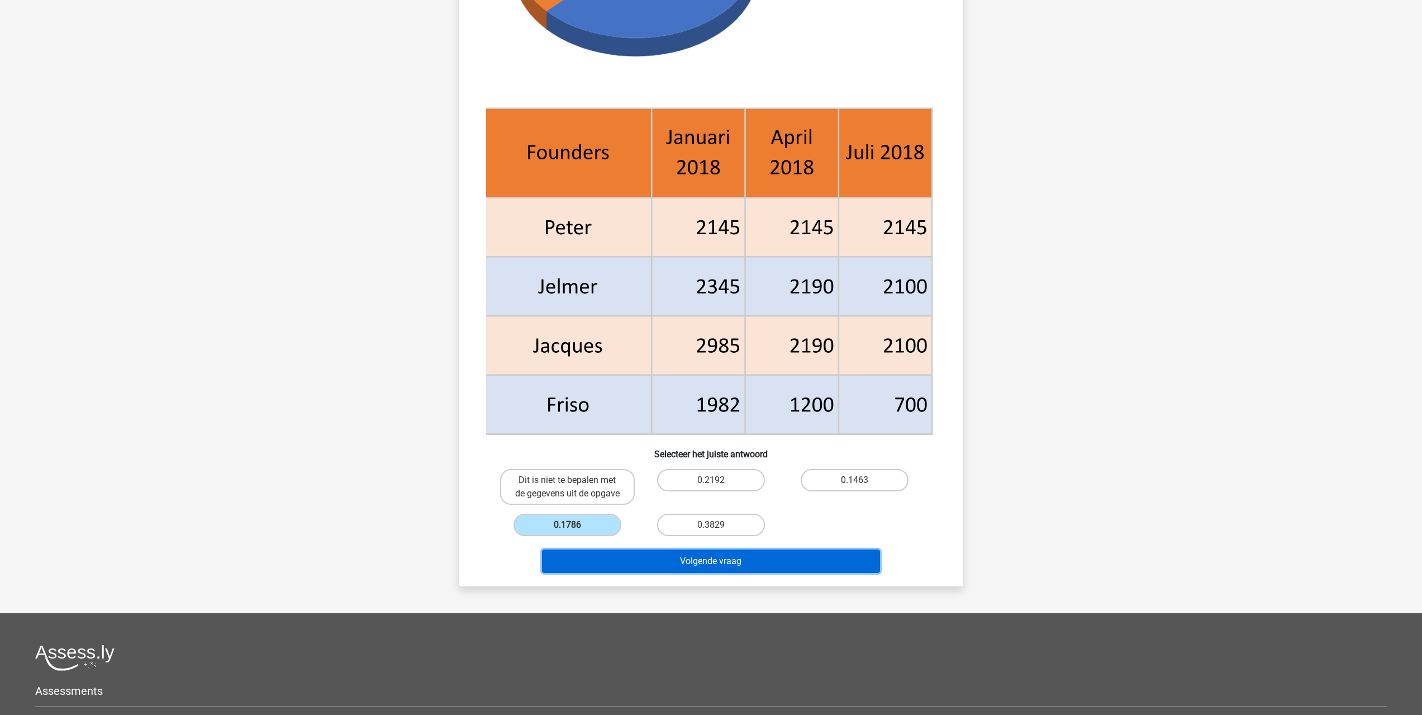
click at [758, 568] on button "Volgende vraag" at bounding box center [711, 560] width 338 height 23
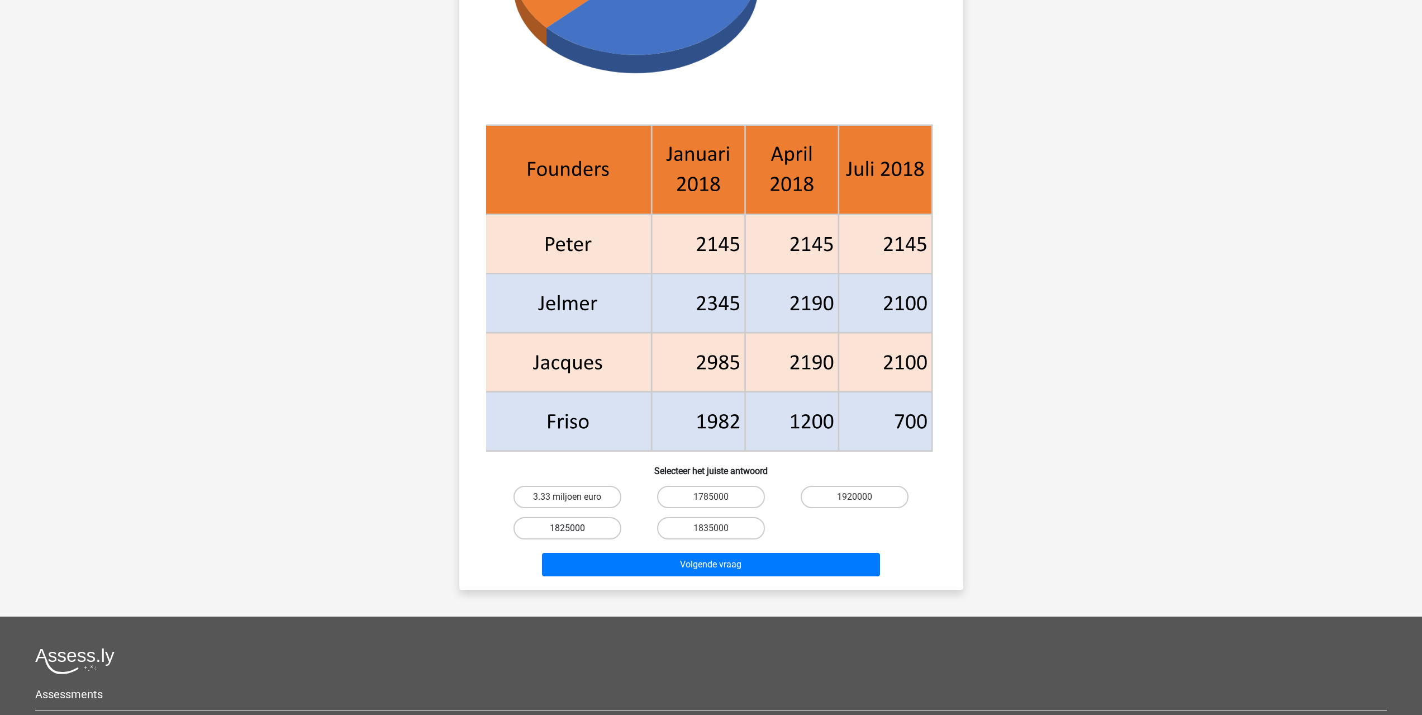
click at [563, 528] on label "1825000" at bounding box center [568, 528] width 108 height 22
click at [567, 528] on input "1825000" at bounding box center [570, 531] width 7 height 7
radio input "true"
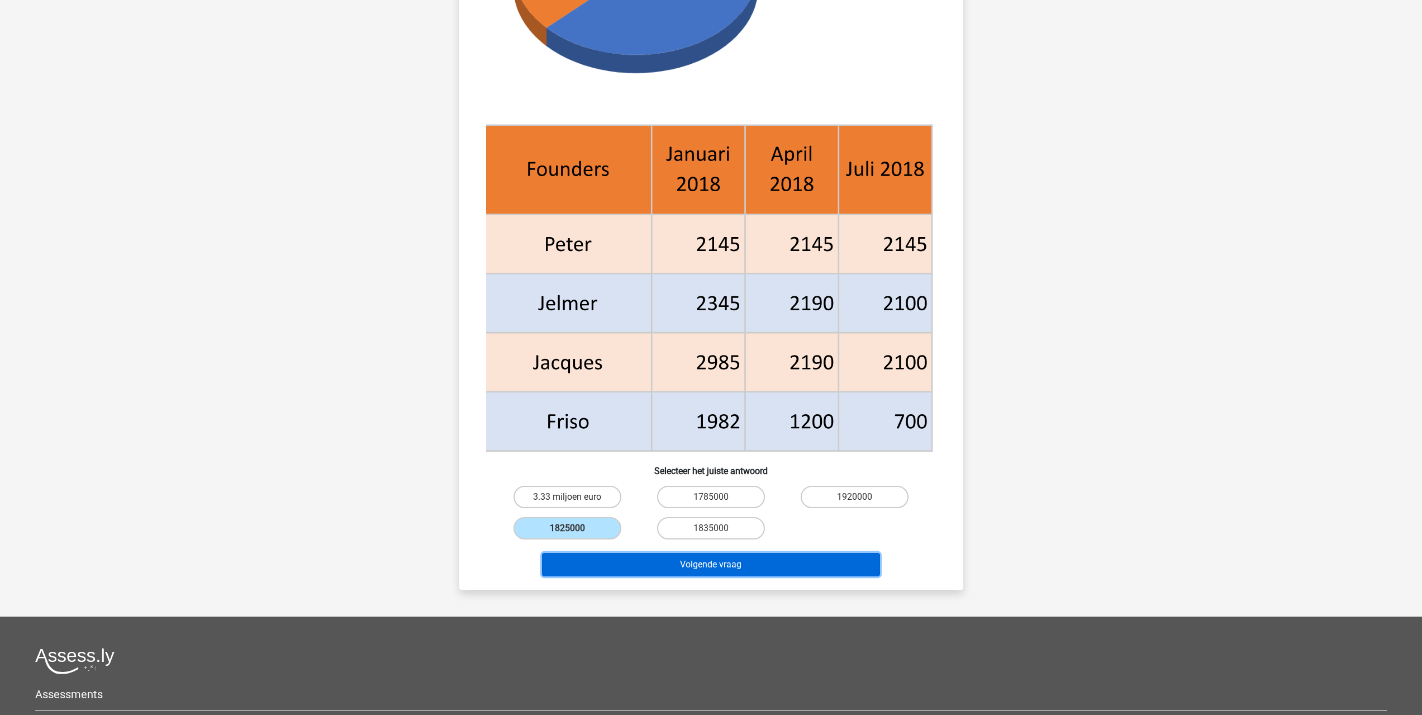
click at [635, 562] on button "Volgende vraag" at bounding box center [711, 564] width 338 height 23
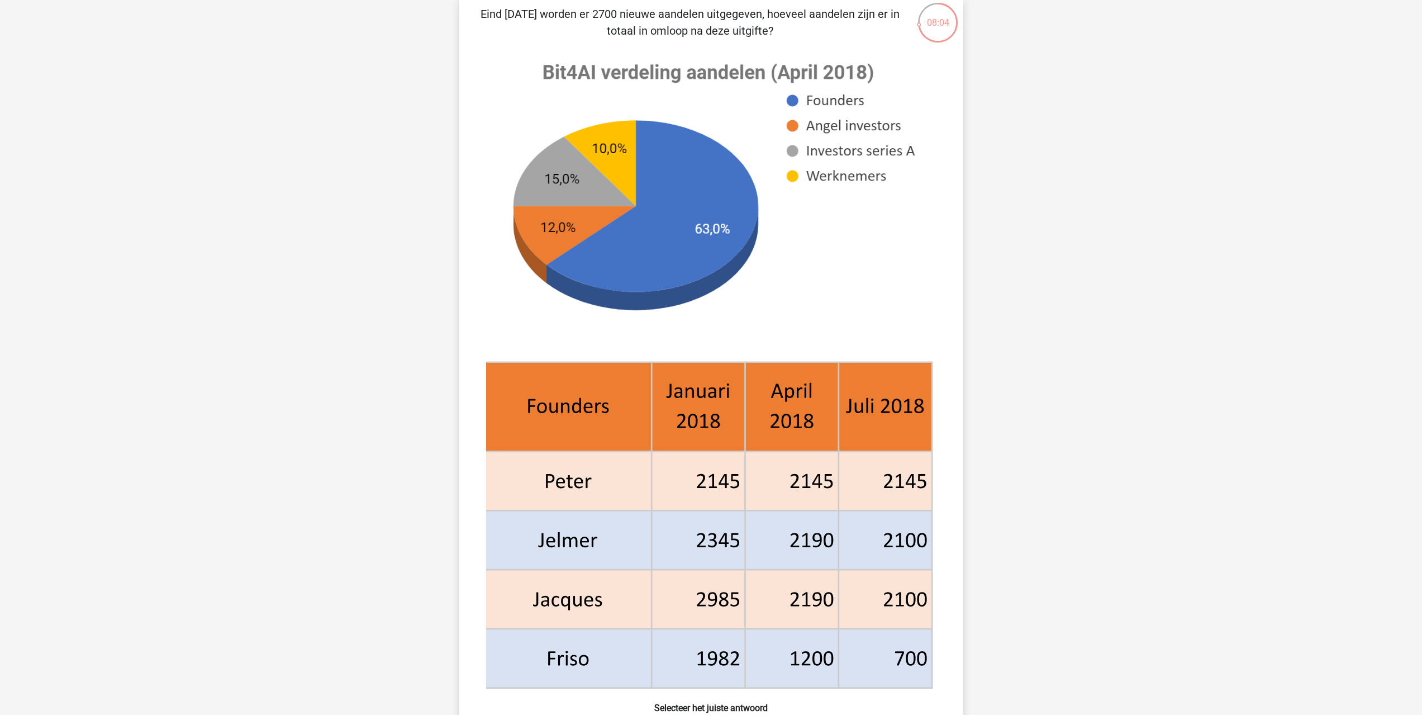
scroll to position [224, 0]
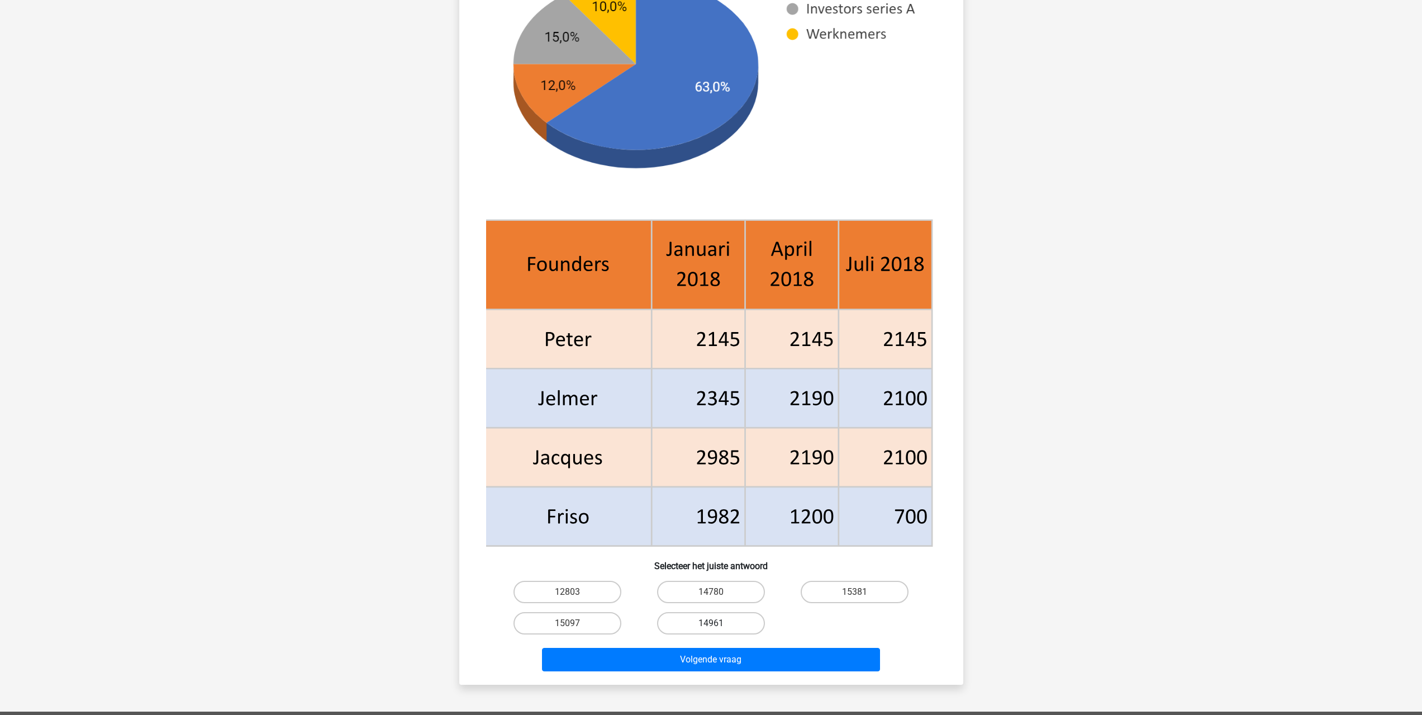
click at [696, 621] on label "14961" at bounding box center [711, 623] width 108 height 22
click at [711, 623] on input "14961" at bounding box center [714, 626] width 7 height 7
radio input "true"
click at [728, 651] on button "Volgende vraag" at bounding box center [711, 659] width 338 height 23
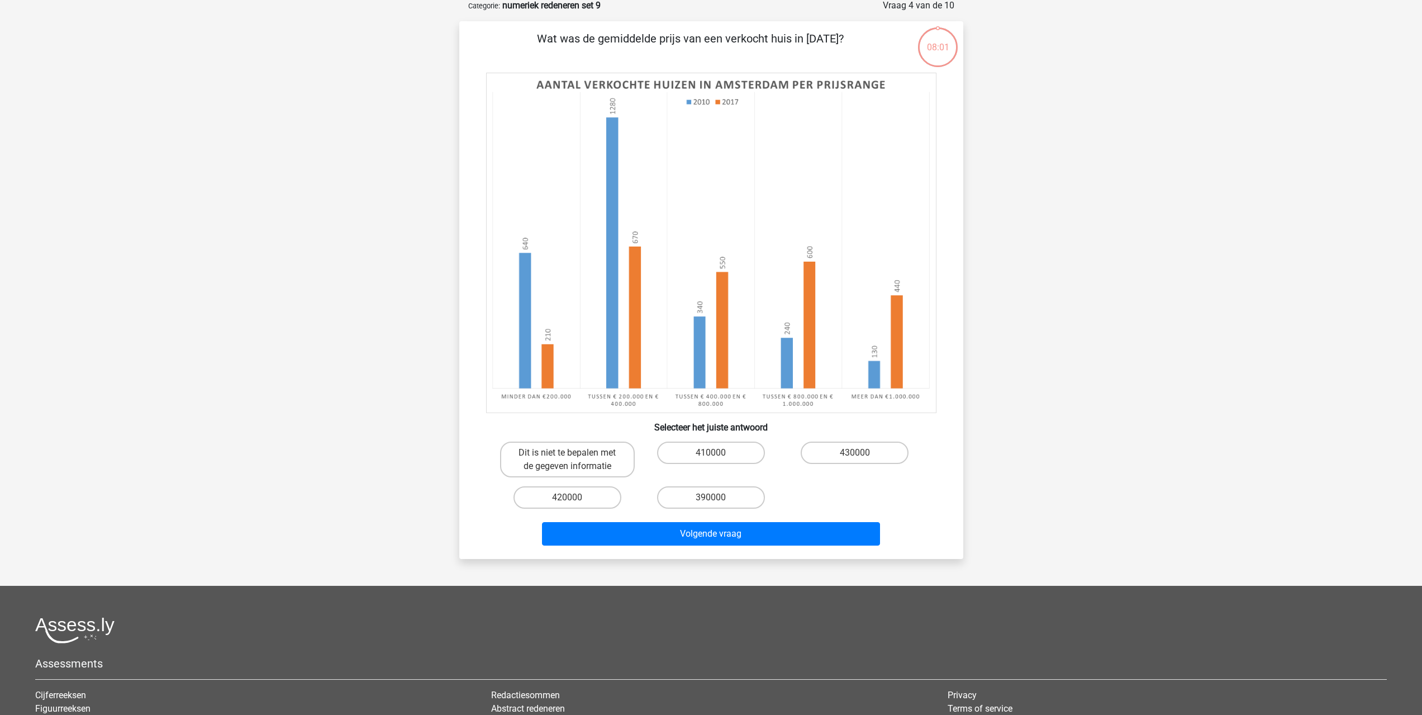
scroll to position [56, 0]
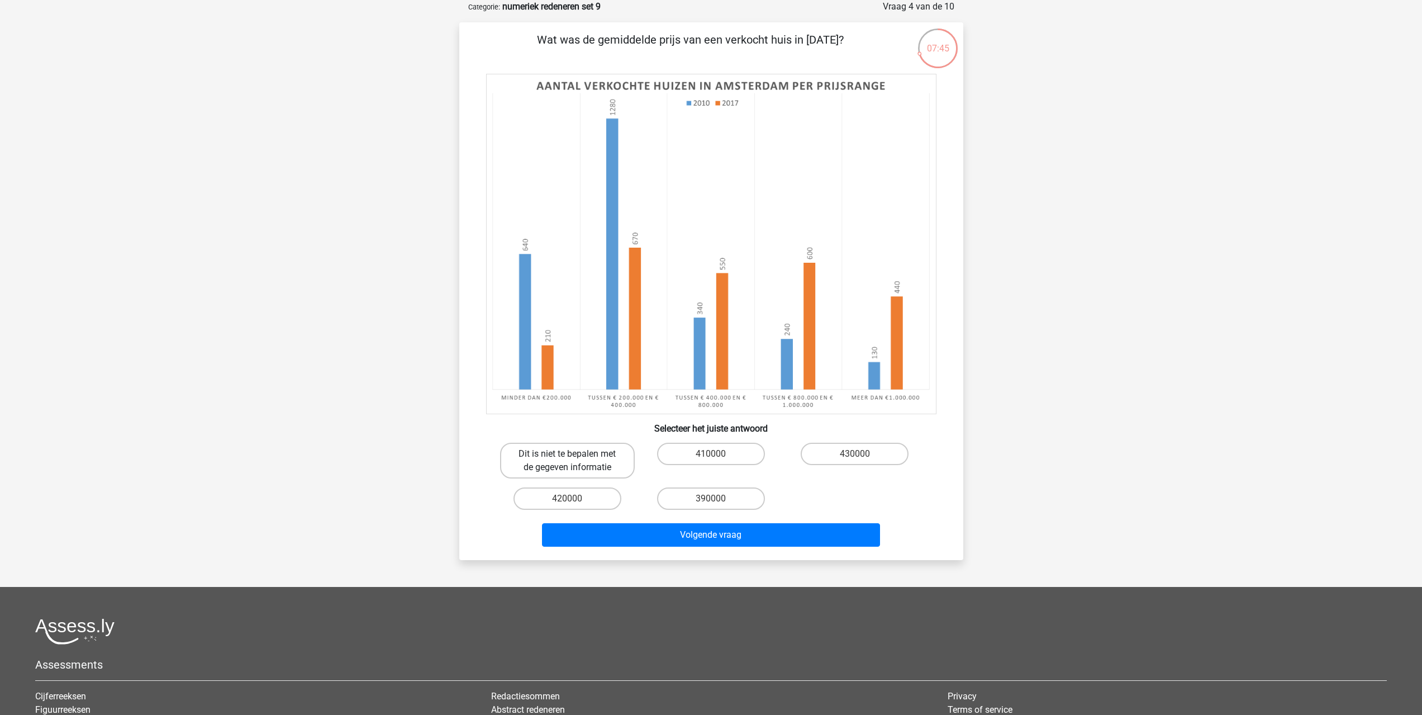
click at [566, 458] on label "Dit is niet te bepalen met de gegeven informatie" at bounding box center [567, 461] width 135 height 36
click at [567, 458] on input "Dit is niet te bepalen met de gegeven informatie" at bounding box center [570, 457] width 7 height 7
radio input "true"
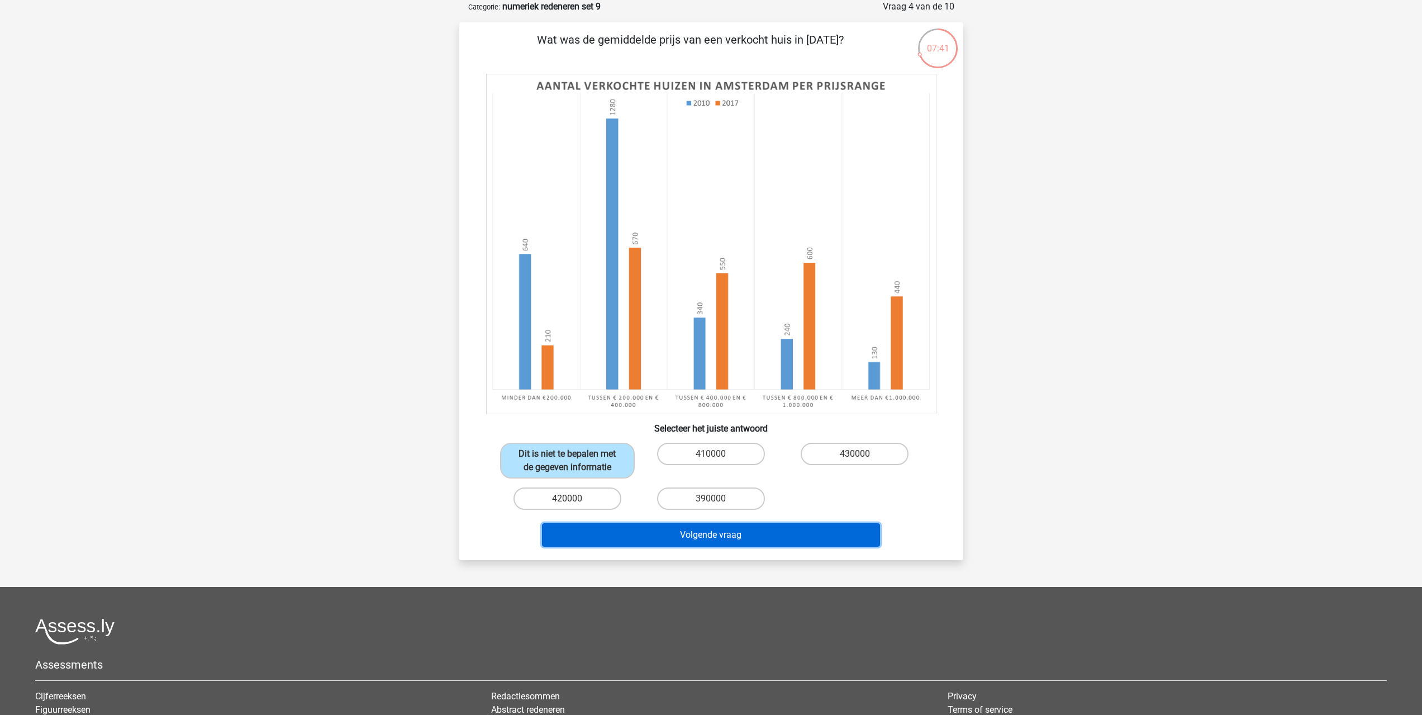
click at [724, 530] on button "Volgende vraag" at bounding box center [711, 534] width 338 height 23
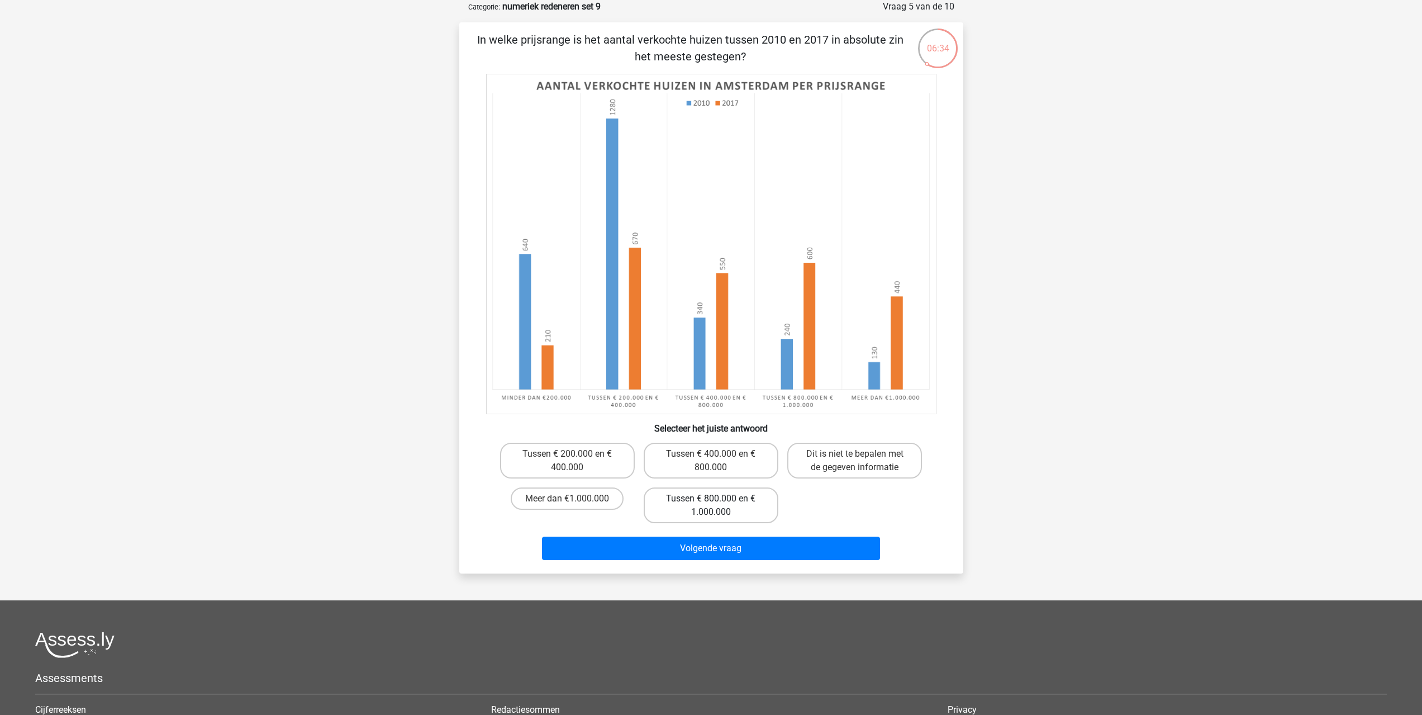
click at [703, 507] on label "Tussen € 800.000 en € 1.000.000" at bounding box center [711, 505] width 135 height 36
click at [711, 506] on input "Tussen € 800.000 en € 1.000.000" at bounding box center [714, 502] width 7 height 7
radio input "true"
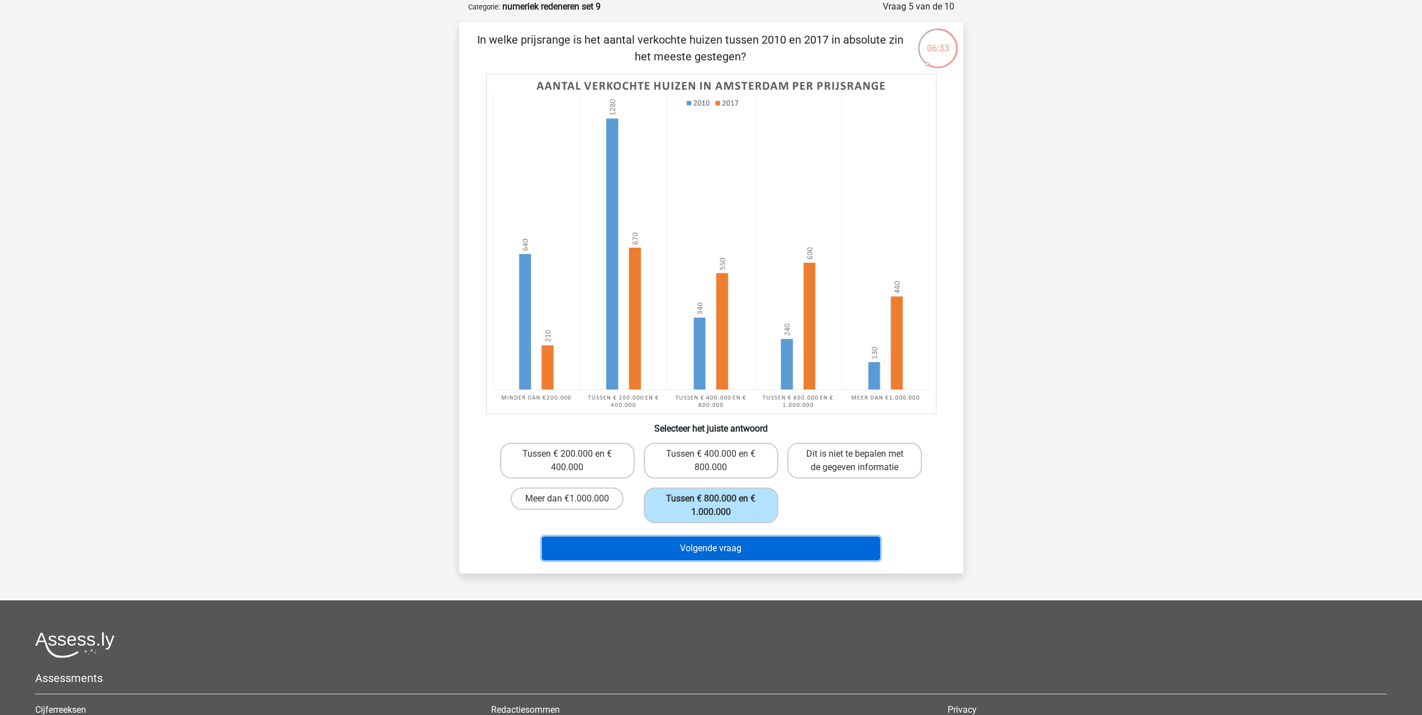
click at [730, 548] on button "Volgende vraag" at bounding box center [711, 548] width 338 height 23
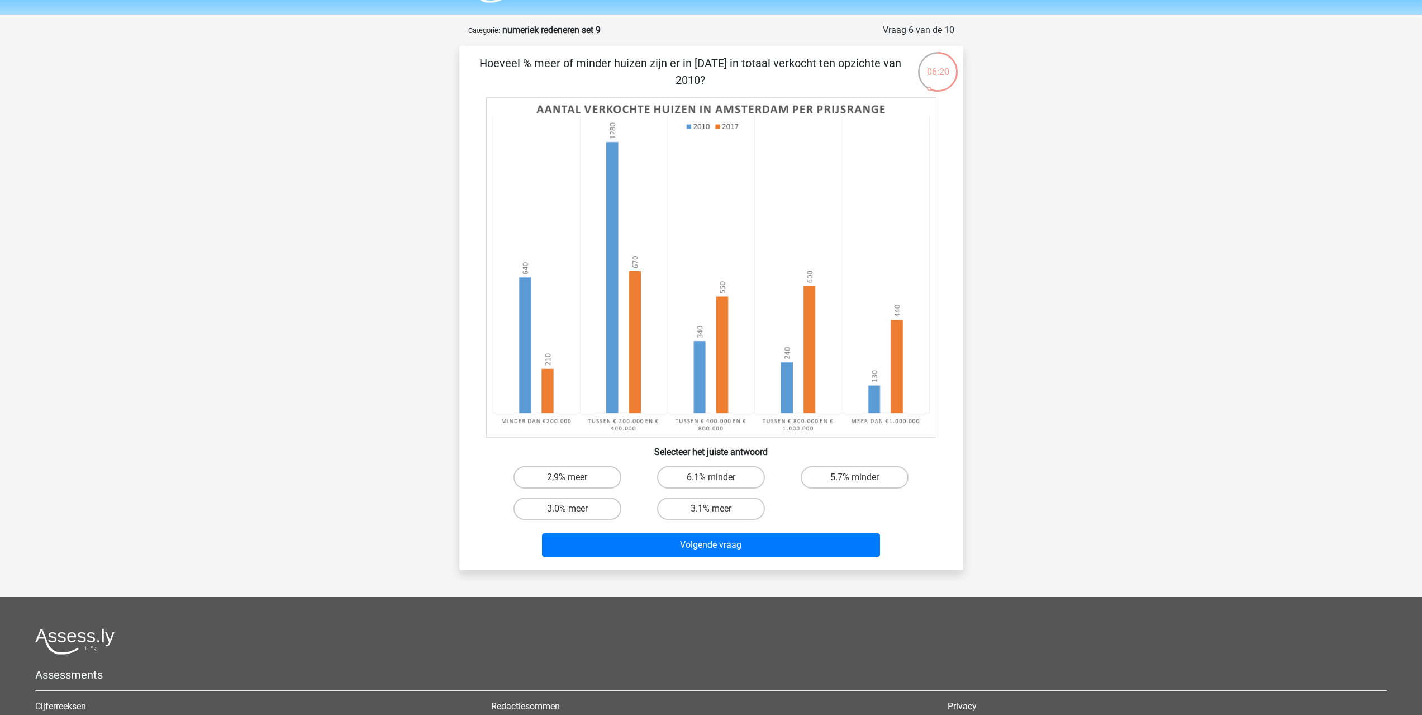
scroll to position [0, 0]
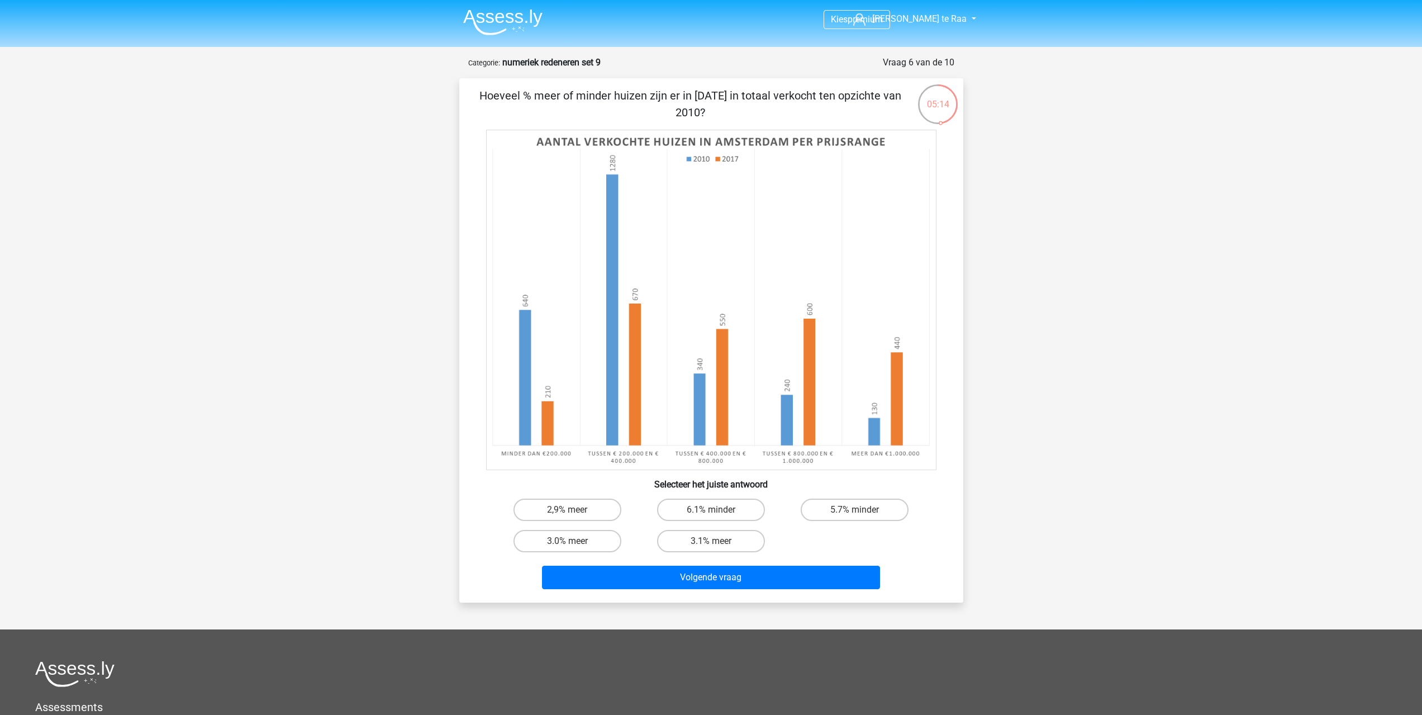
click at [714, 513] on input "6.1% minder" at bounding box center [714, 513] width 7 height 7
radio input "true"
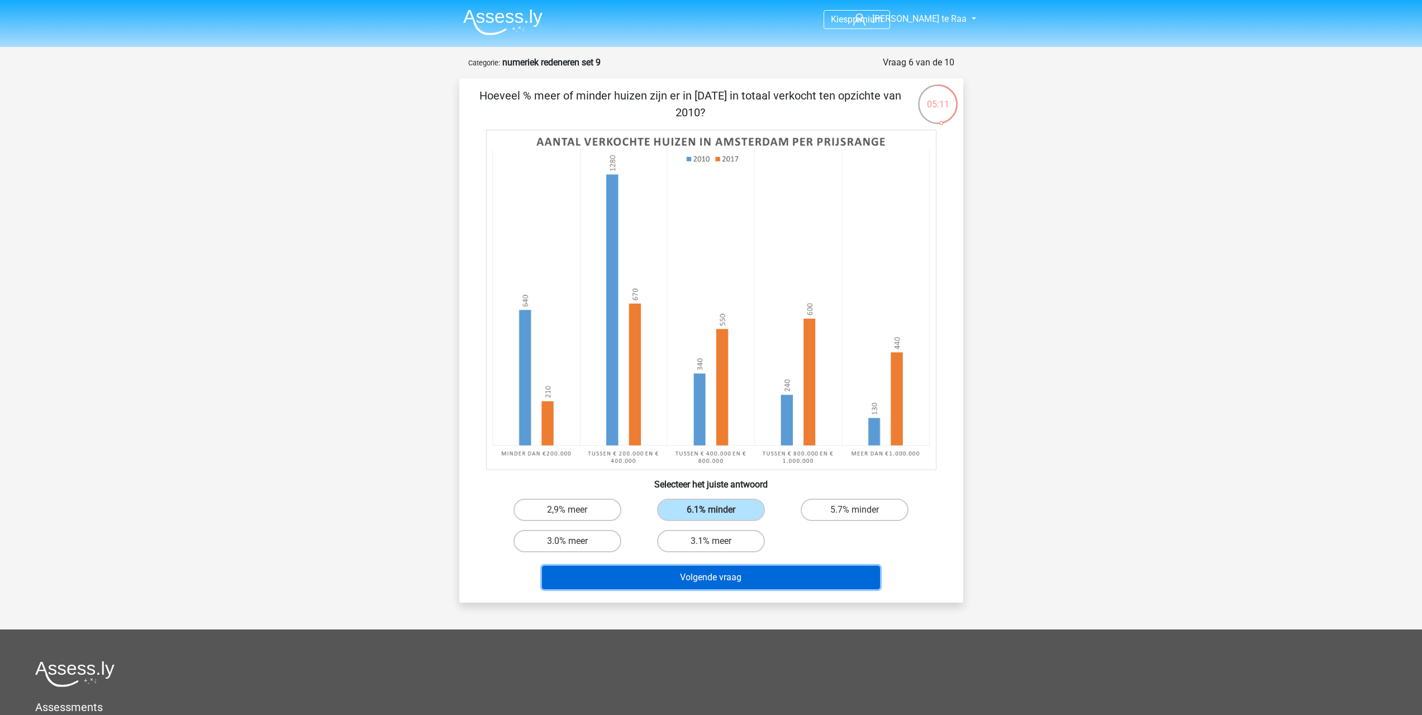
click at [723, 578] on button "Volgende vraag" at bounding box center [711, 577] width 338 height 23
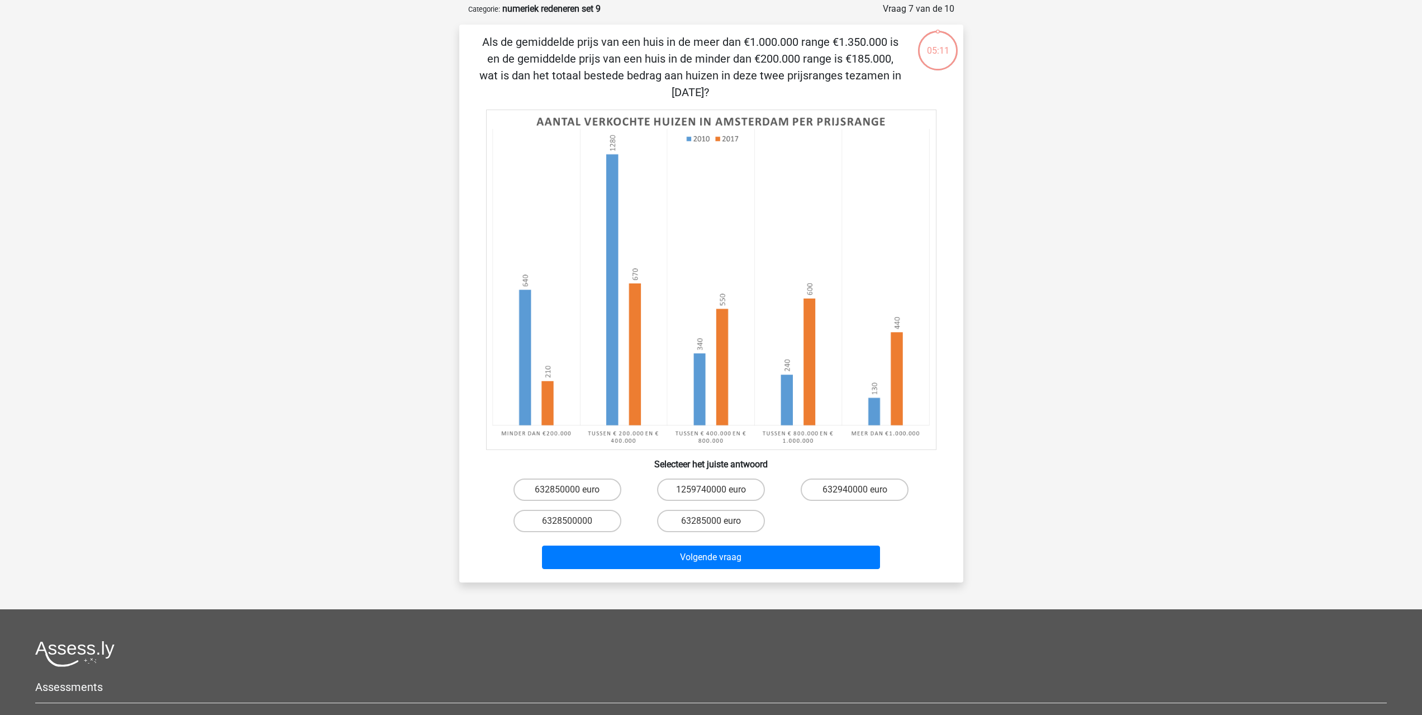
scroll to position [56, 0]
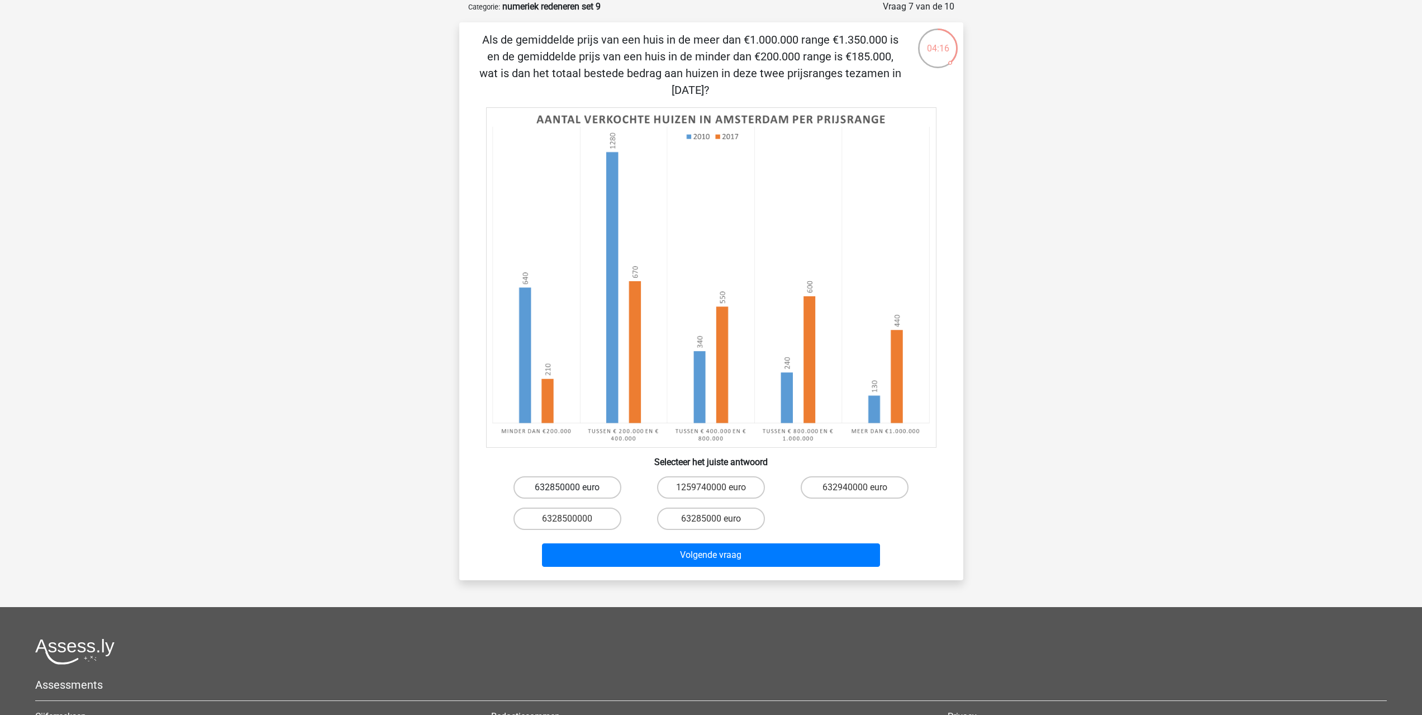
click at [578, 492] on label "632850000 euro" at bounding box center [568, 487] width 108 height 22
click at [575, 492] on input "632850000 euro" at bounding box center [570, 490] width 7 height 7
radio input "true"
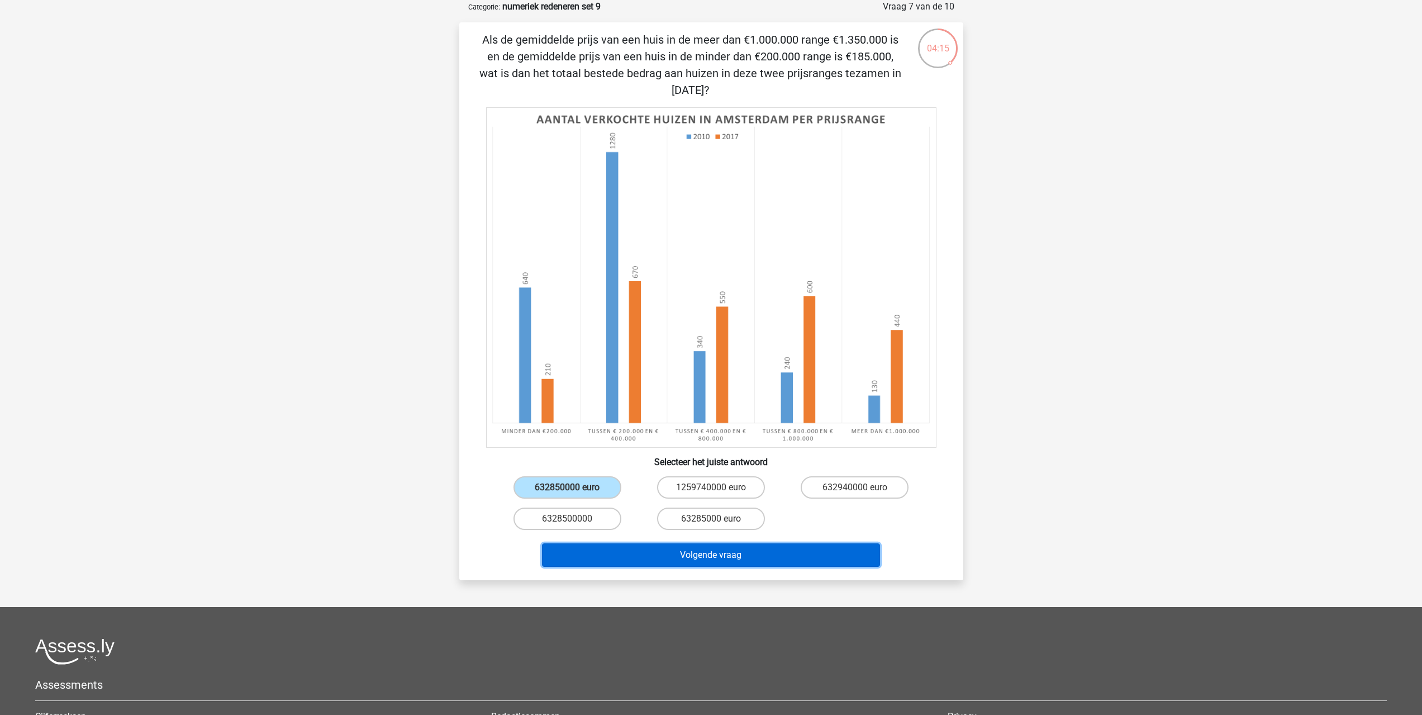
click at [711, 558] on button "Volgende vraag" at bounding box center [711, 554] width 338 height 23
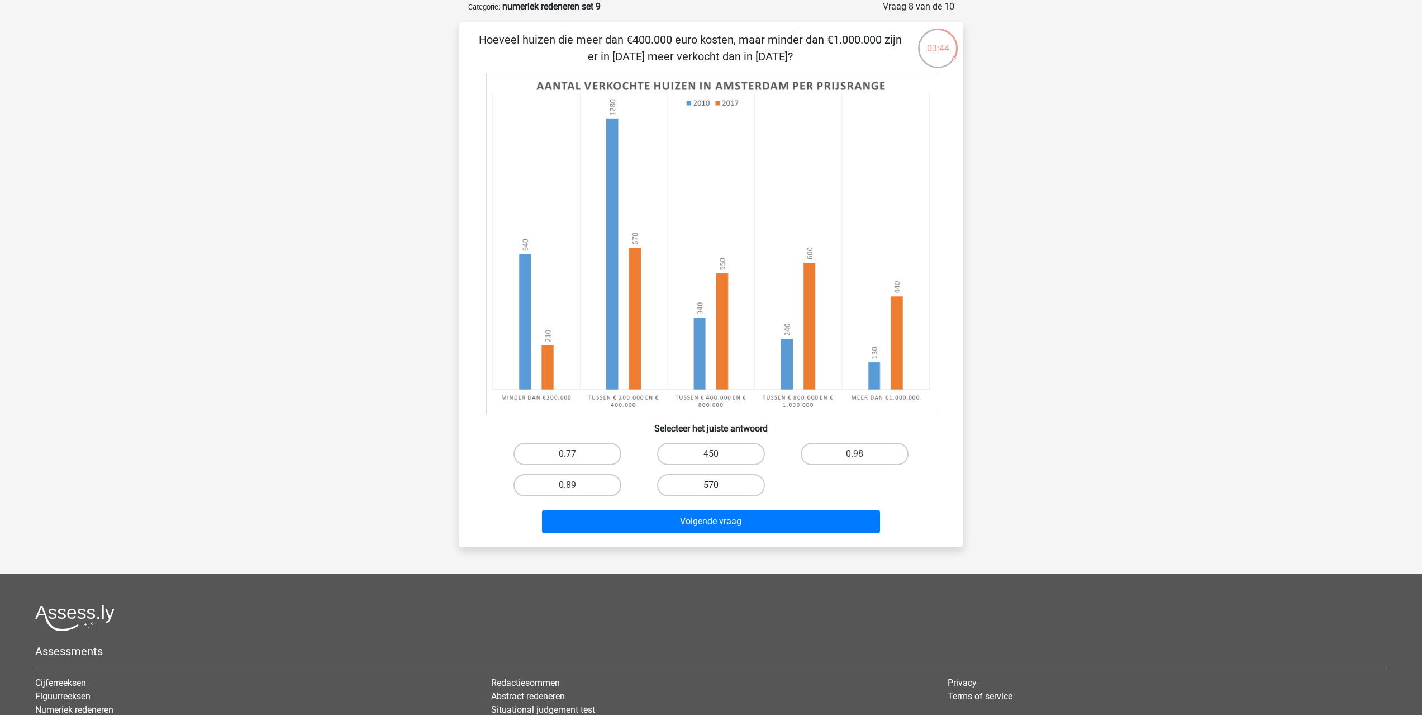
click at [689, 485] on label "570" at bounding box center [711, 485] width 108 height 22
click at [711, 485] on input "570" at bounding box center [714, 488] width 7 height 7
radio input "true"
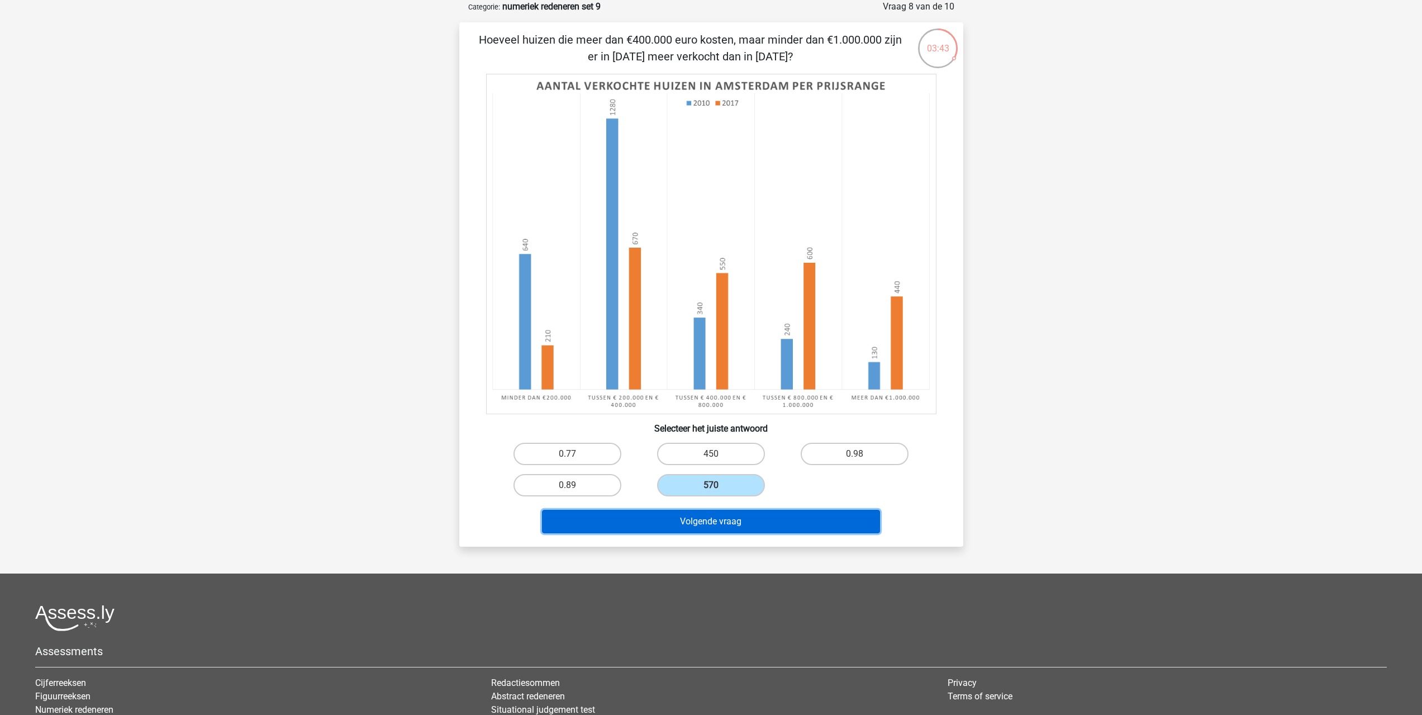
click at [699, 514] on button "Volgende vraag" at bounding box center [711, 521] width 338 height 23
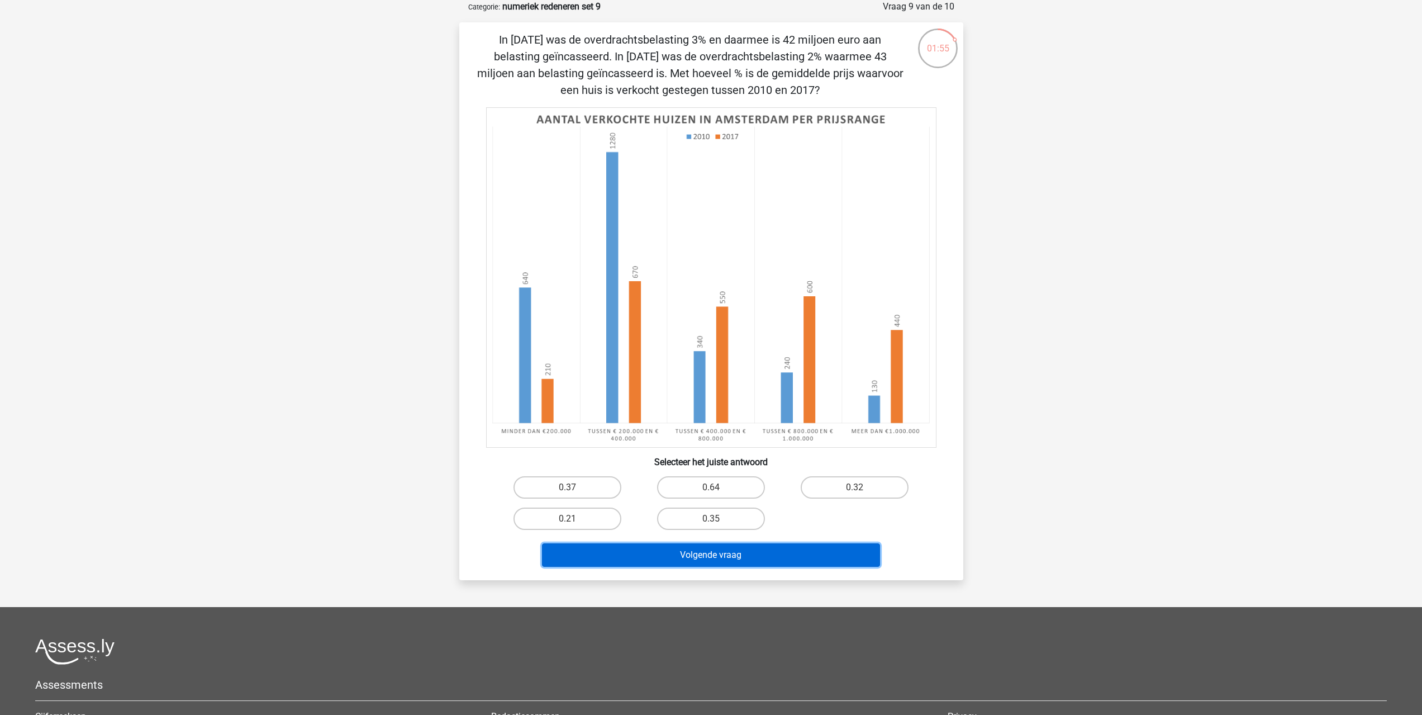
click at [724, 553] on button "Volgende vraag" at bounding box center [711, 554] width 338 height 23
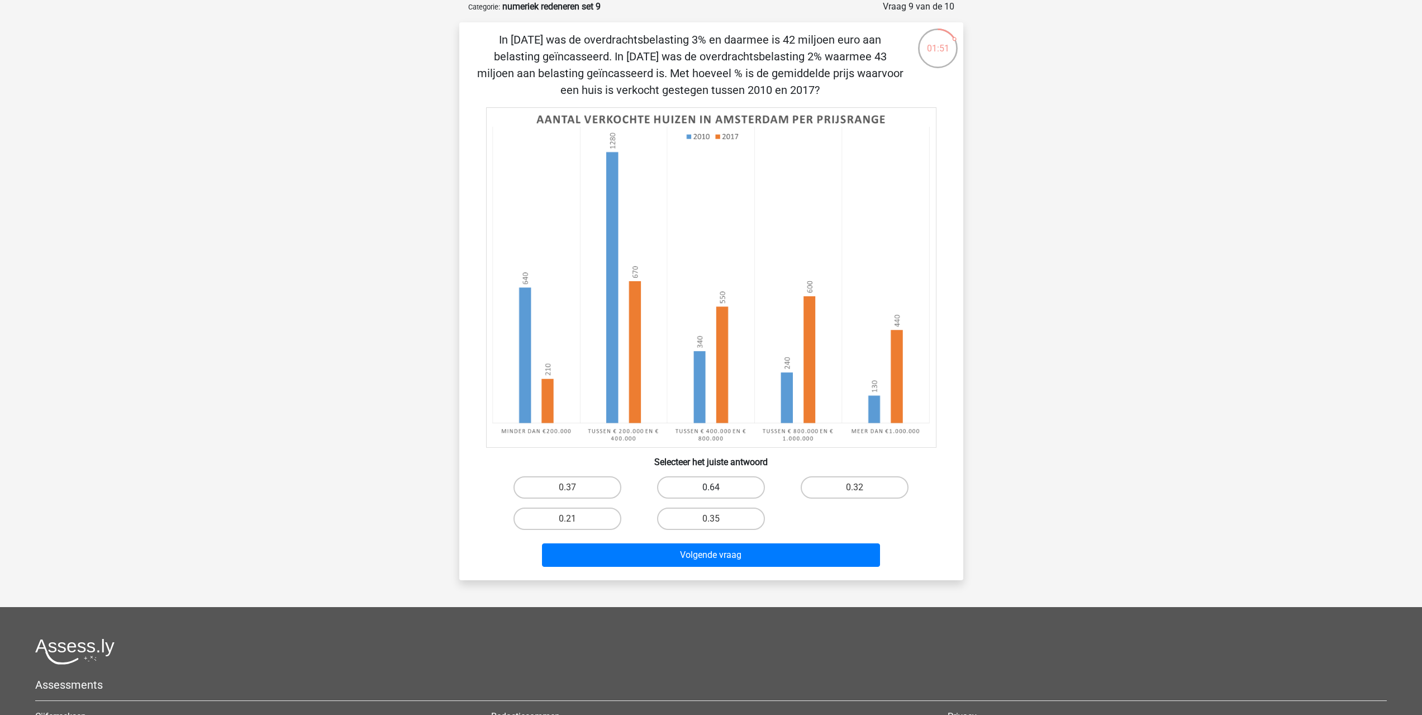
click at [722, 488] on label "0.64" at bounding box center [711, 487] width 108 height 22
click at [718, 488] on input "0.64" at bounding box center [714, 490] width 7 height 7
radio input "true"
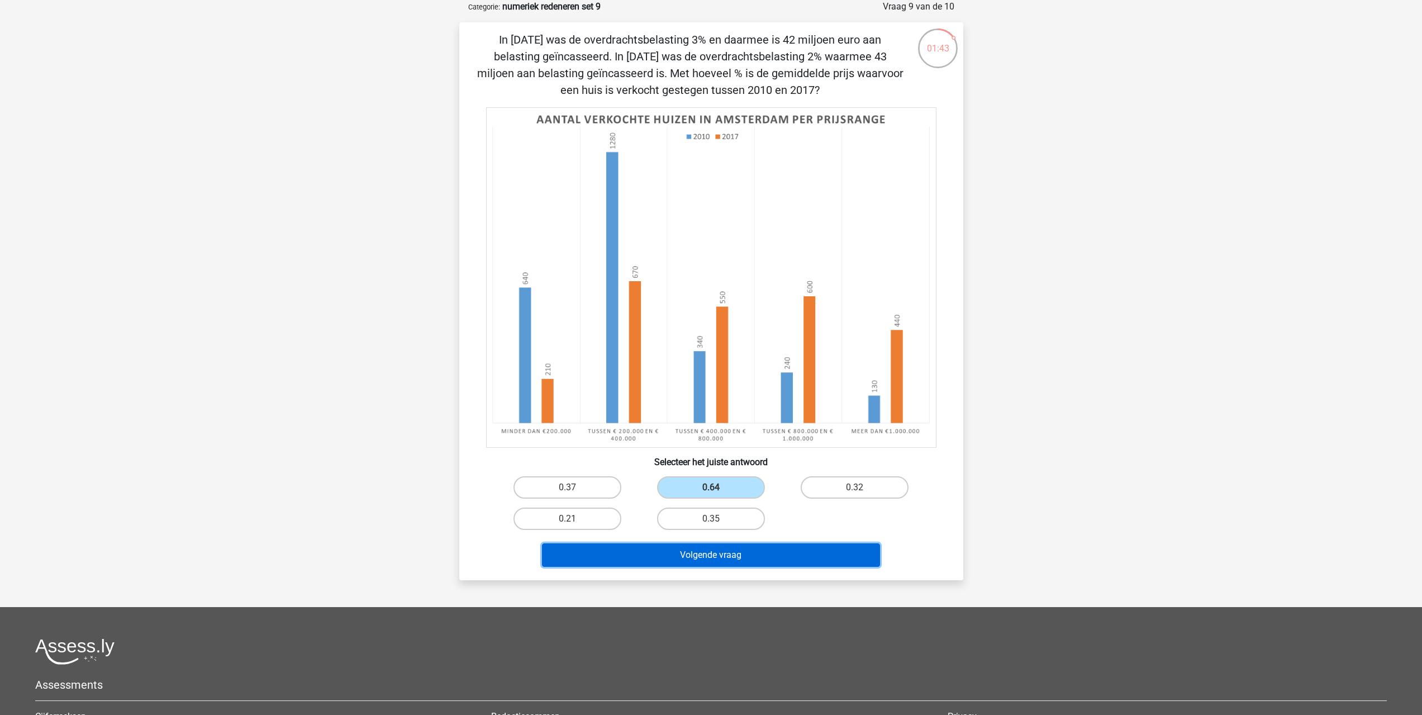
click at [730, 551] on button "Volgende vraag" at bounding box center [711, 554] width 338 height 23
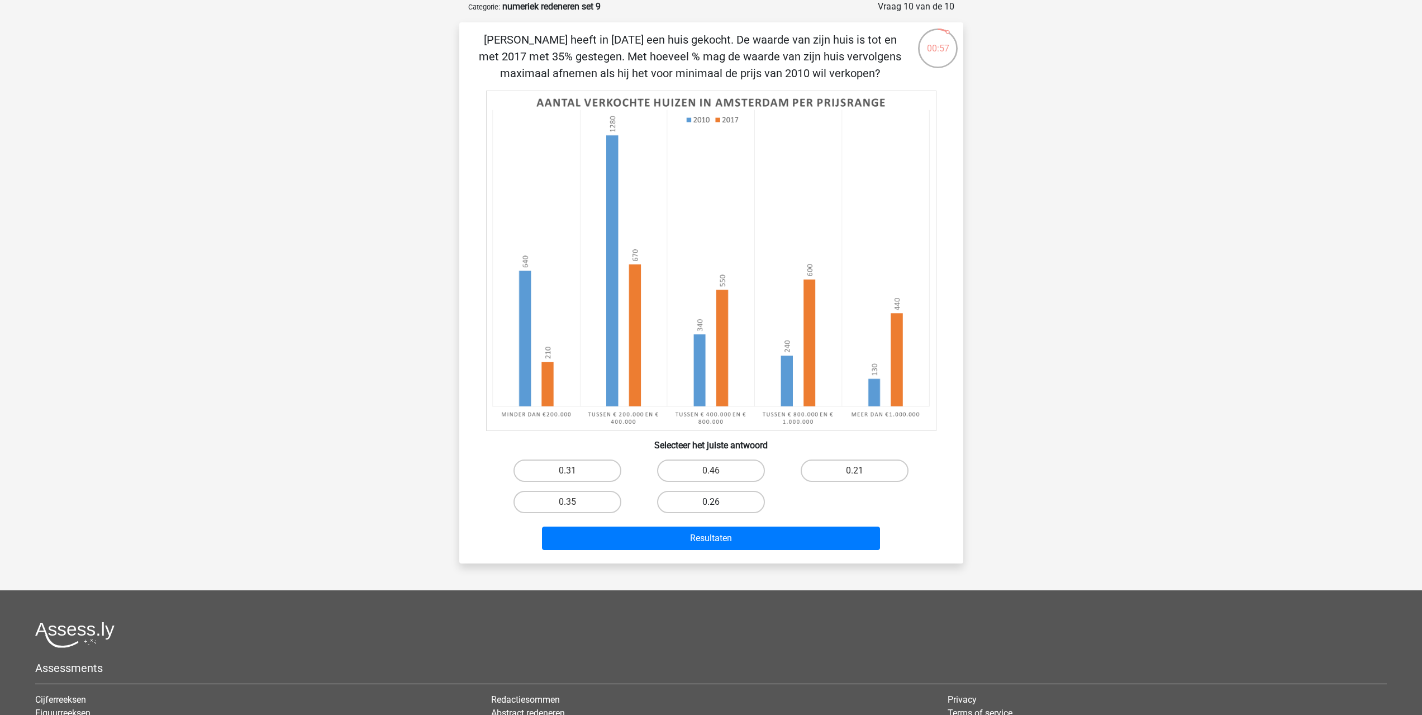
click at [703, 507] on label "0.26" at bounding box center [711, 502] width 108 height 22
click at [711, 507] on input "0.26" at bounding box center [714, 505] width 7 height 7
radio input "true"
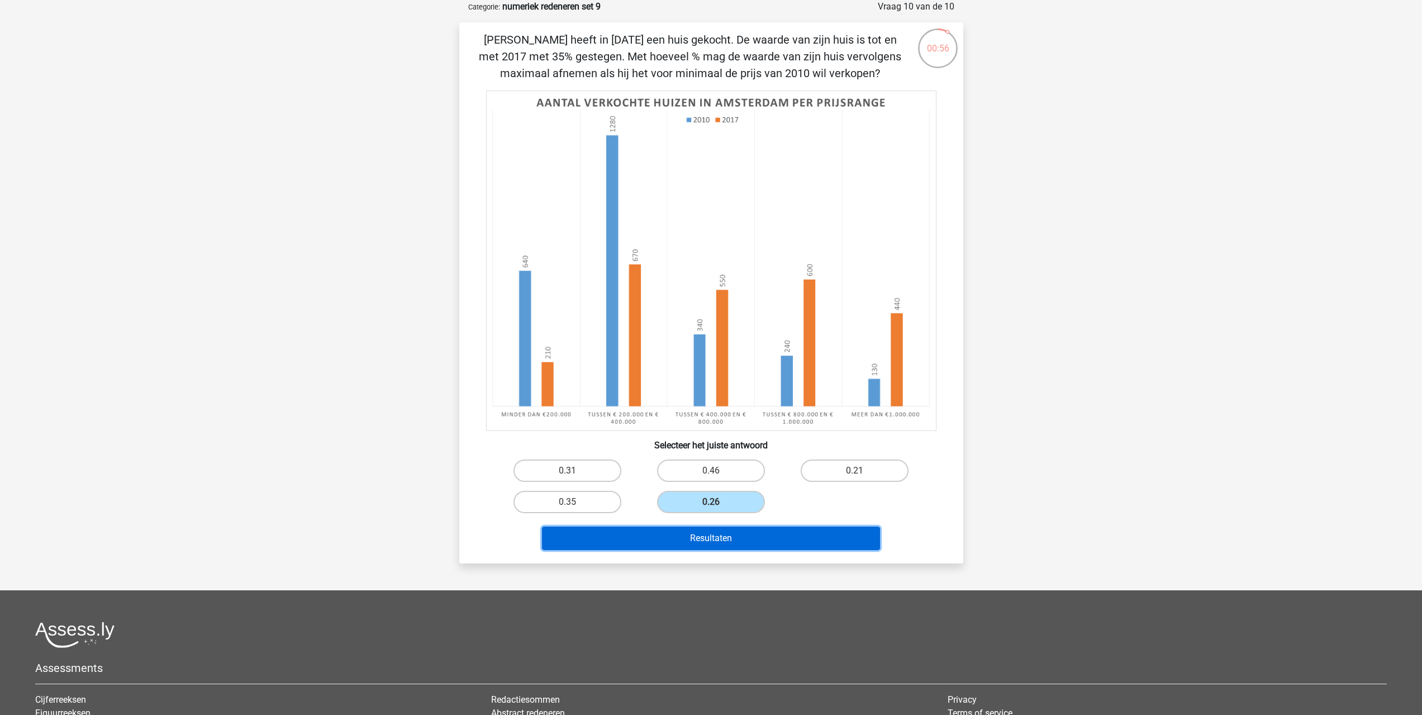
click at [719, 537] on button "Resultaten" at bounding box center [711, 537] width 338 height 23
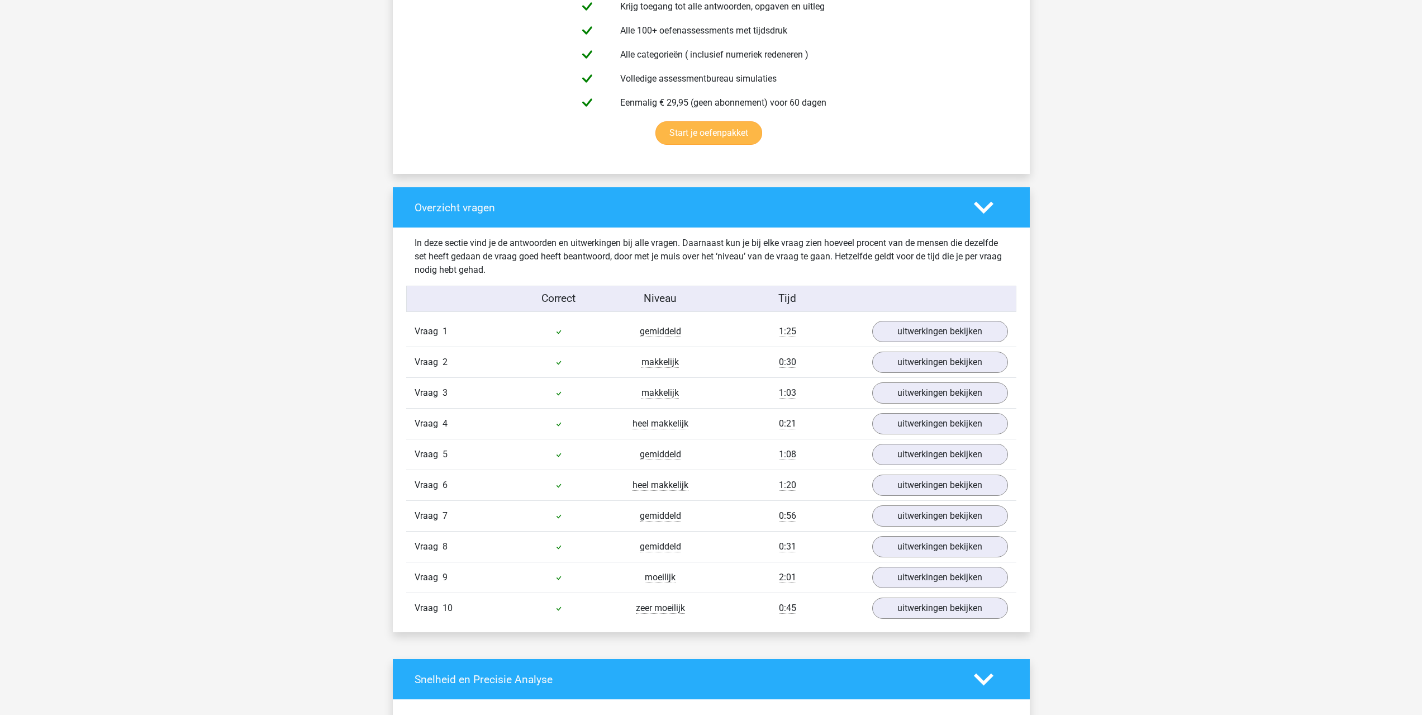
scroll to position [671, 0]
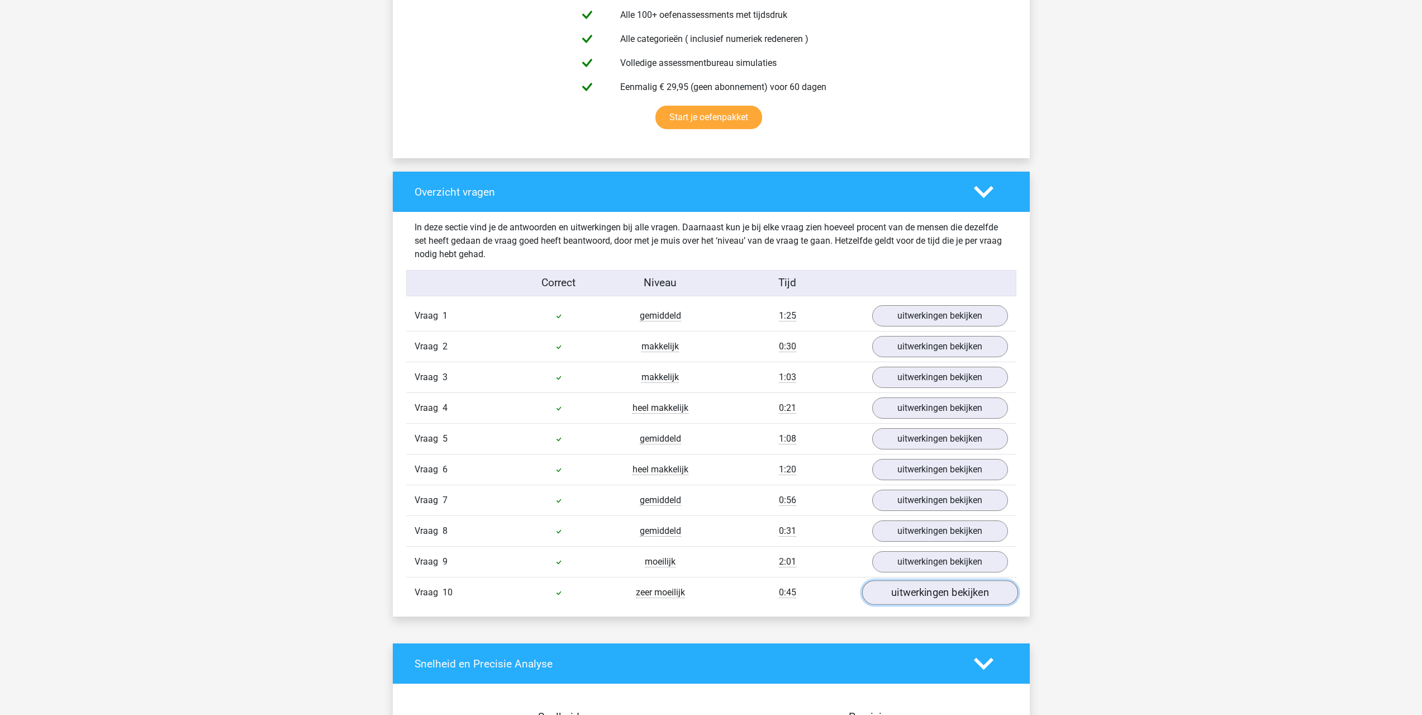
click at [916, 592] on link "uitwerkingen bekijken" at bounding box center [940, 592] width 156 height 25
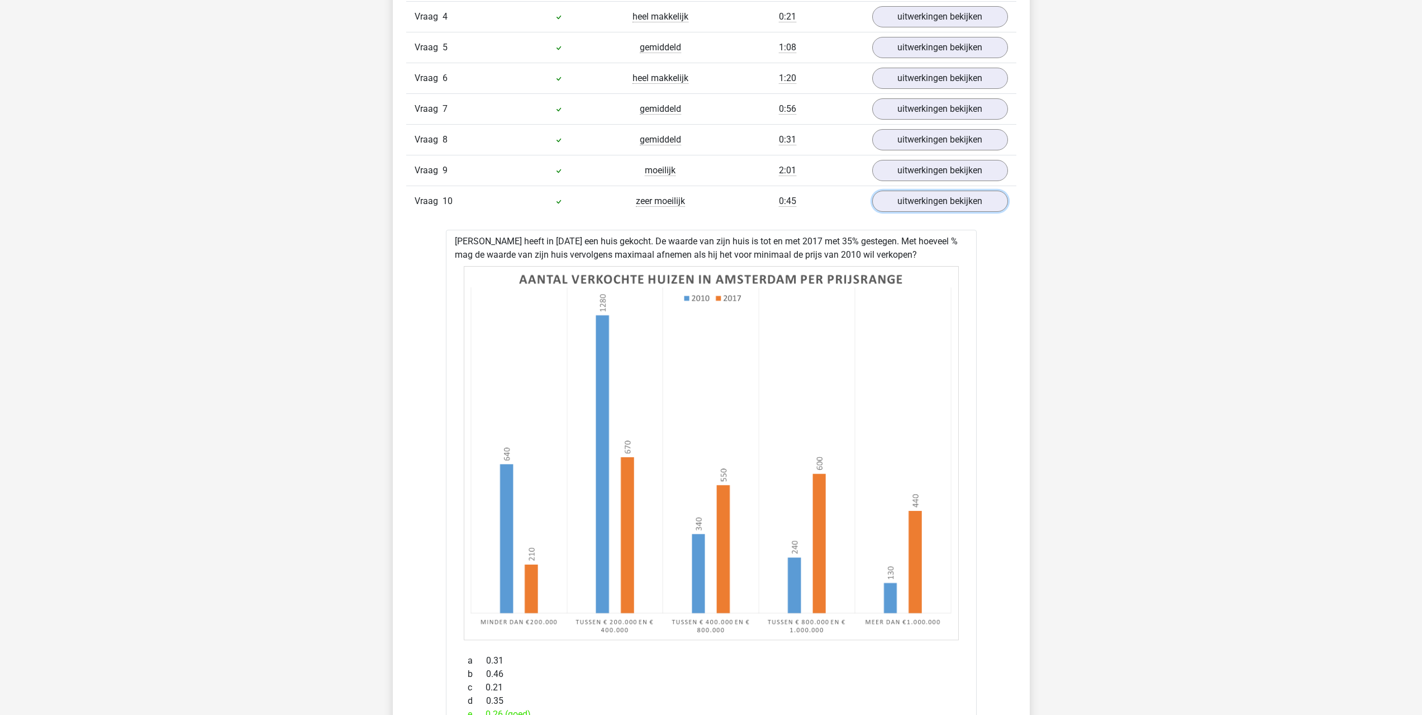
scroll to position [950, 0]
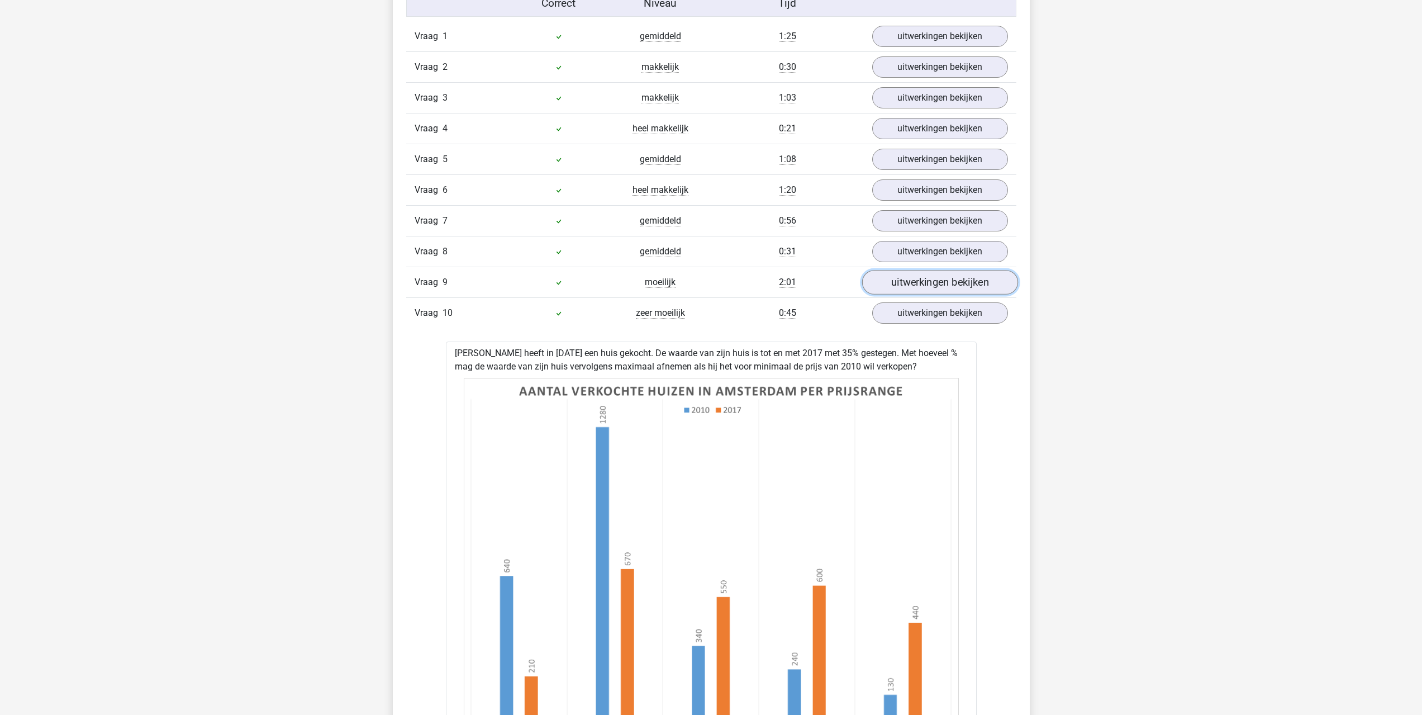
click at [905, 287] on link "uitwerkingen bekijken" at bounding box center [940, 282] width 156 height 25
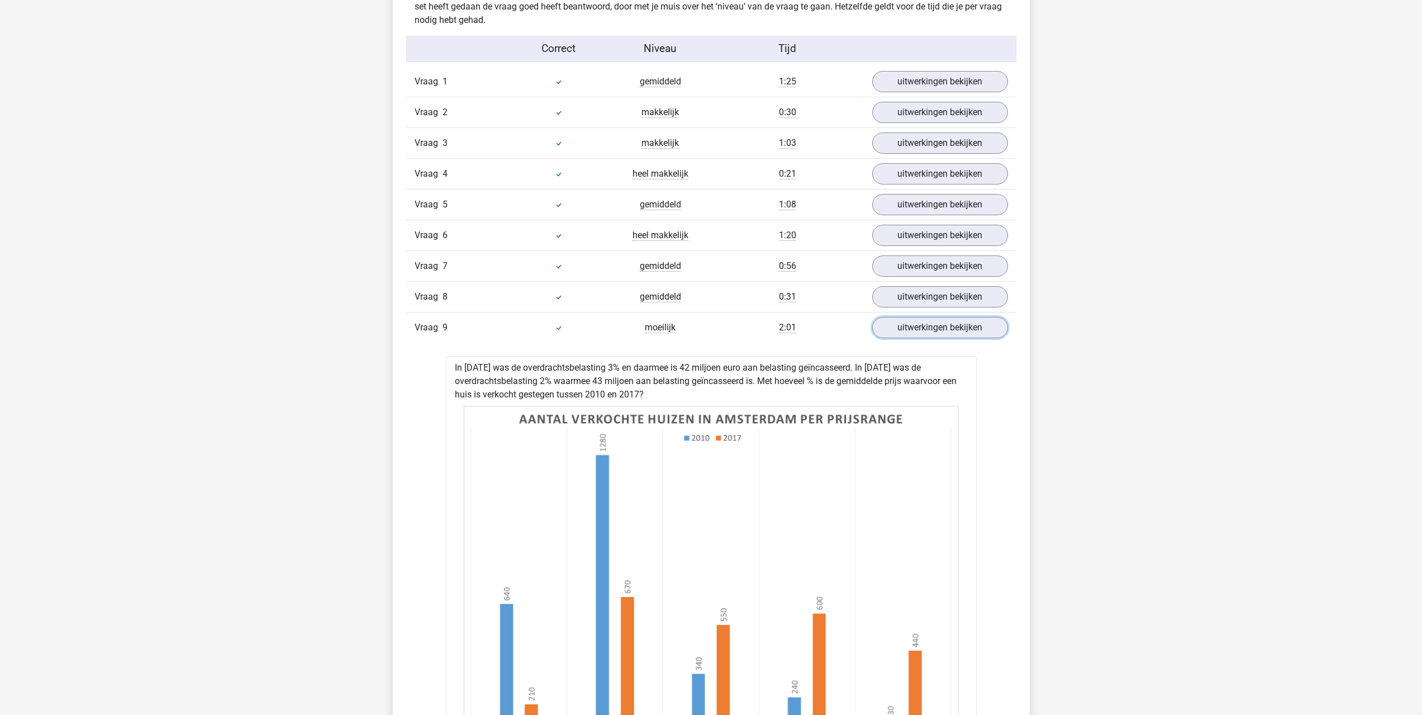
scroll to position [894, 0]
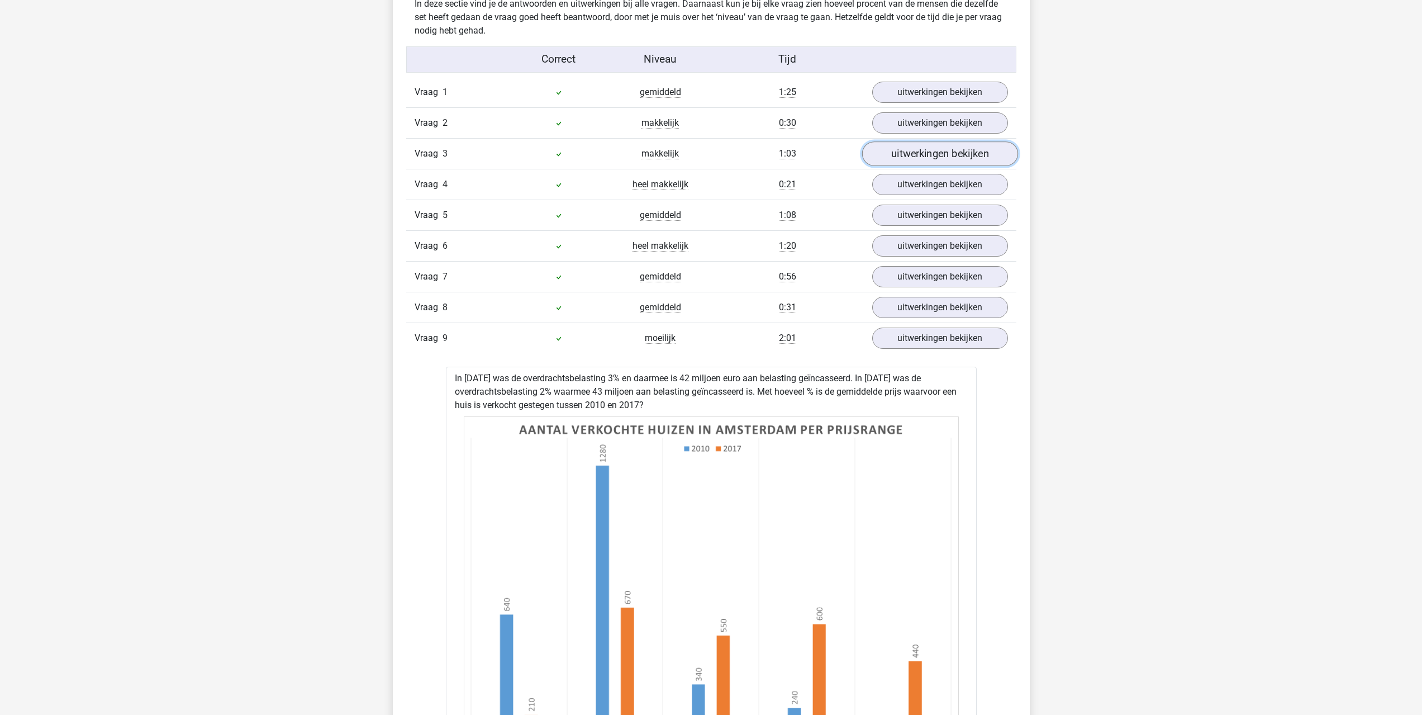
click at [926, 158] on link "uitwerkingen bekijken" at bounding box center [940, 153] width 156 height 25
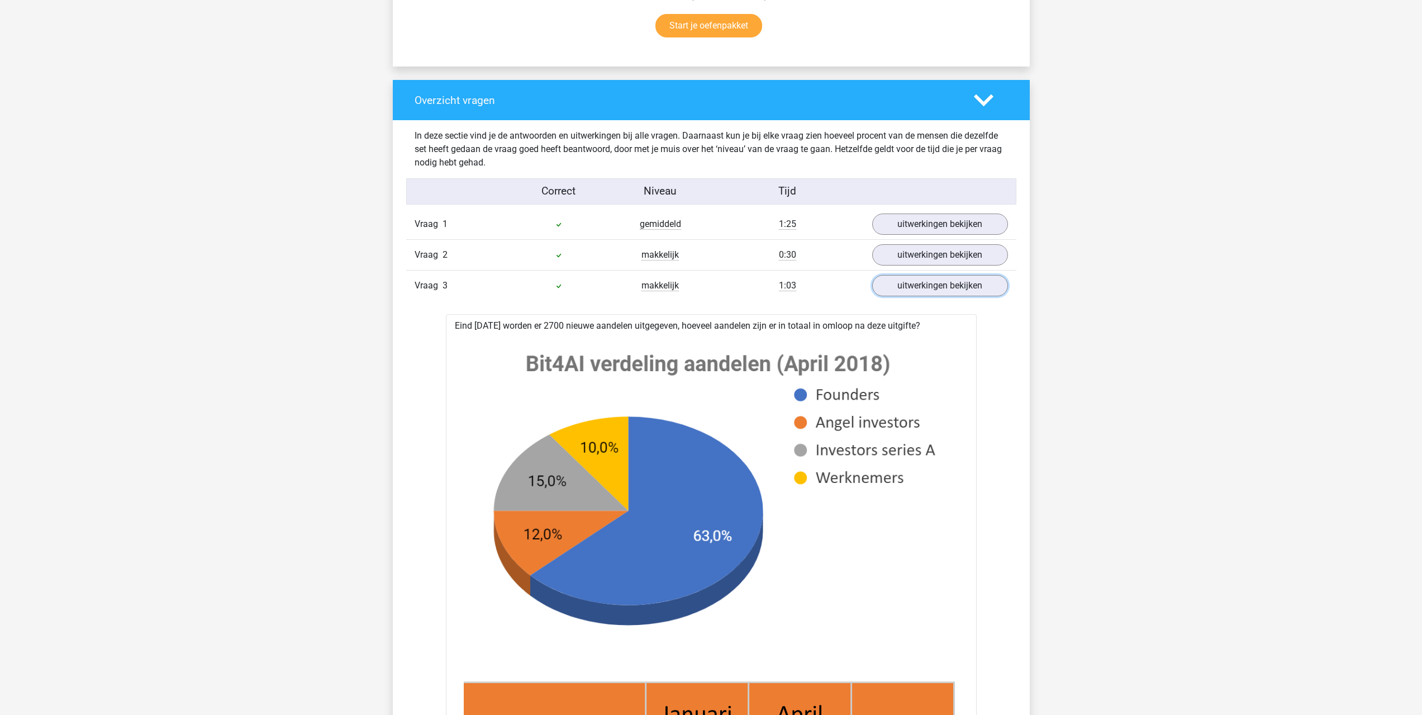
scroll to position [727, 0]
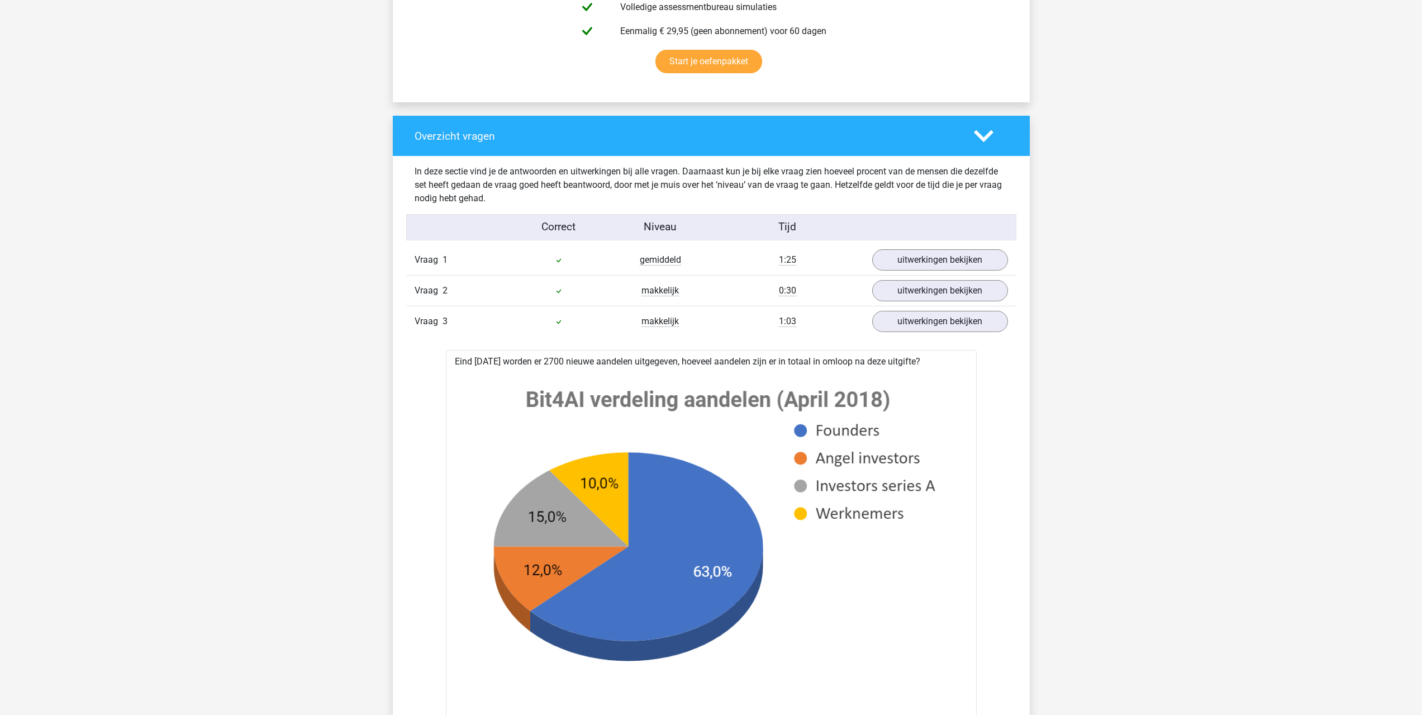
click at [985, 141] on icon at bounding box center [984, 136] width 20 height 20
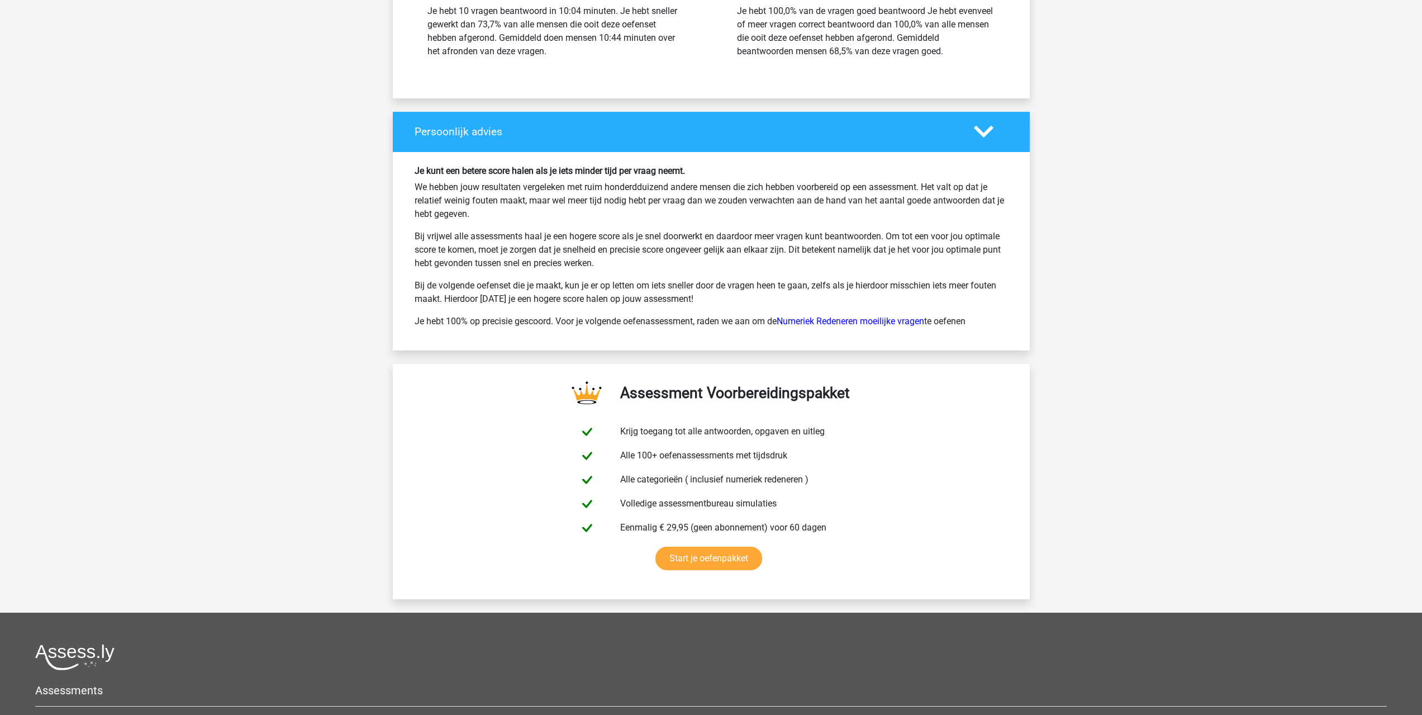
scroll to position [1118, 0]
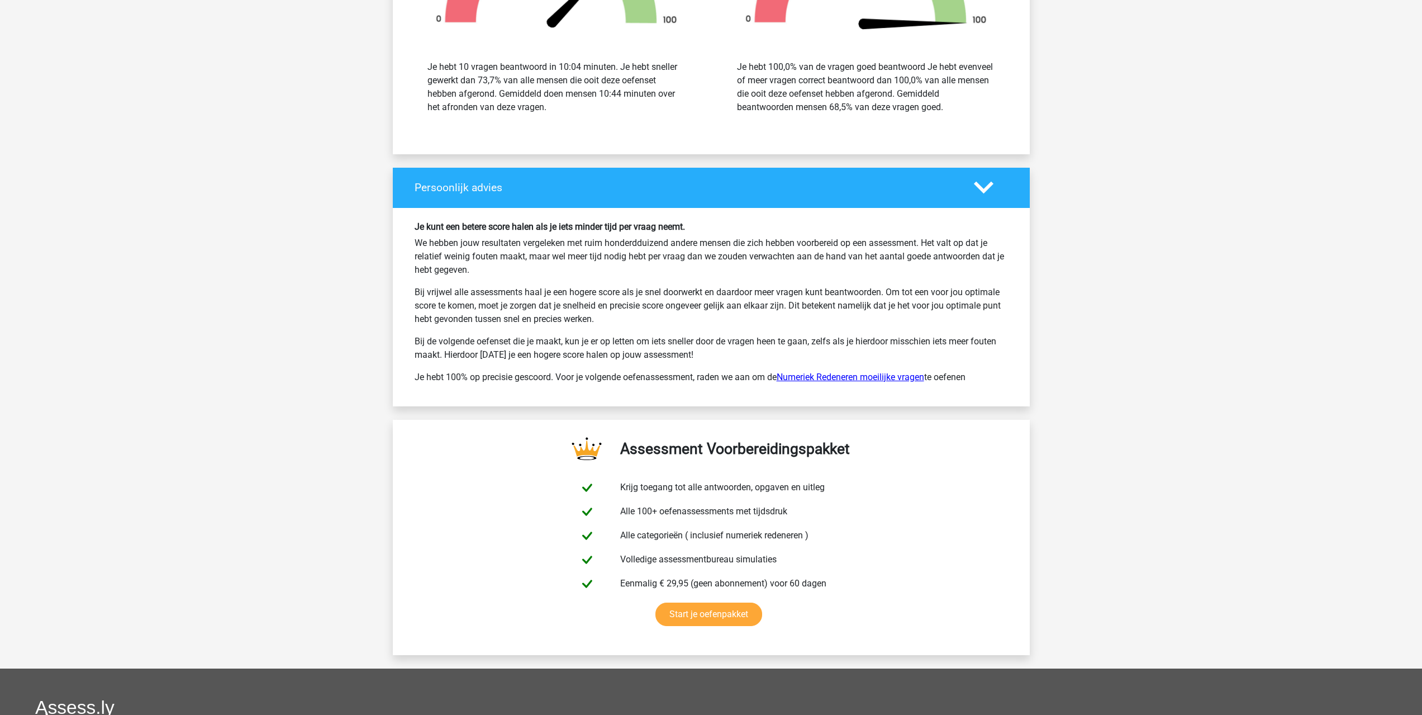
click at [858, 375] on link "Numeriek Redeneren moeilijke vragen" at bounding box center [851, 377] width 148 height 11
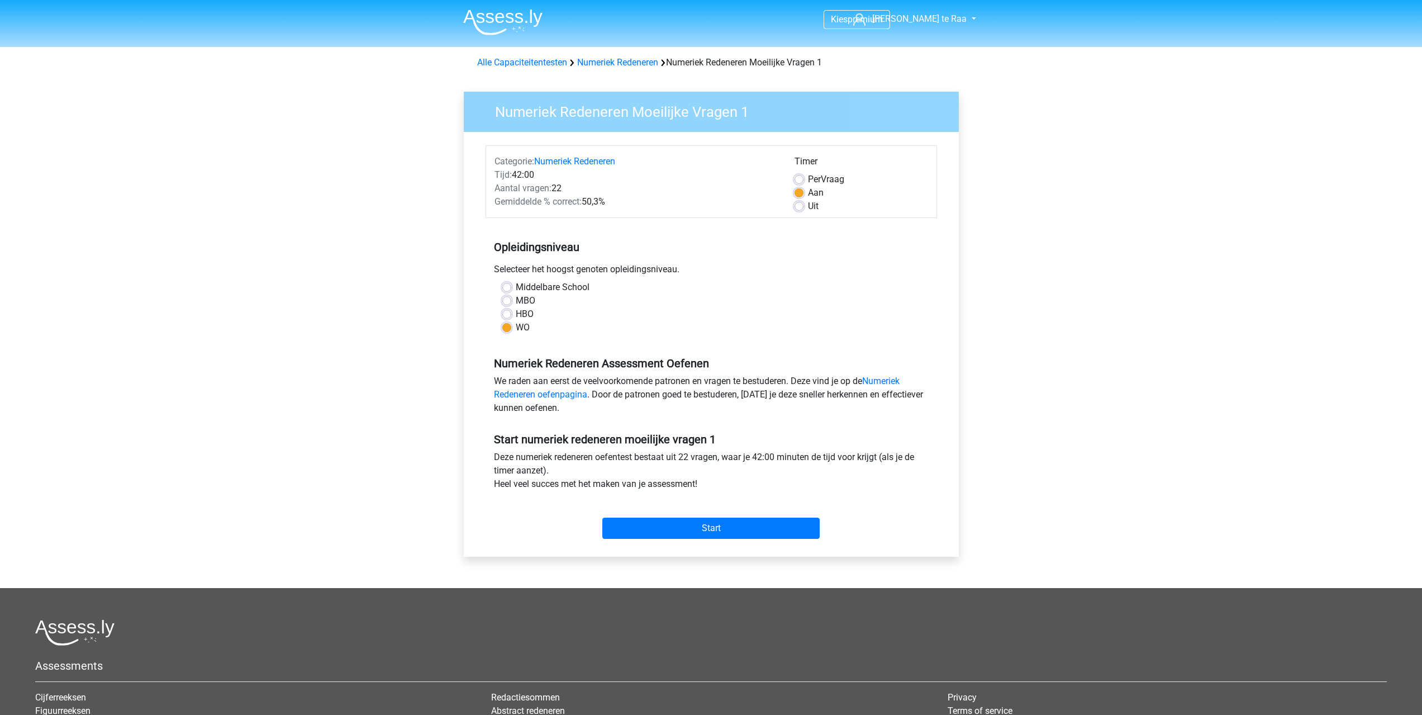
click at [808, 181] on label "Per Vraag" at bounding box center [826, 179] width 36 height 13
click at [800, 181] on input "Per Vraag" at bounding box center [799, 178] width 9 height 11
radio input "true"
click at [703, 528] on input "Start" at bounding box center [710, 528] width 217 height 21
click at [808, 207] on label "Uit" at bounding box center [813, 206] width 11 height 13
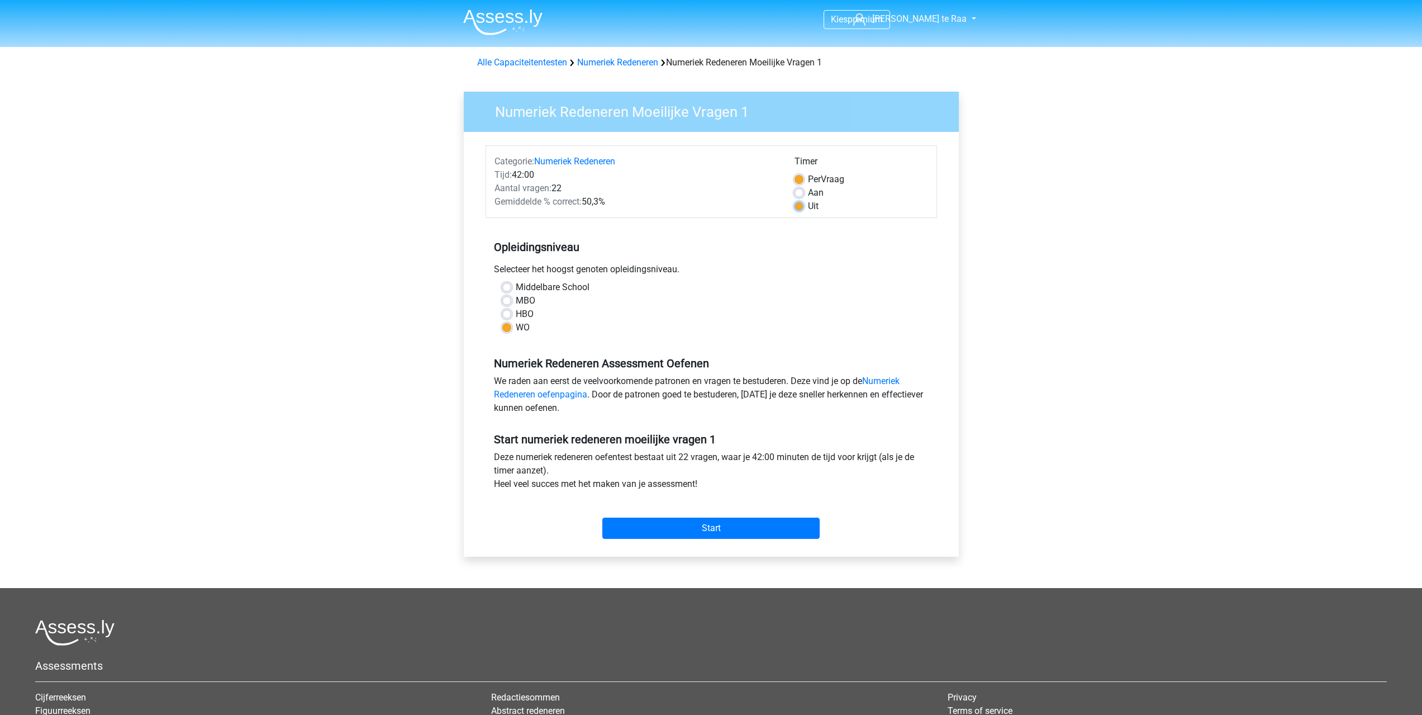
click at [795, 207] on input "Uit" at bounding box center [799, 205] width 9 height 11
radio input "true"
click at [710, 529] on input "Start" at bounding box center [710, 528] width 217 height 21
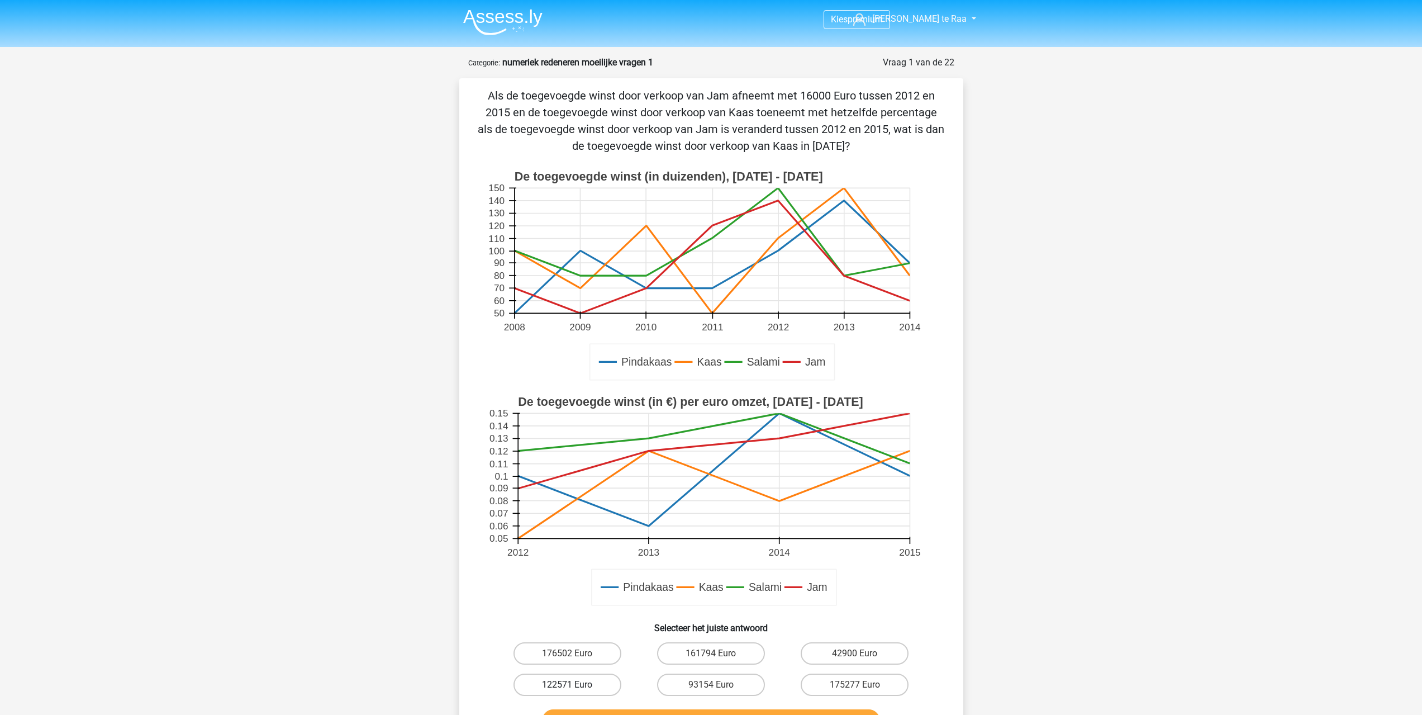
click at [596, 686] on label "122571 Euro" at bounding box center [568, 684] width 108 height 22
click at [575, 686] on input "122571 Euro" at bounding box center [570, 688] width 7 height 7
radio input "true"
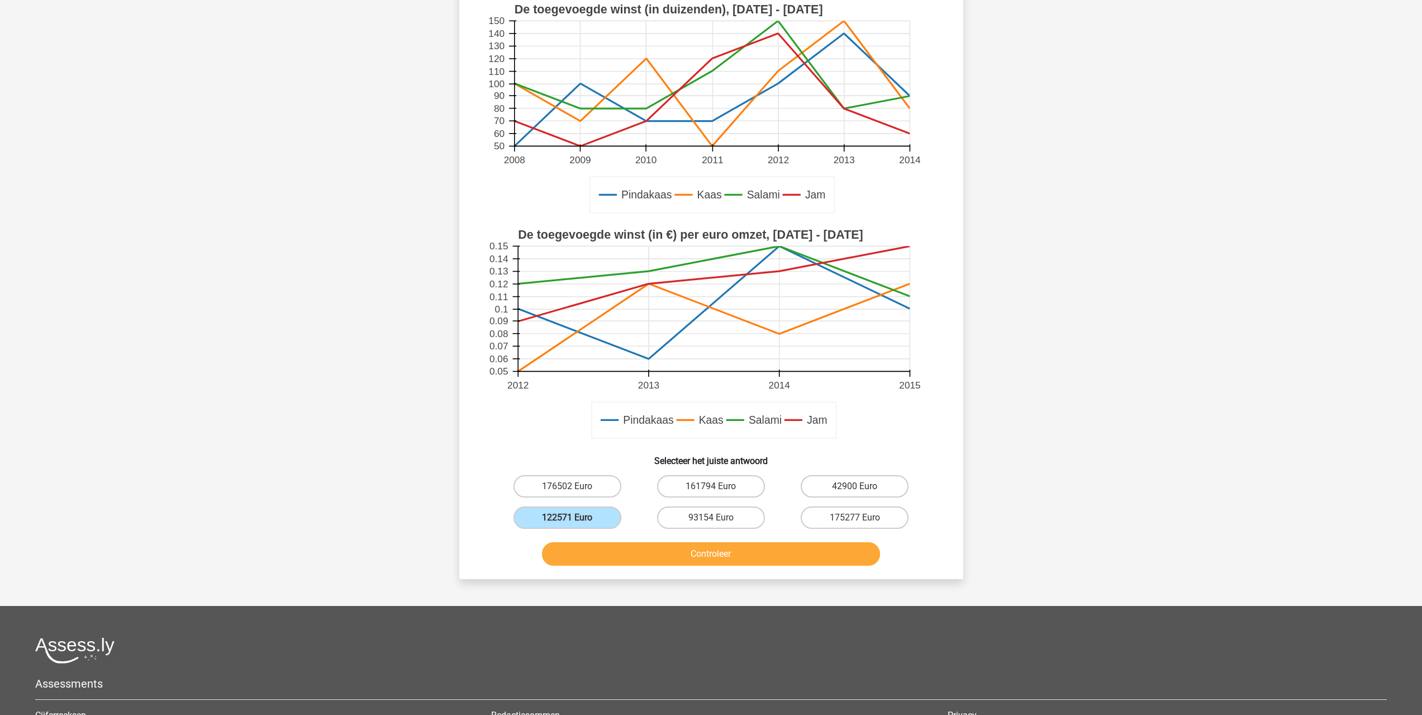
scroll to position [168, 0]
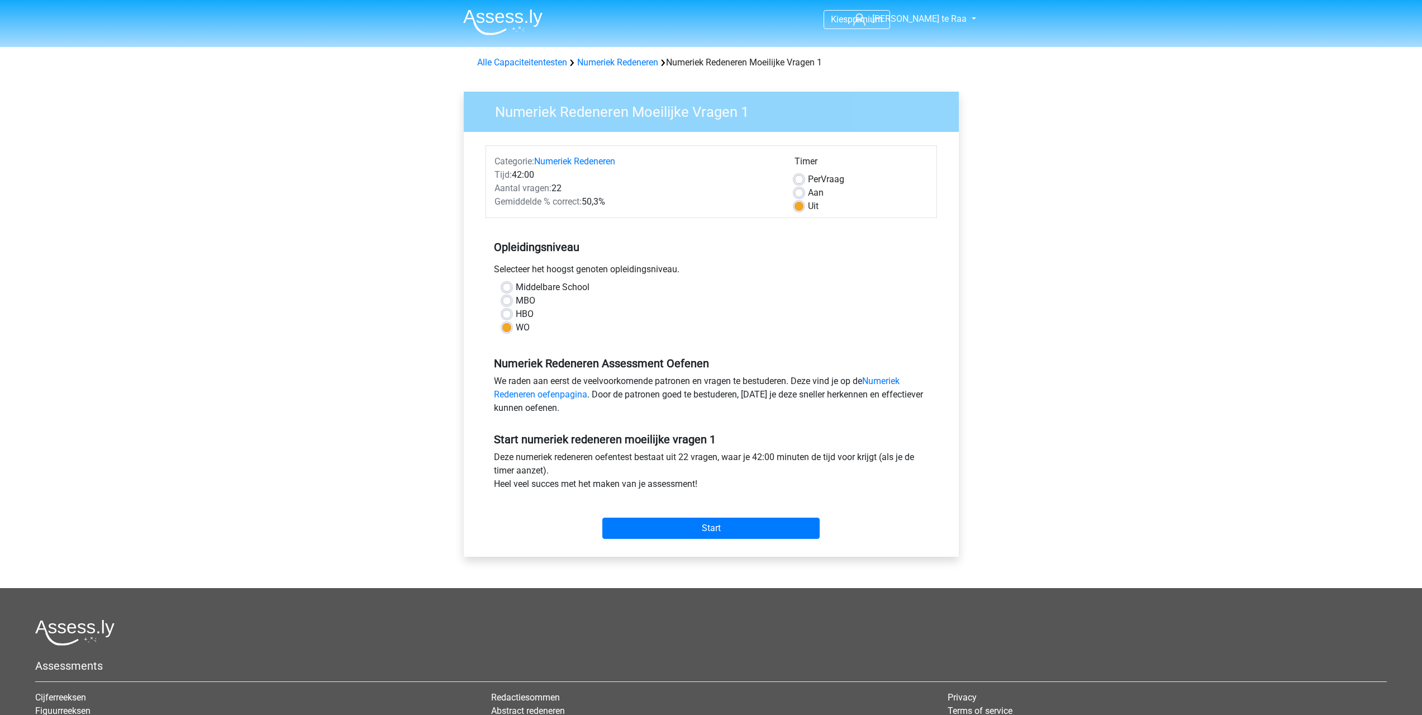
click at [808, 179] on label "Per Vraag" at bounding box center [826, 179] width 36 height 13
click at [799, 179] on input "Per Vraag" at bounding box center [799, 178] width 9 height 11
radio input "true"
click at [716, 528] on input "Start" at bounding box center [710, 528] width 217 height 21
click at [703, 536] on input "Start" at bounding box center [710, 528] width 217 height 21
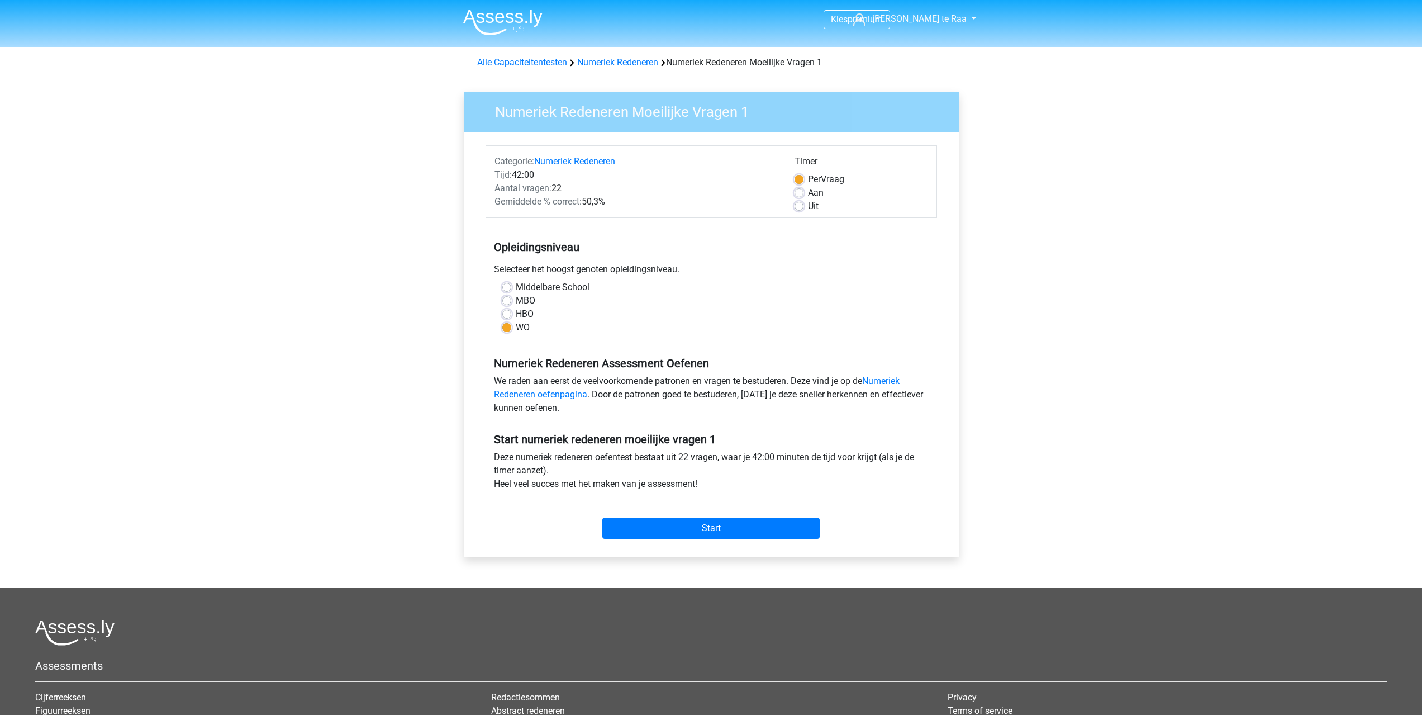
click at [808, 205] on label "Uit" at bounding box center [813, 206] width 11 height 13
click at [796, 205] on input "Uit" at bounding box center [799, 205] width 9 height 11
radio input "true"
click at [699, 537] on input "Start" at bounding box center [710, 528] width 217 height 21
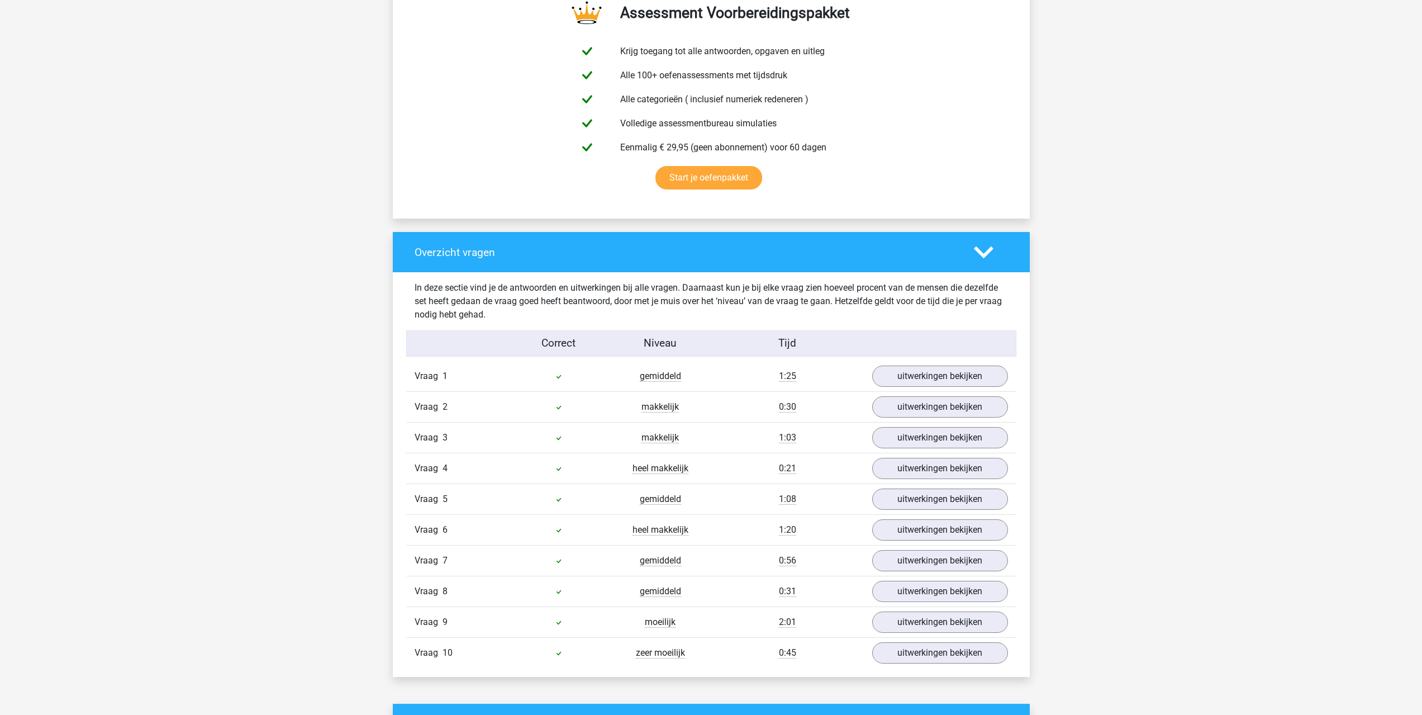
scroll to position [782, 0]
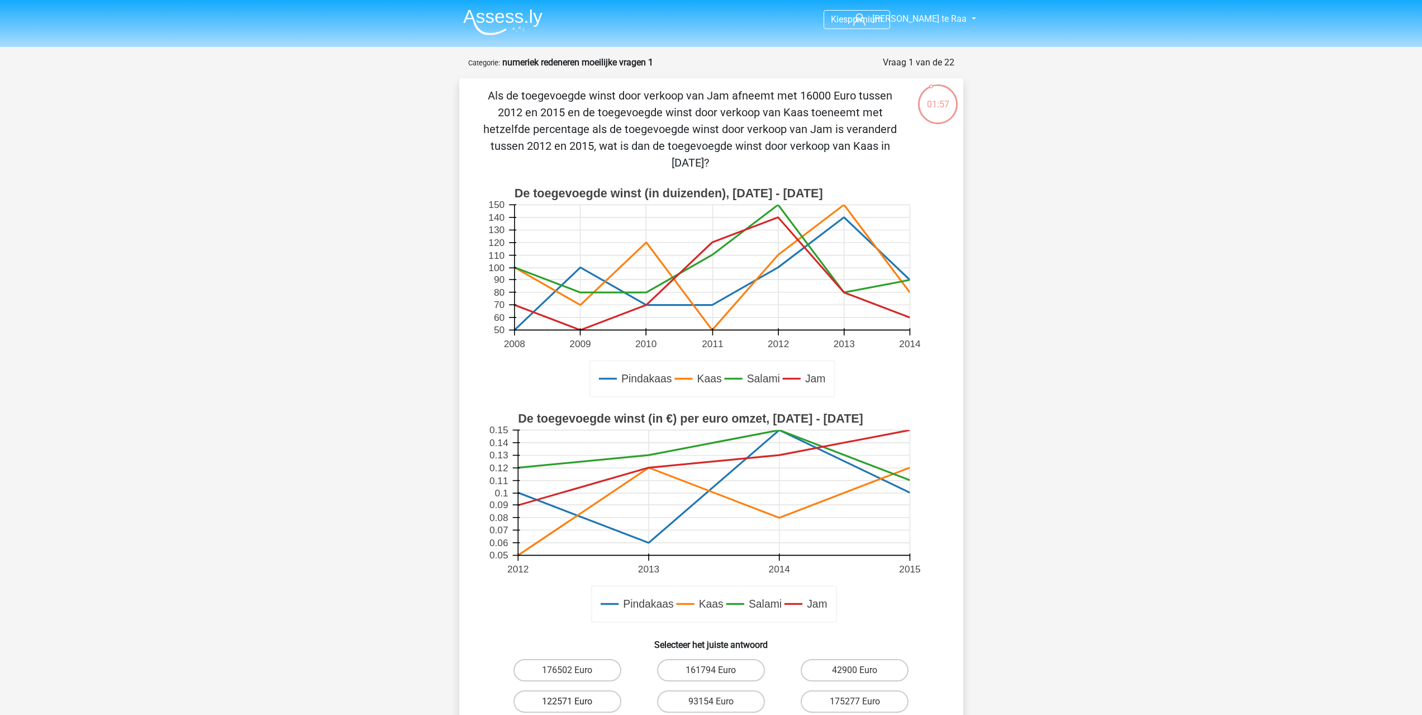
click at [558, 697] on label "122571 Euro" at bounding box center [568, 701] width 108 height 22
click at [567, 701] on input "122571 Euro" at bounding box center [570, 704] width 7 height 7
radio input "true"
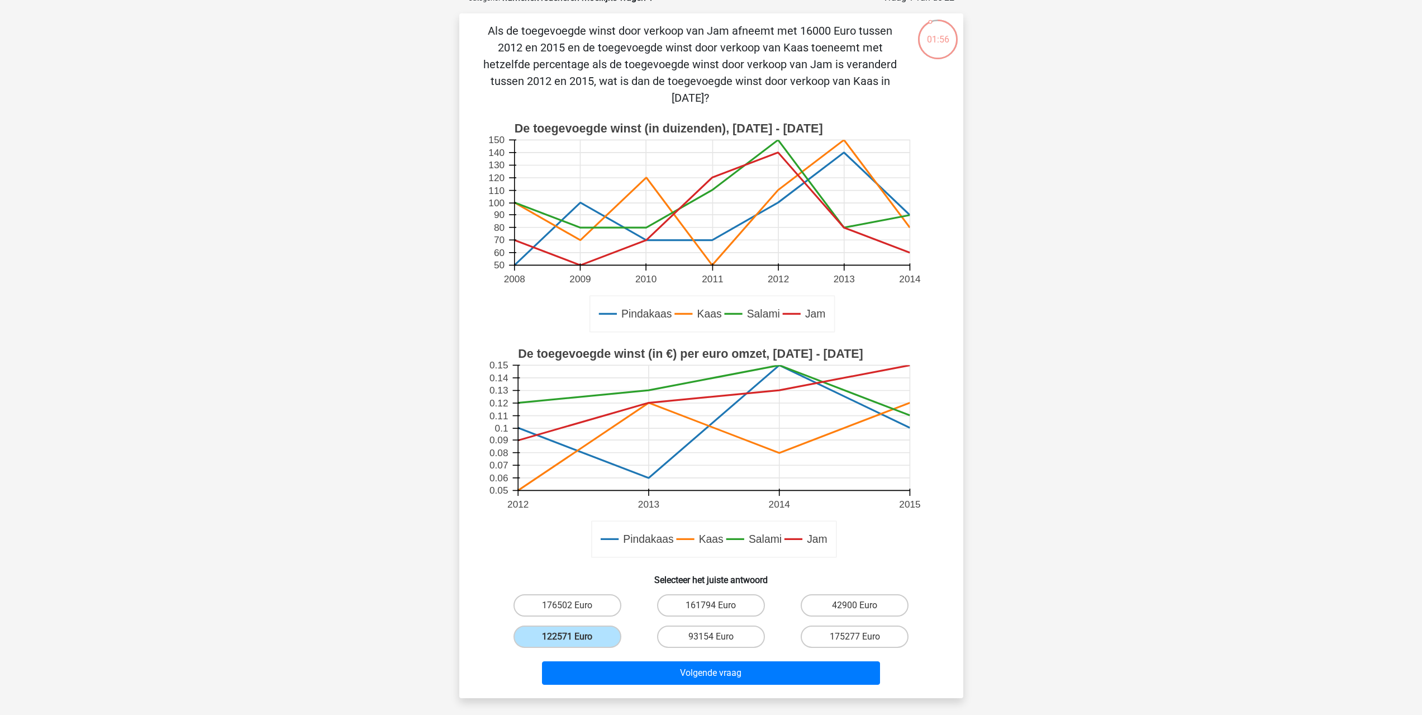
scroll to position [168, 0]
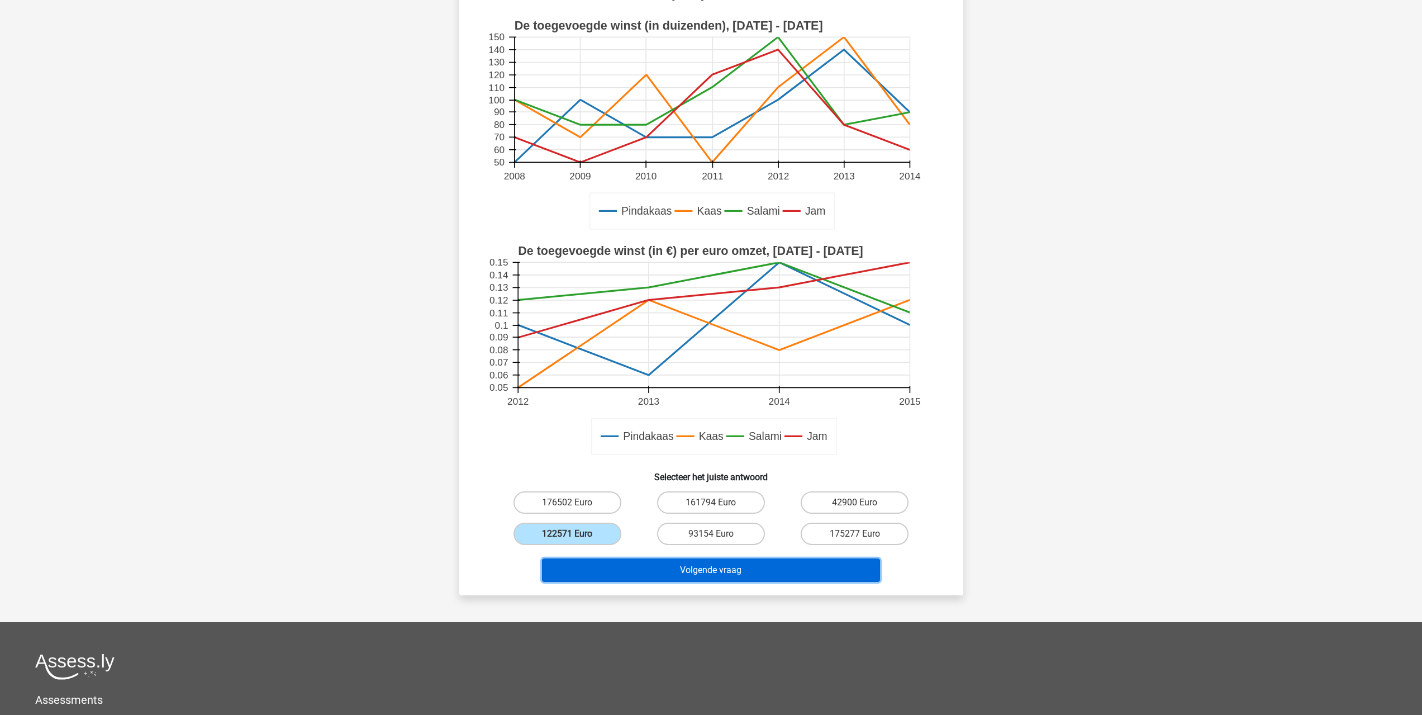
click at [720, 577] on button "Volgende vraag" at bounding box center [711, 569] width 338 height 23
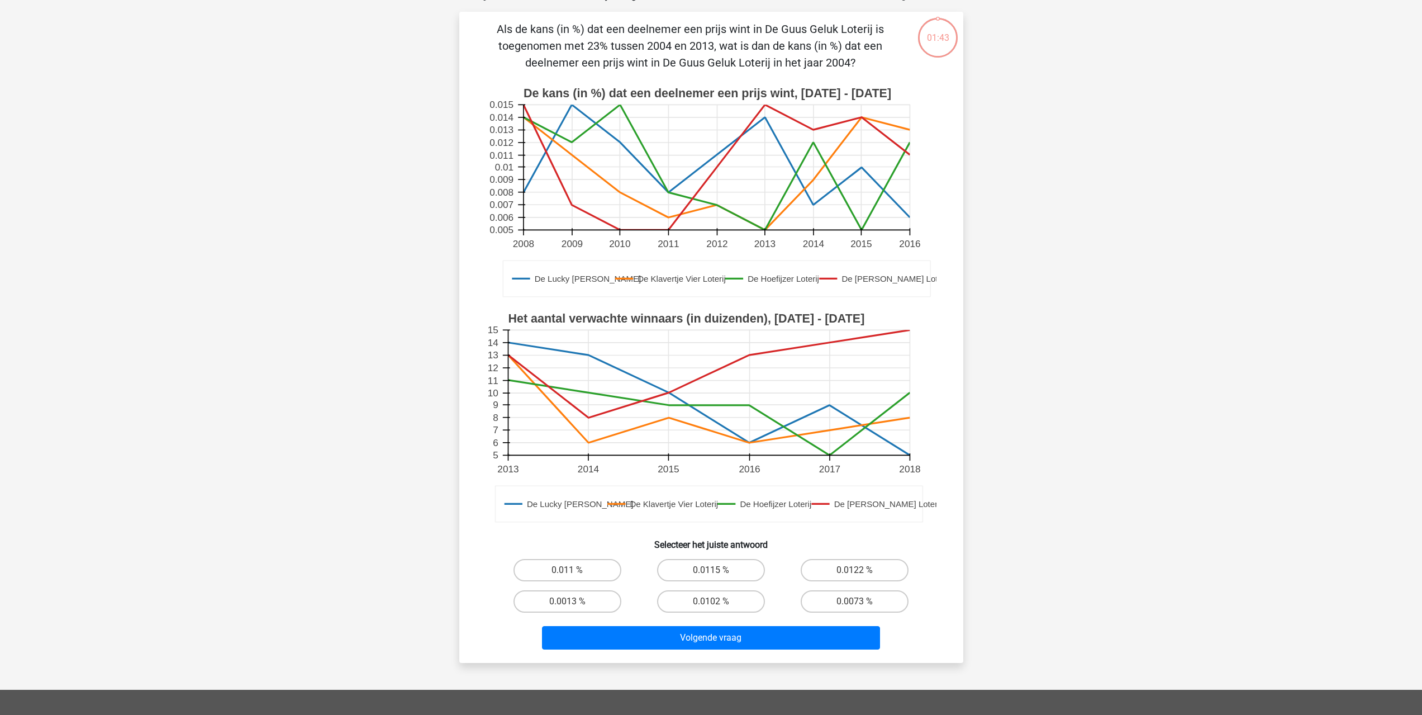
scroll to position [56, 0]
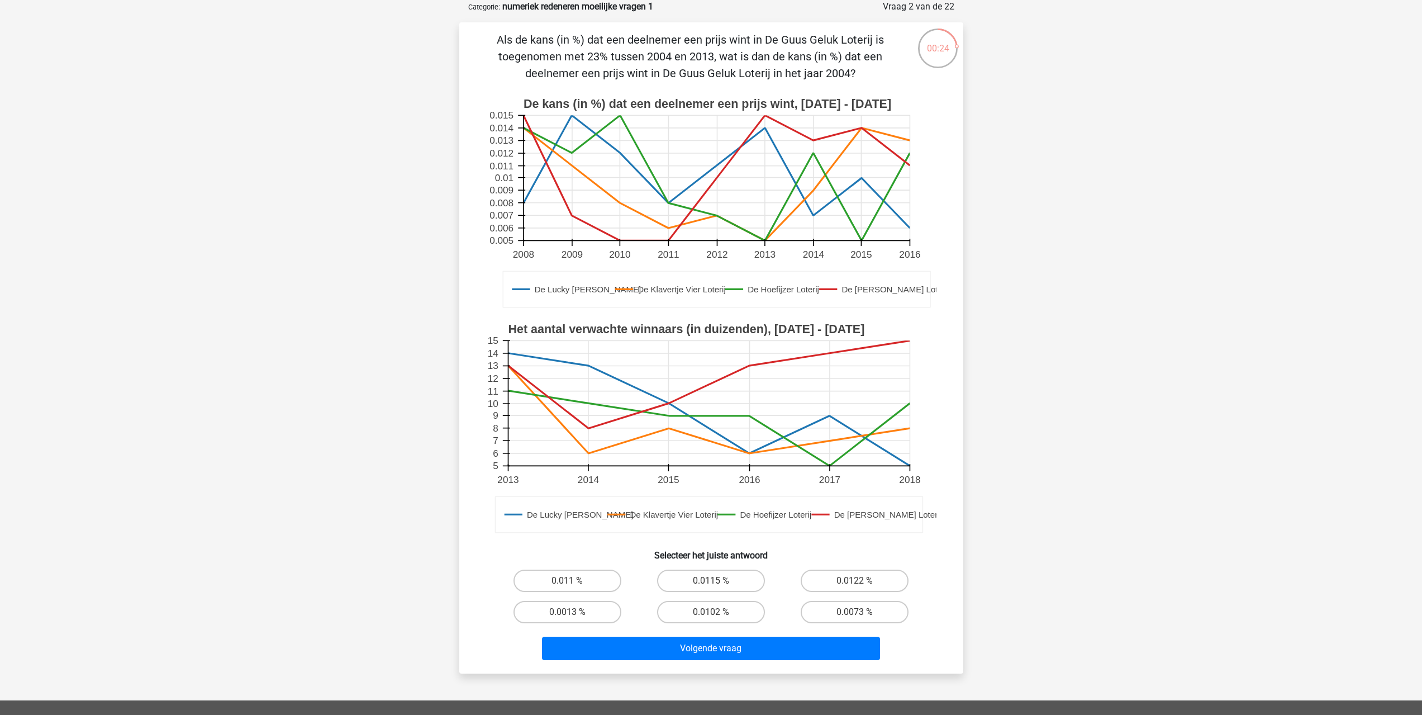
click at [856, 584] on input "0.0122 %" at bounding box center [858, 584] width 7 height 7
radio input "true"
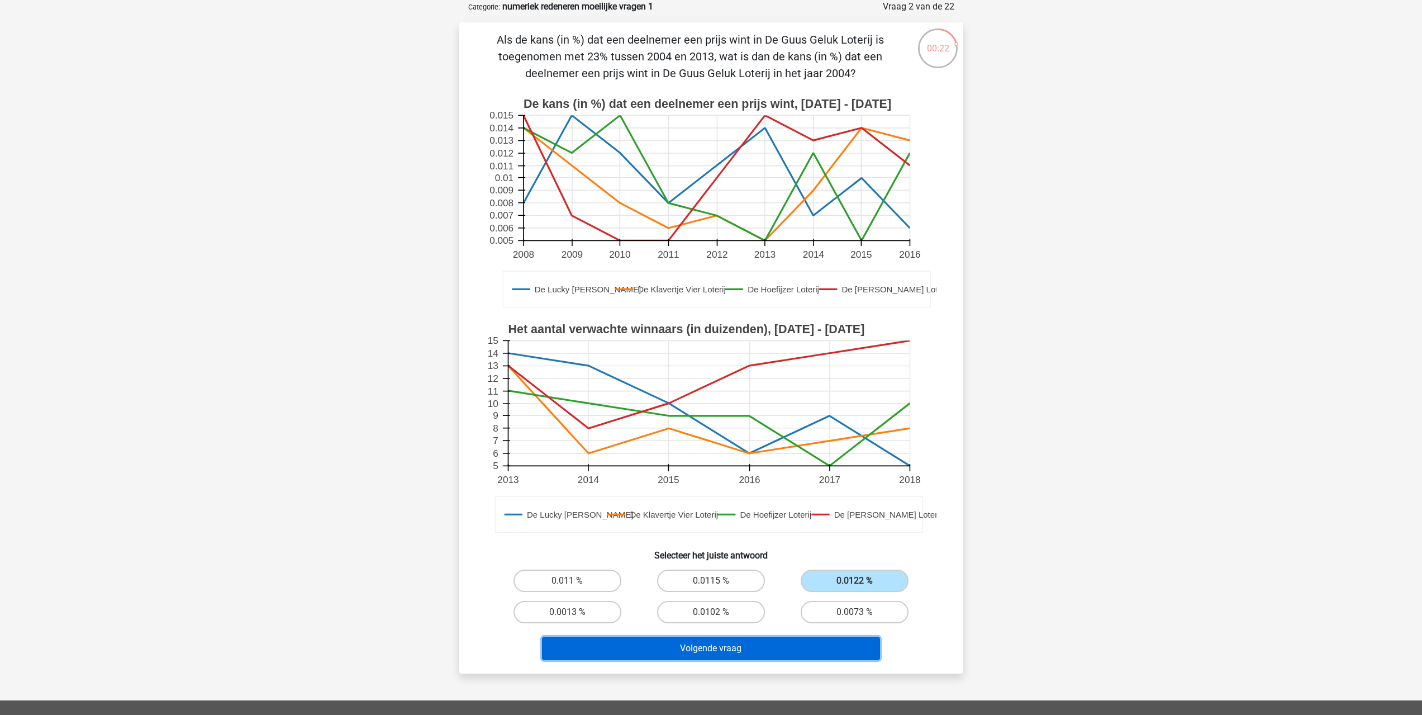
click at [768, 649] on button "Volgende vraag" at bounding box center [711, 648] width 338 height 23
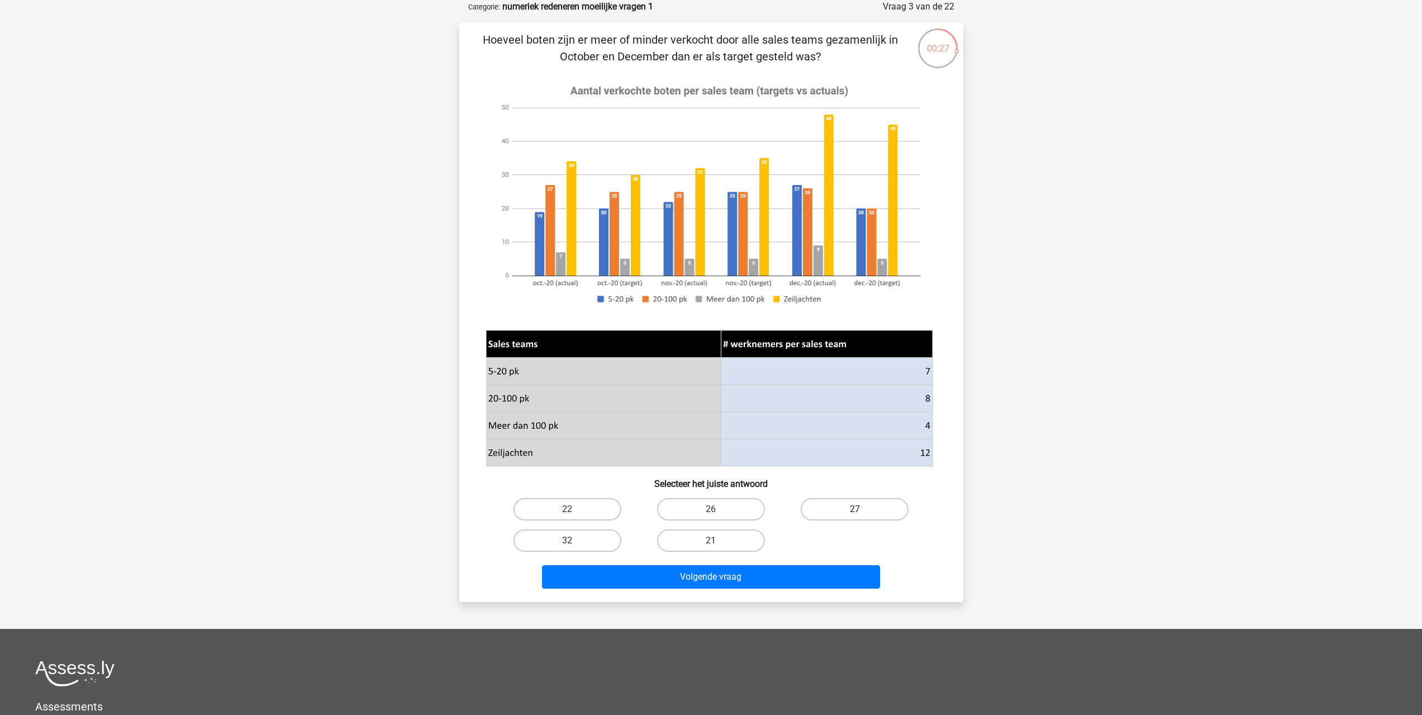
click at [836, 514] on label "27" at bounding box center [855, 509] width 108 height 22
click at [855, 514] on input "27" at bounding box center [858, 512] width 7 height 7
radio input "true"
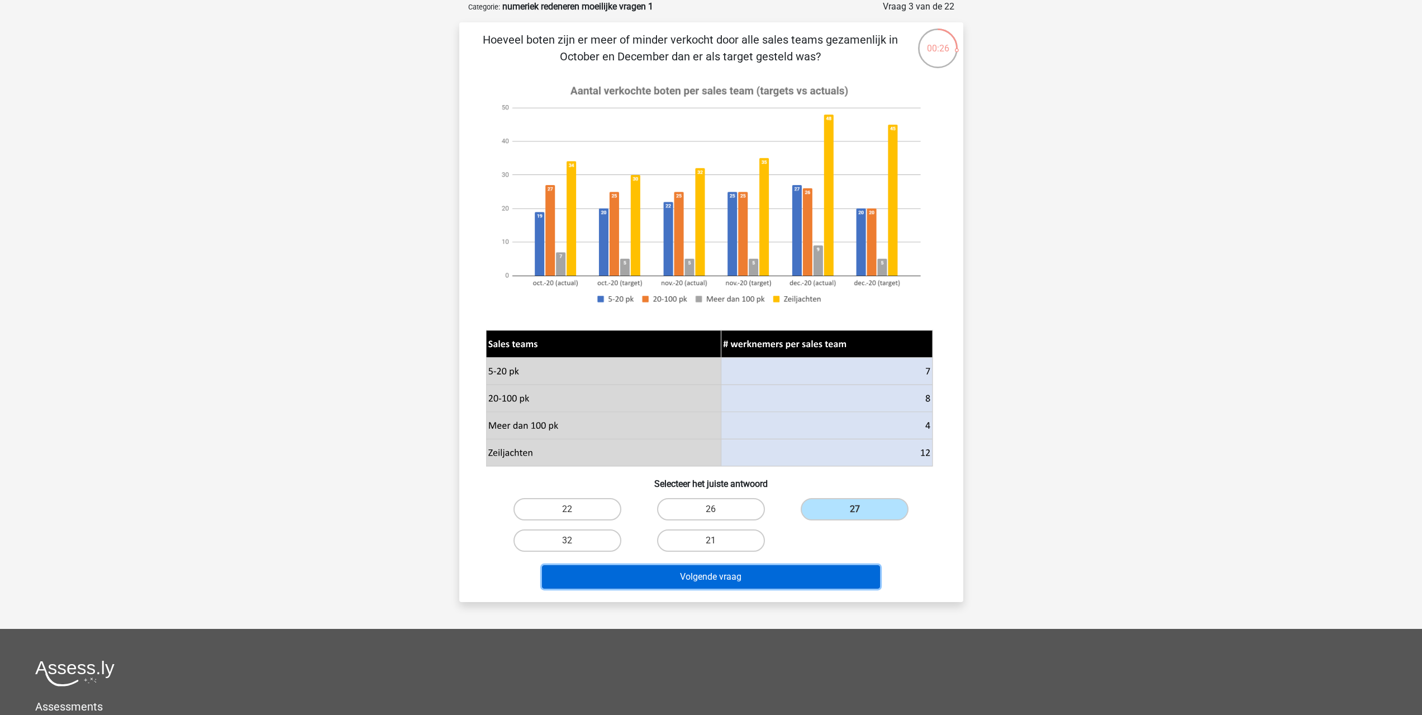
click at [762, 578] on button "Volgende vraag" at bounding box center [711, 576] width 338 height 23
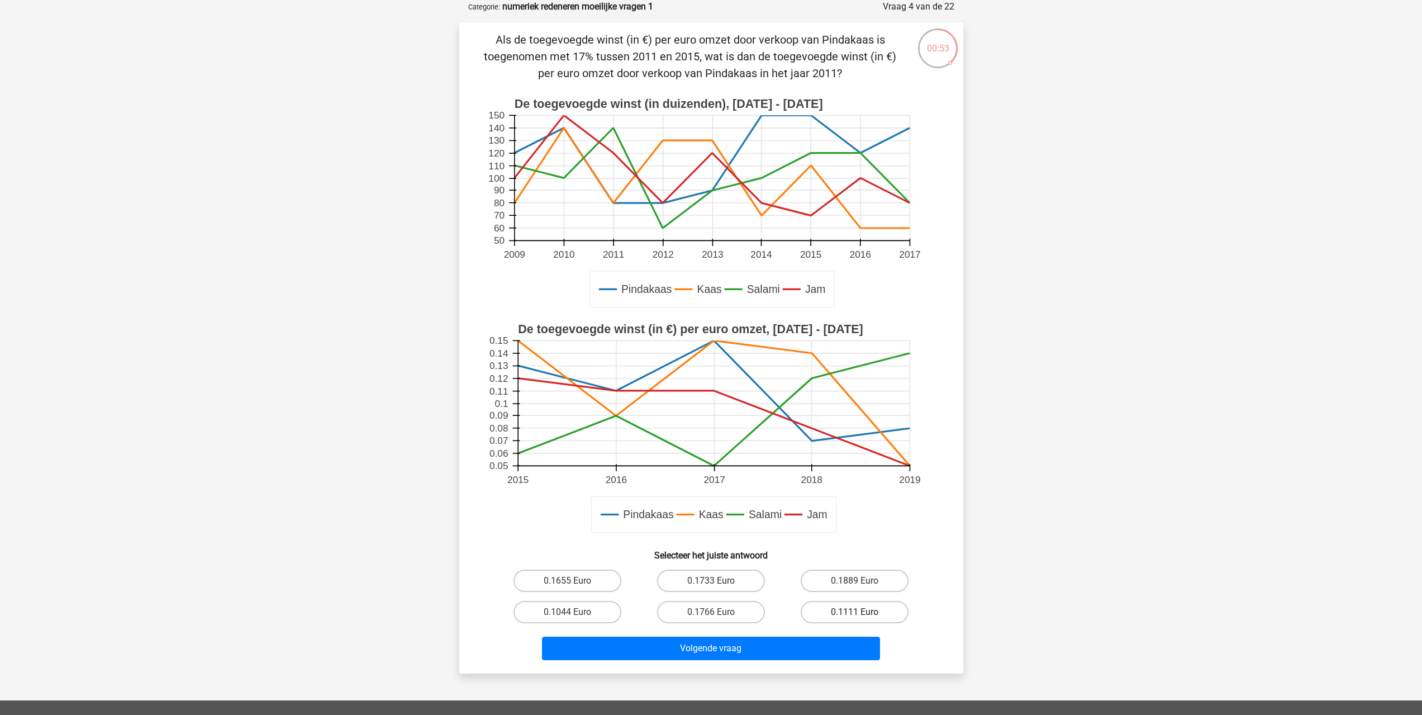
click at [857, 609] on label "0.1111 Euro" at bounding box center [855, 612] width 108 height 22
click at [857, 612] on input "0.1111 Euro" at bounding box center [858, 615] width 7 height 7
radio input "true"
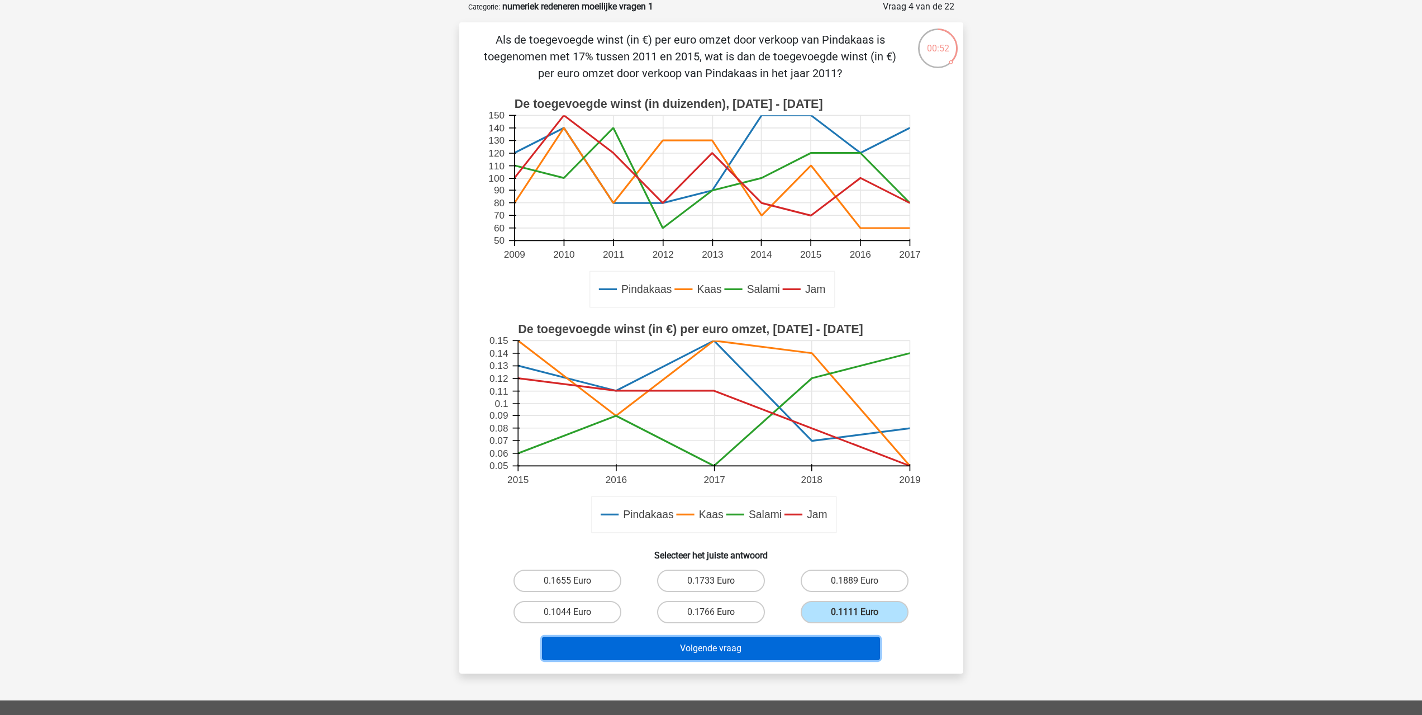
click at [743, 652] on button "Volgende vraag" at bounding box center [711, 648] width 338 height 23
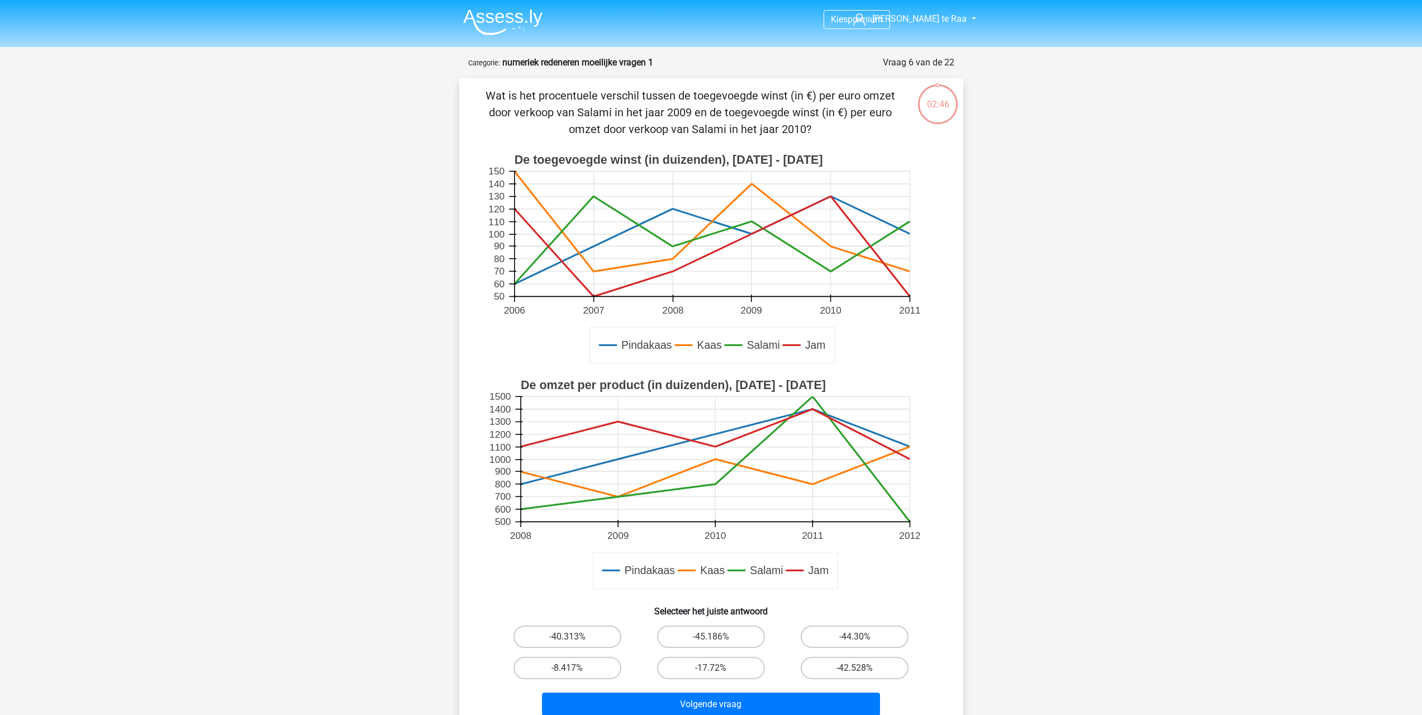
scroll to position [112, 0]
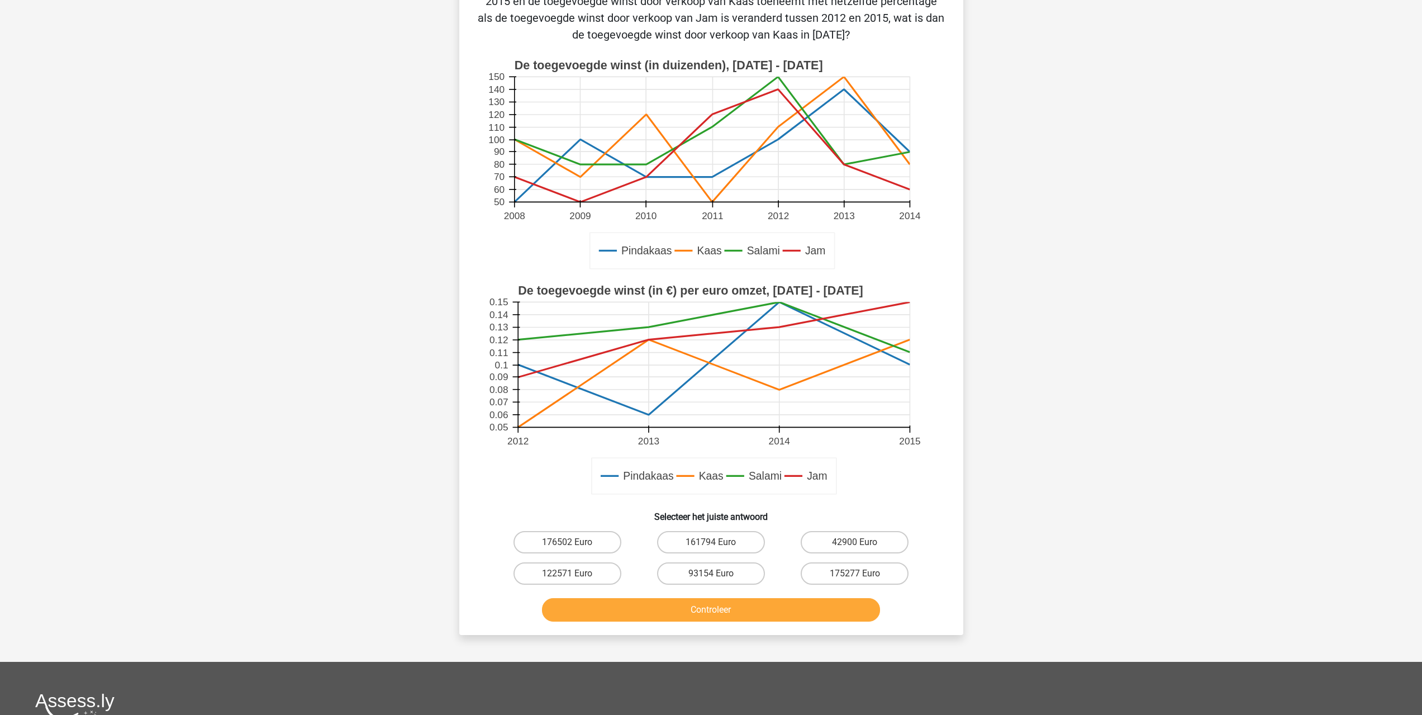
scroll to position [168, 0]
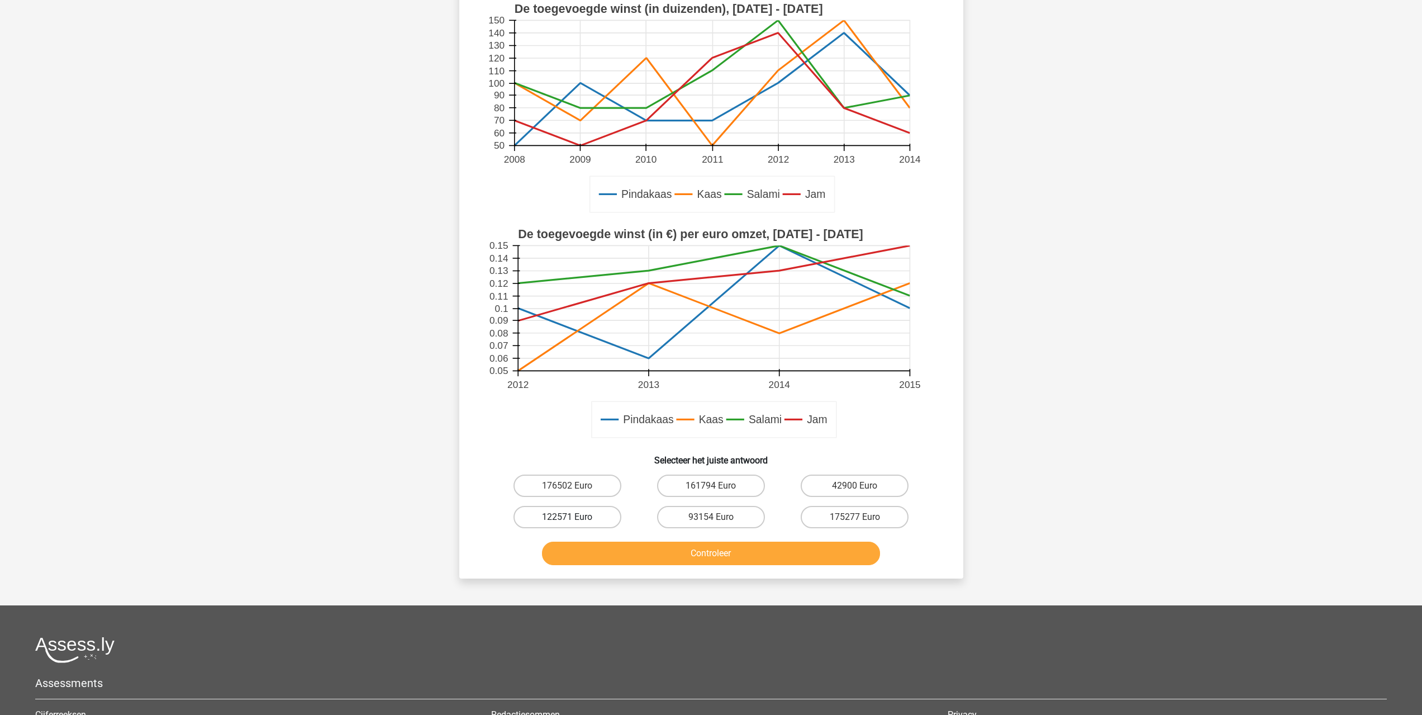
click at [586, 518] on label "122571 Euro" at bounding box center [568, 517] width 108 height 22
click at [575, 518] on input "122571 Euro" at bounding box center [570, 520] width 7 height 7
radio input "true"
click at [646, 554] on button "Controleer" at bounding box center [711, 553] width 338 height 23
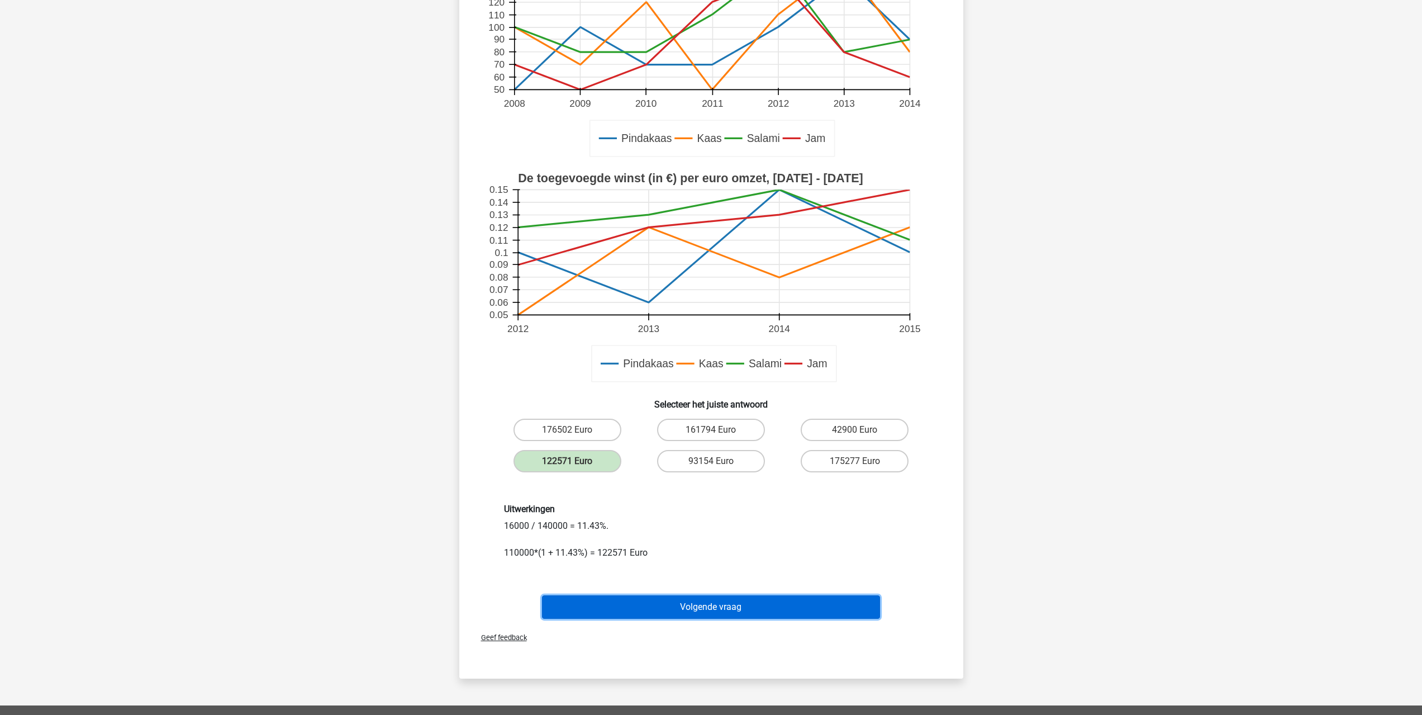
click at [716, 616] on button "Volgende vraag" at bounding box center [711, 606] width 338 height 23
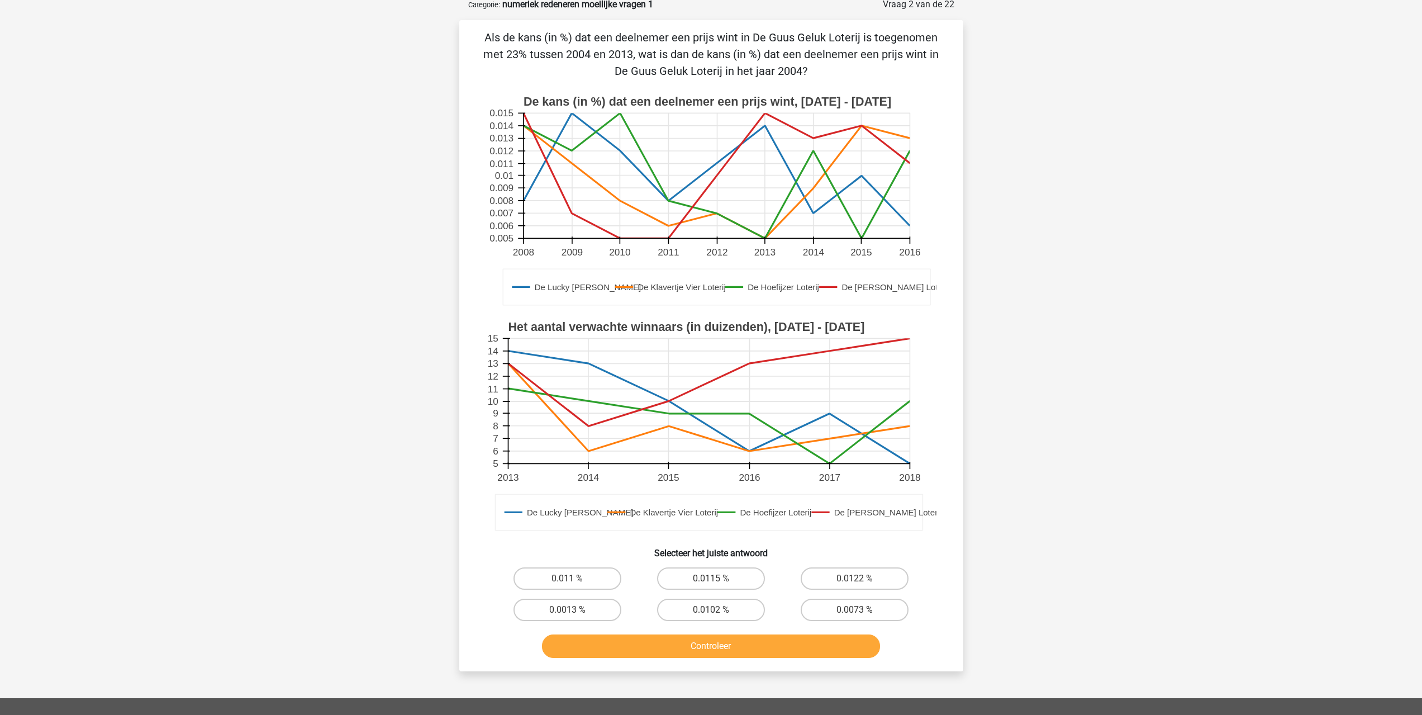
scroll to position [56, 0]
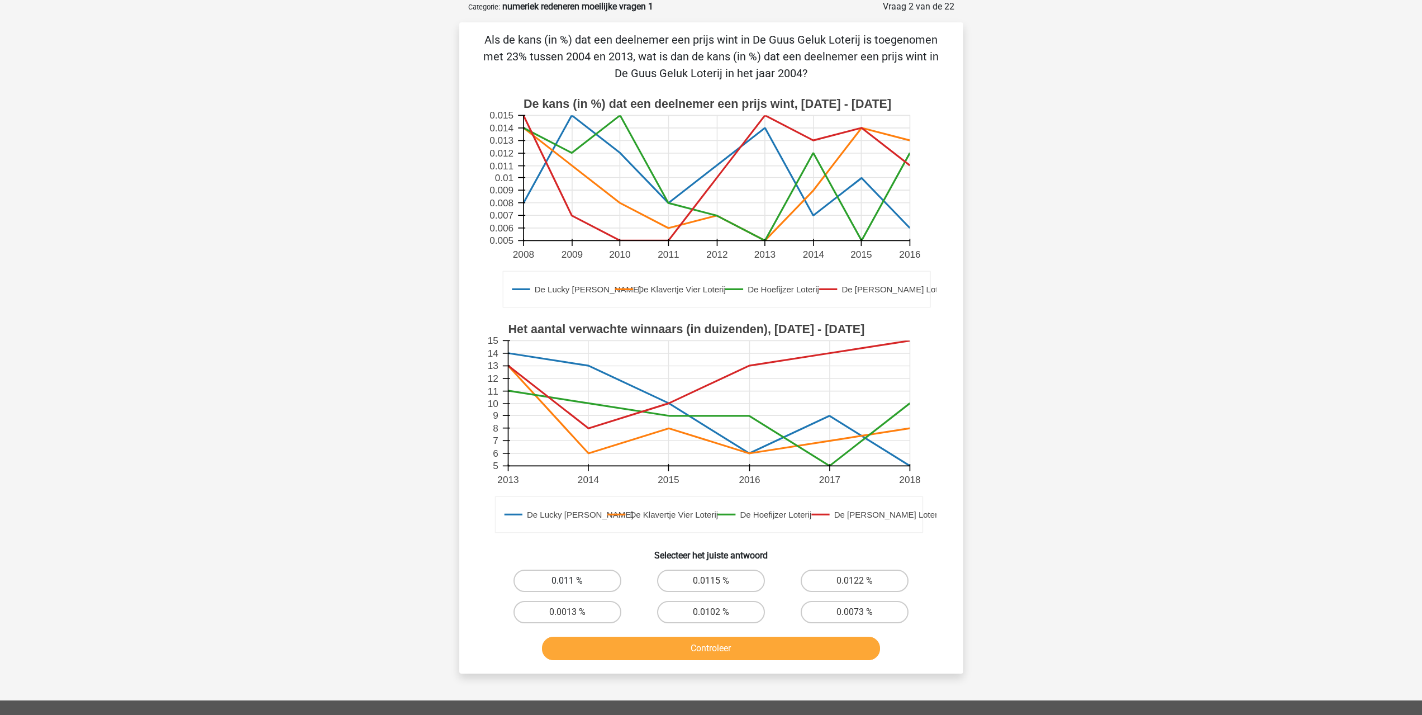
click at [587, 578] on label "0.011 %" at bounding box center [568, 580] width 108 height 22
click at [575, 581] on input "0.011 %" at bounding box center [570, 584] width 7 height 7
radio input "true"
click at [675, 649] on button "Controleer" at bounding box center [711, 648] width 338 height 23
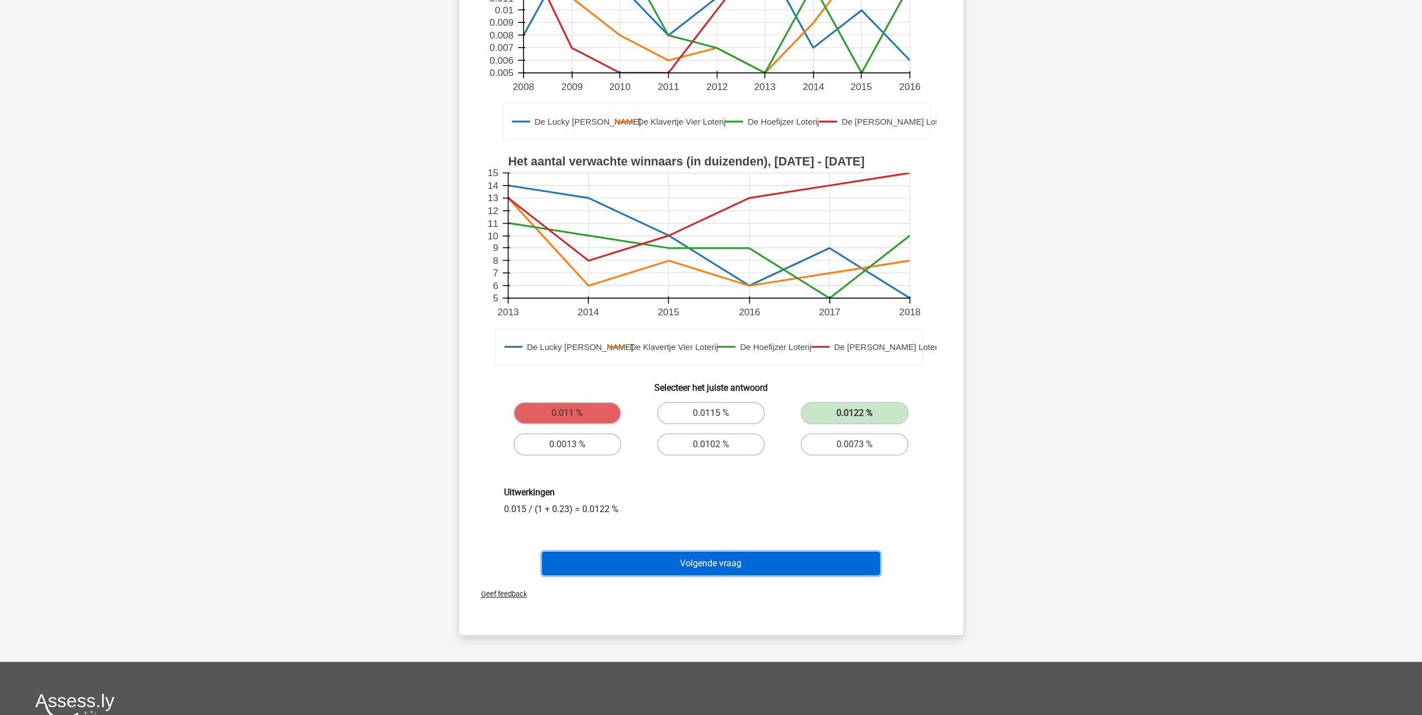
click at [677, 569] on button "Volgende vraag" at bounding box center [711, 563] width 338 height 23
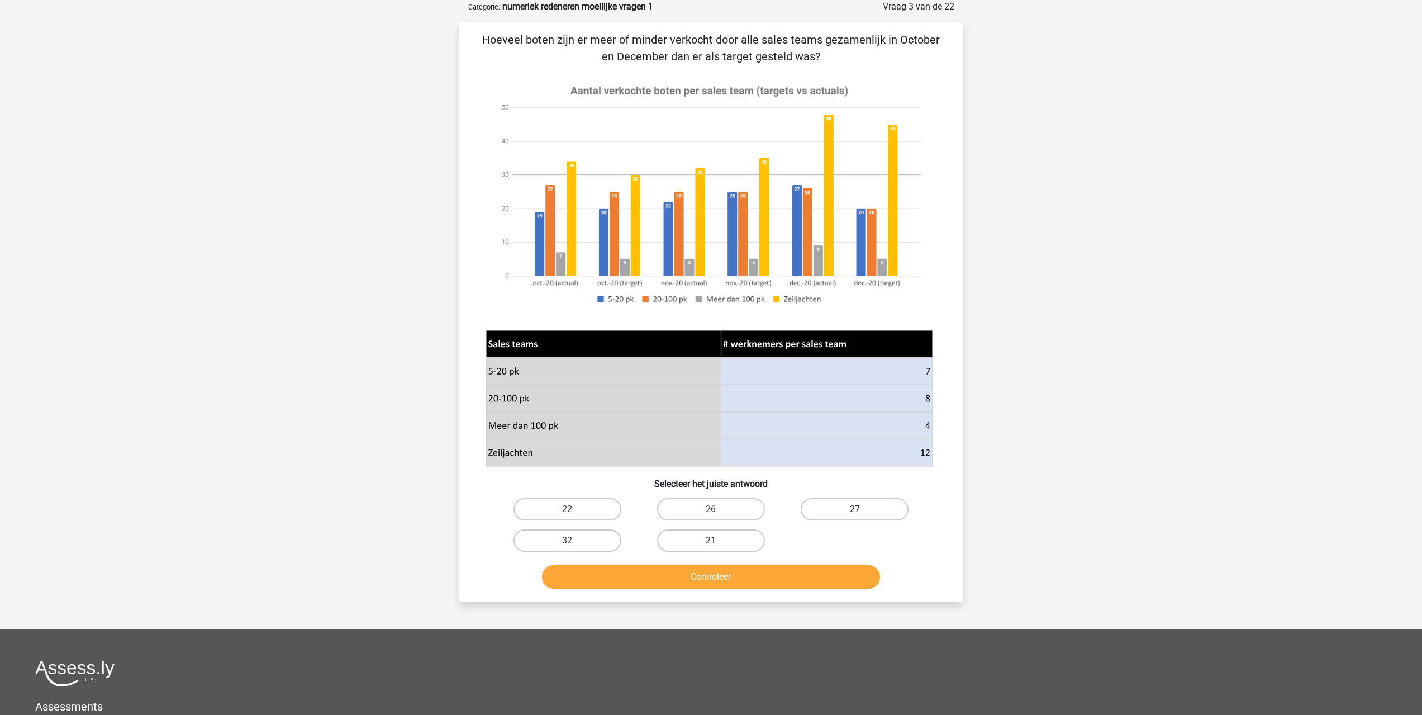
click at [812, 516] on label "27" at bounding box center [855, 509] width 108 height 22
click at [855, 516] on input "27" at bounding box center [858, 512] width 7 height 7
radio input "true"
click at [770, 574] on button "Controleer" at bounding box center [711, 576] width 338 height 23
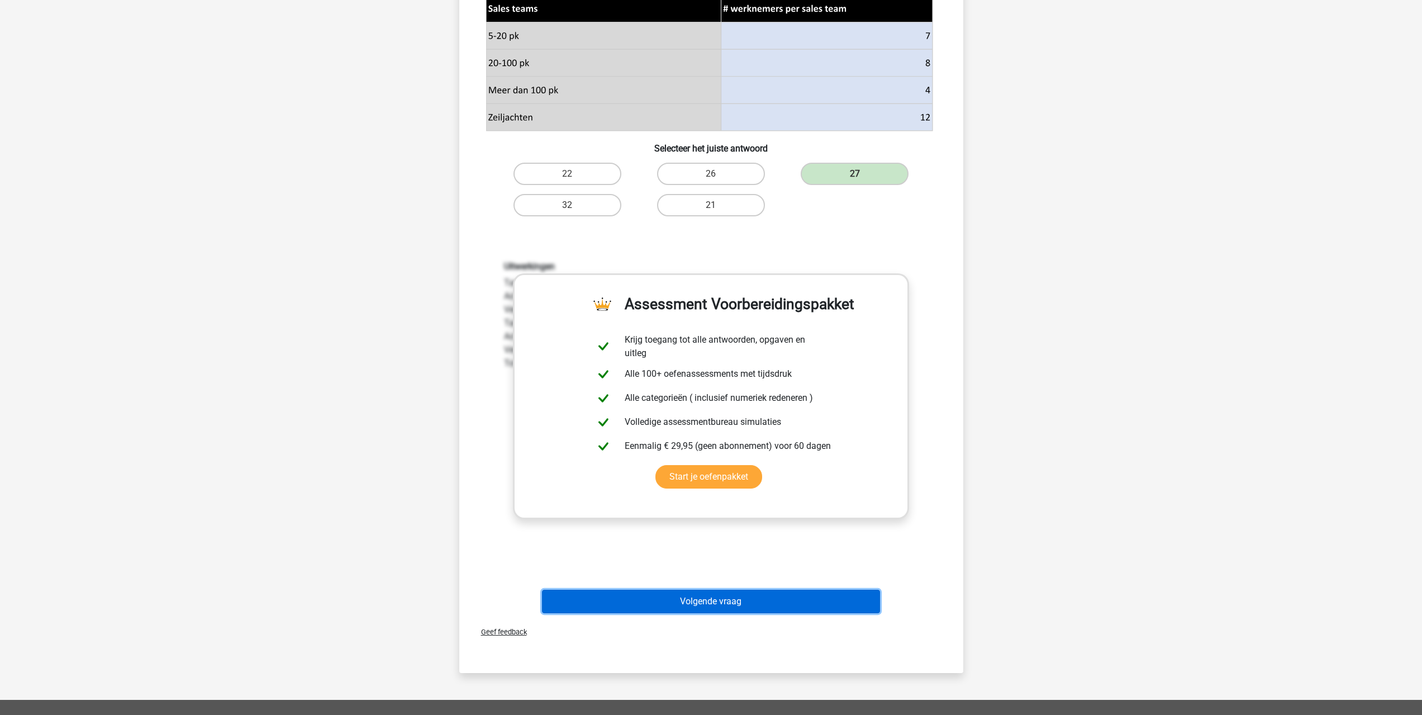
click at [769, 596] on button "Volgende vraag" at bounding box center [711, 601] width 338 height 23
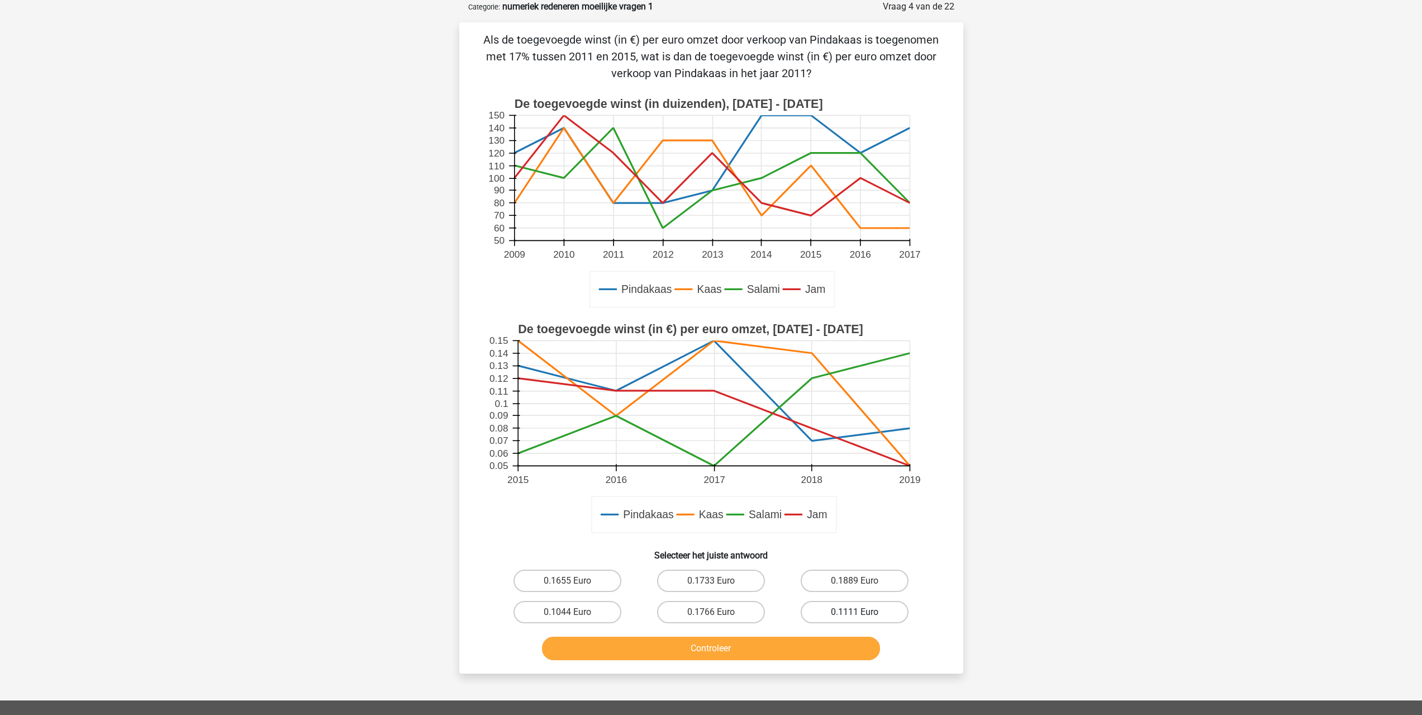
click at [875, 605] on label "0.1111 Euro" at bounding box center [855, 612] width 108 height 22
click at [862, 612] on input "0.1111 Euro" at bounding box center [858, 615] width 7 height 7
radio input "true"
click at [834, 648] on button "Controleer" at bounding box center [711, 648] width 338 height 23
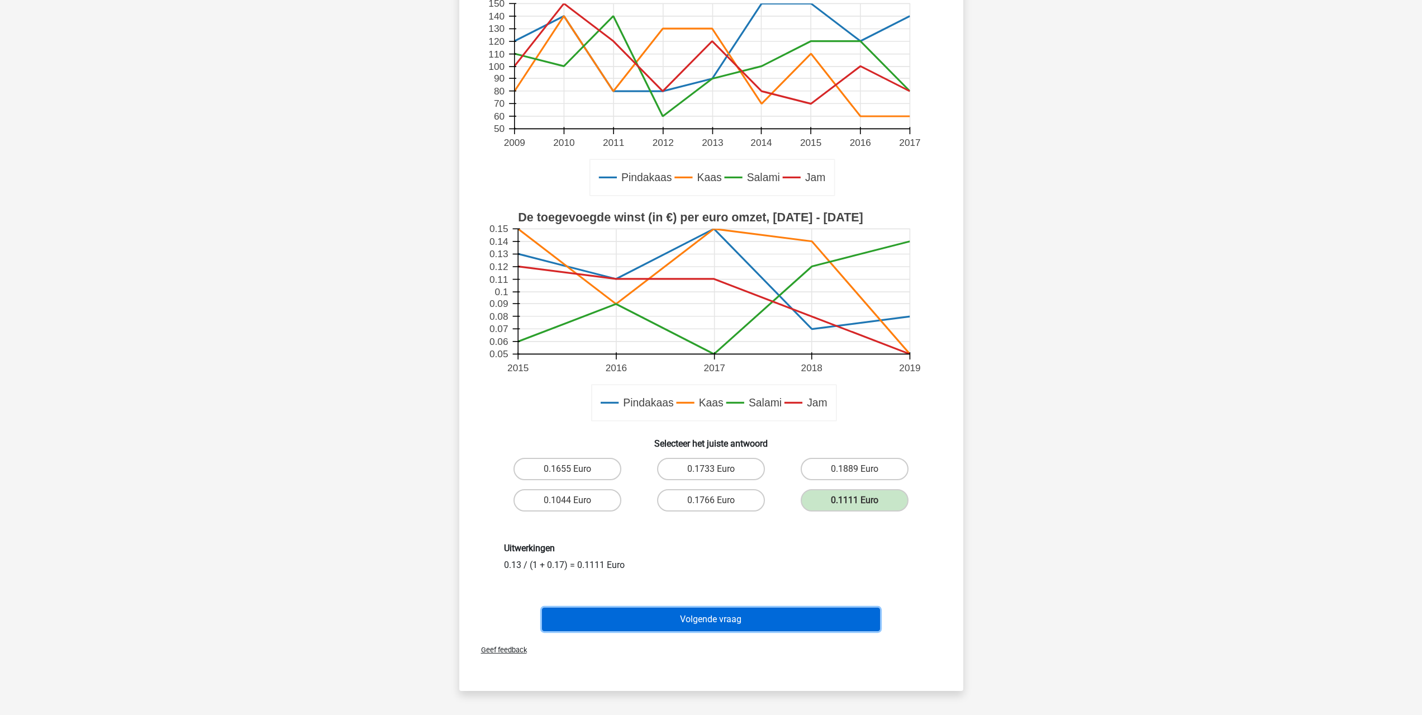
click at [734, 624] on button "Volgende vraag" at bounding box center [711, 619] width 338 height 23
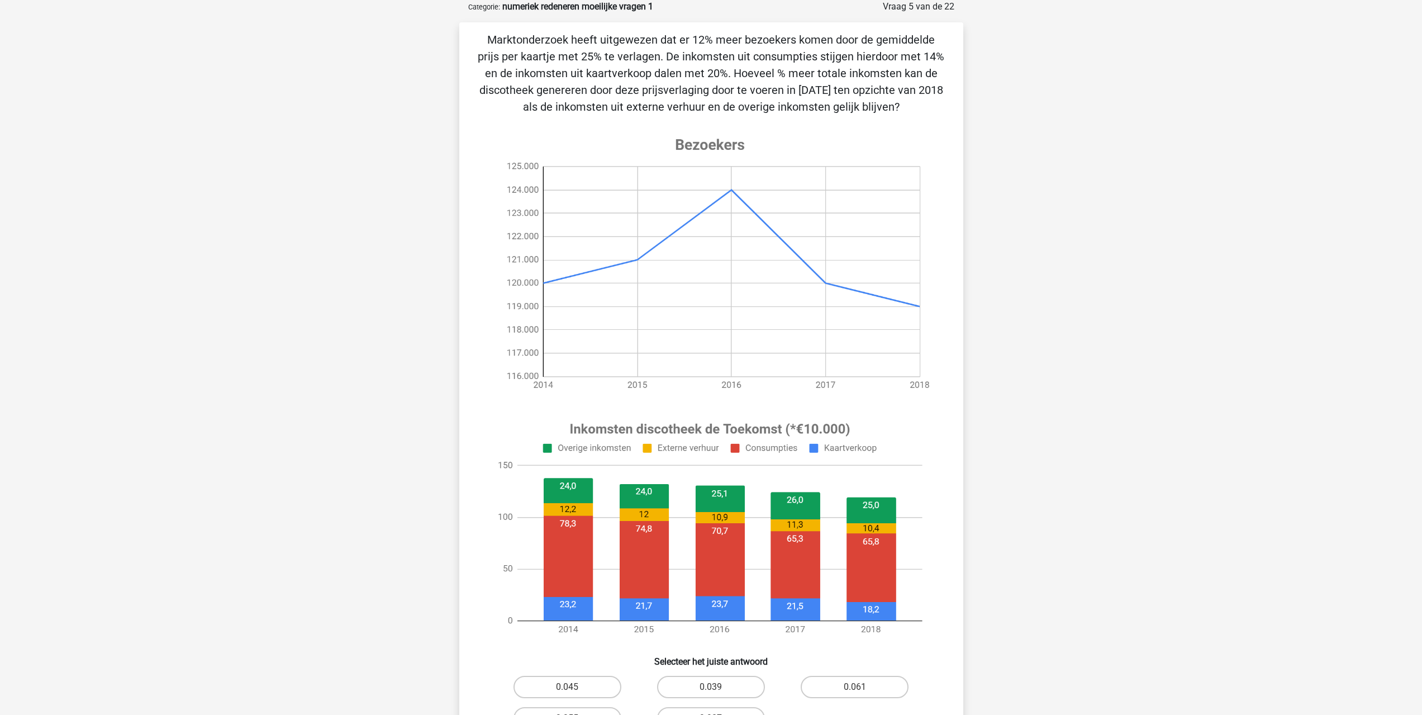
scroll to position [112, 0]
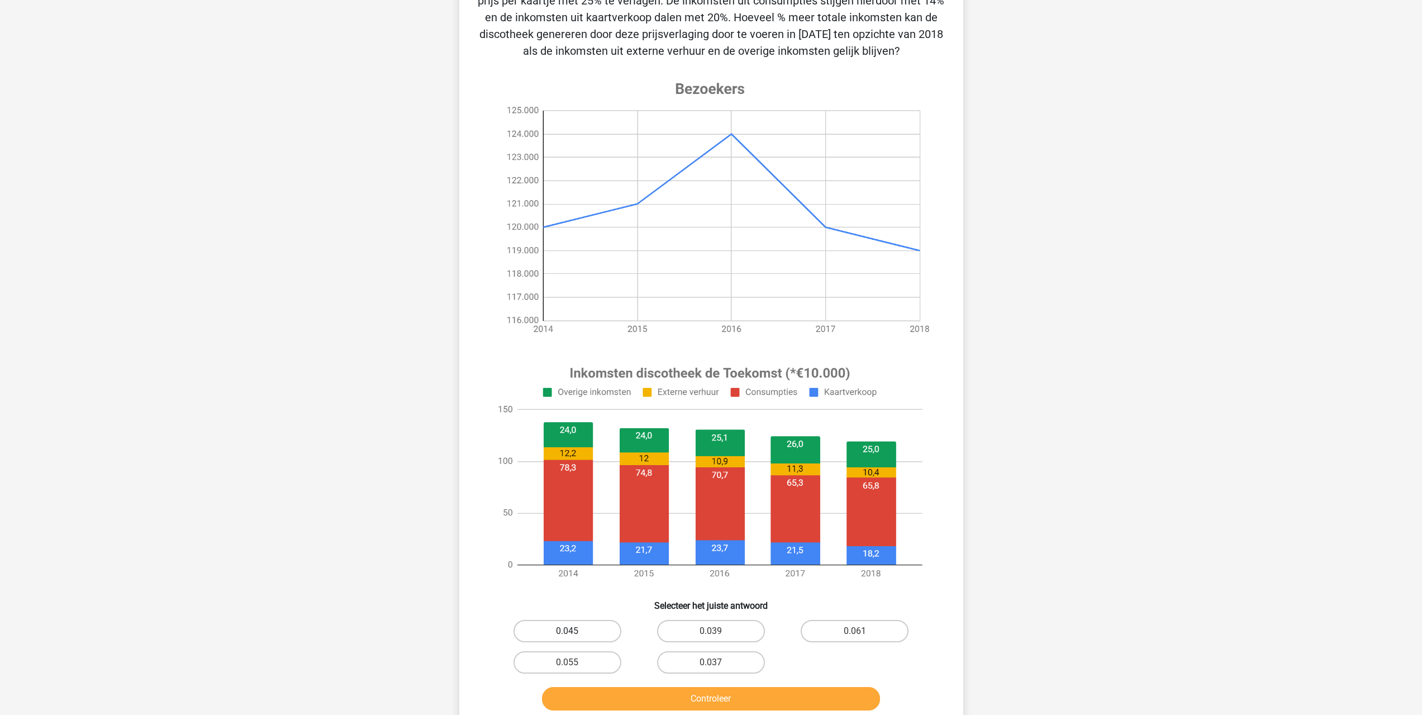
click at [541, 629] on label "0.045" at bounding box center [568, 631] width 108 height 22
click at [567, 631] on input "0.045" at bounding box center [570, 634] width 7 height 7
radio input "true"
click at [674, 700] on button "Controleer" at bounding box center [711, 698] width 338 height 23
